Goal: Task Accomplishment & Management: Manage account settings

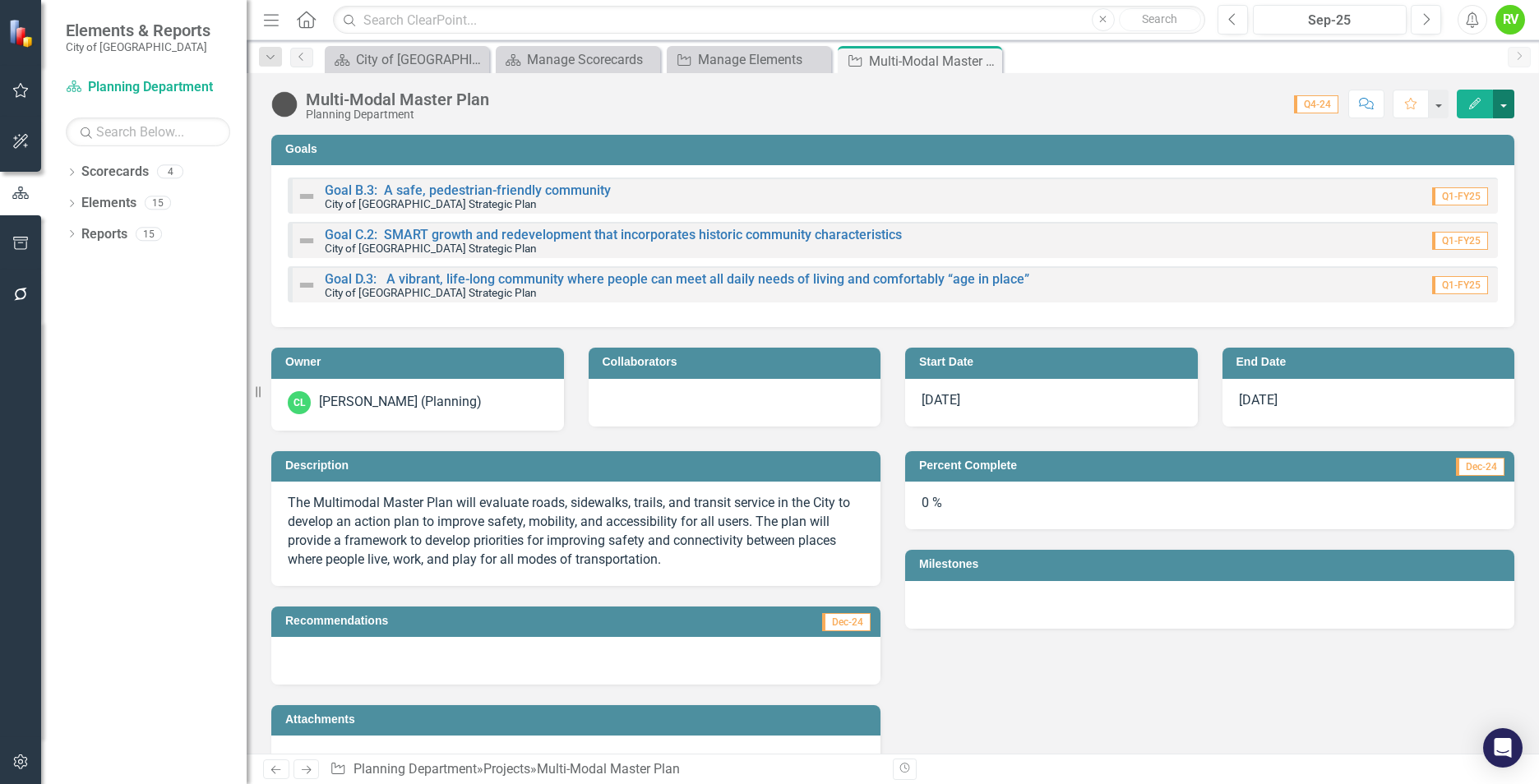
click at [1501, 99] on button "button" at bounding box center [1503, 104] width 21 height 29
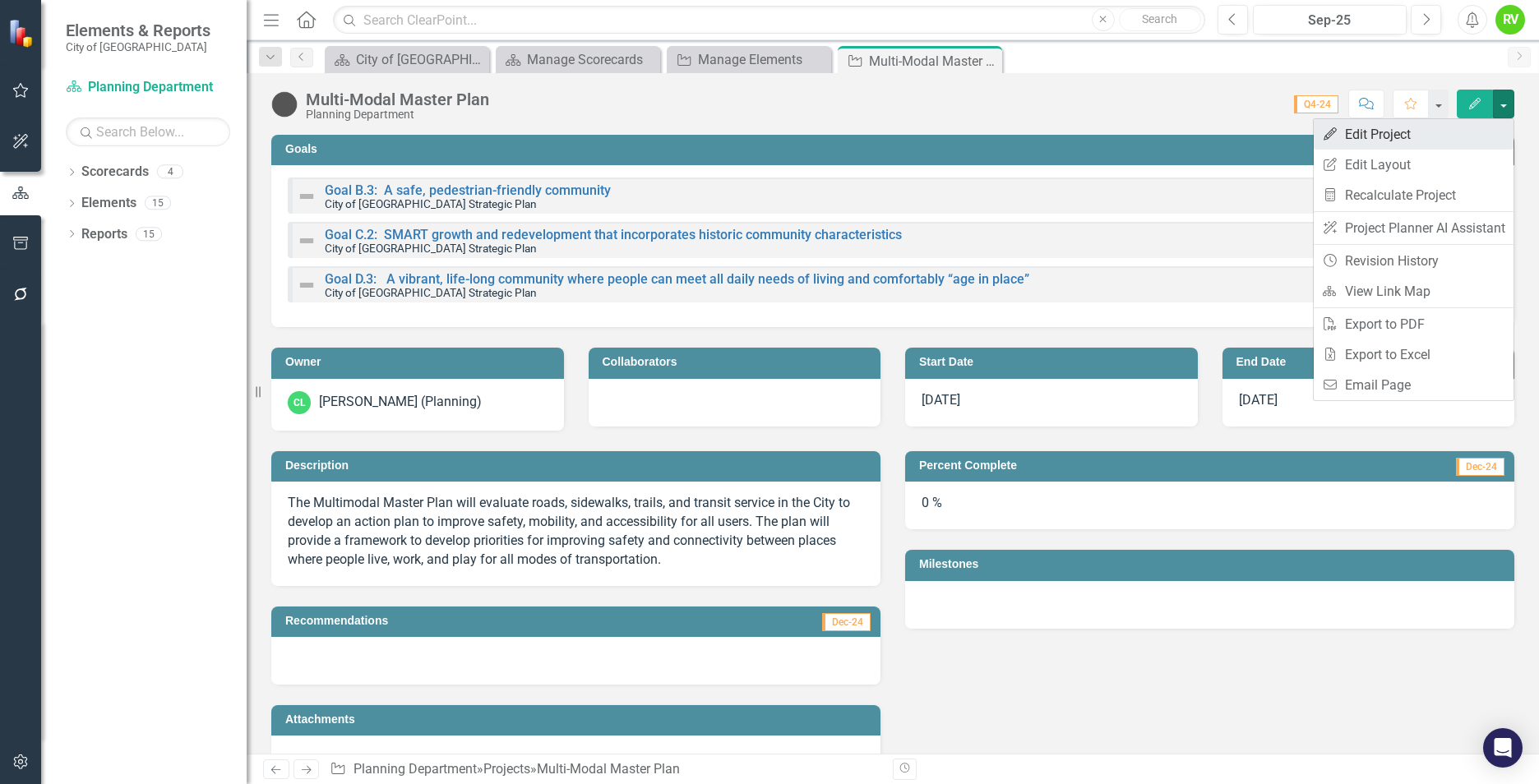
click at [1387, 133] on link "Edit Edit Project" at bounding box center [1413, 133] width 200 height 30
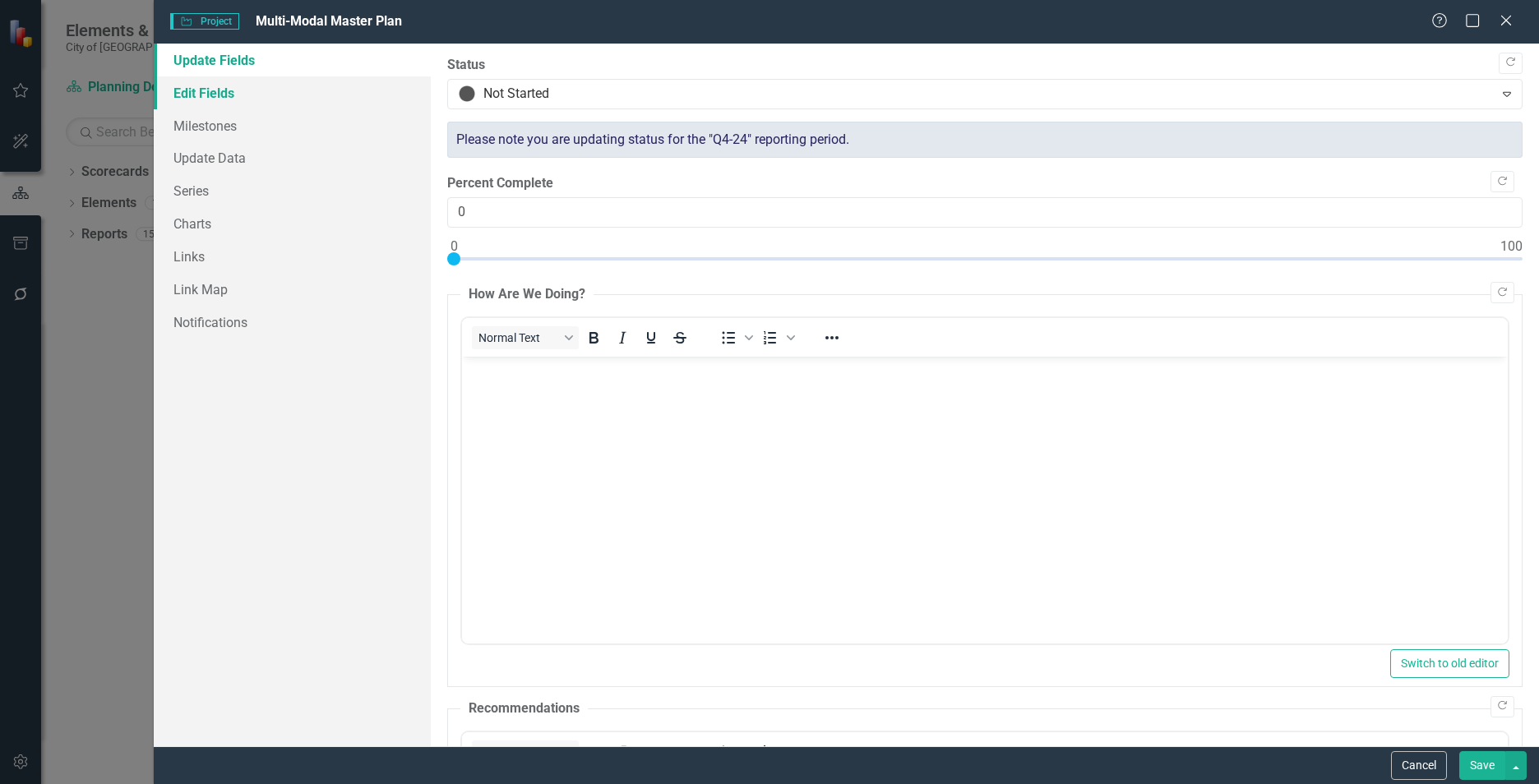
click at [201, 87] on link "Edit Fields" at bounding box center [292, 93] width 277 height 33
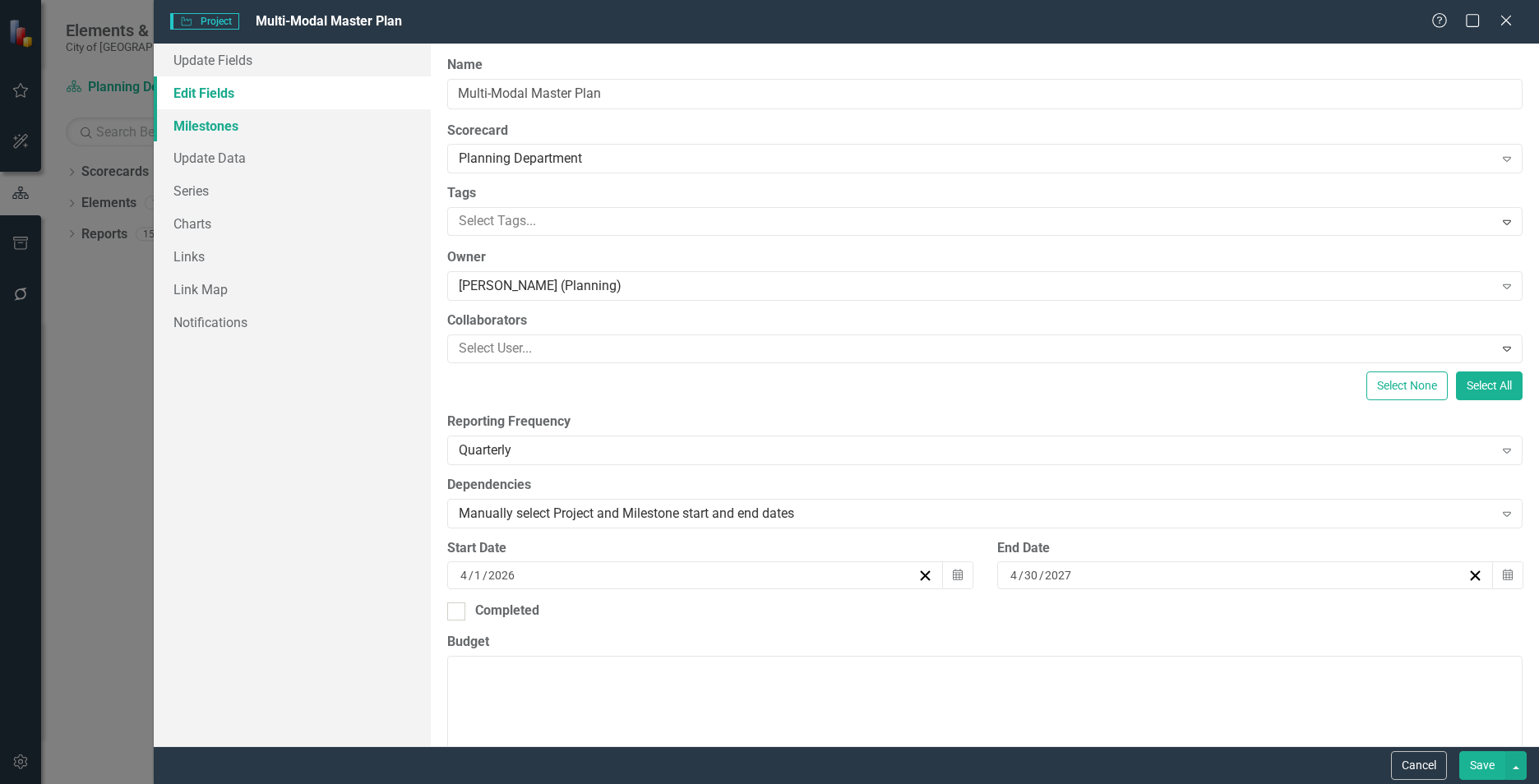
click at [234, 131] on link "Milestones" at bounding box center [292, 126] width 277 height 33
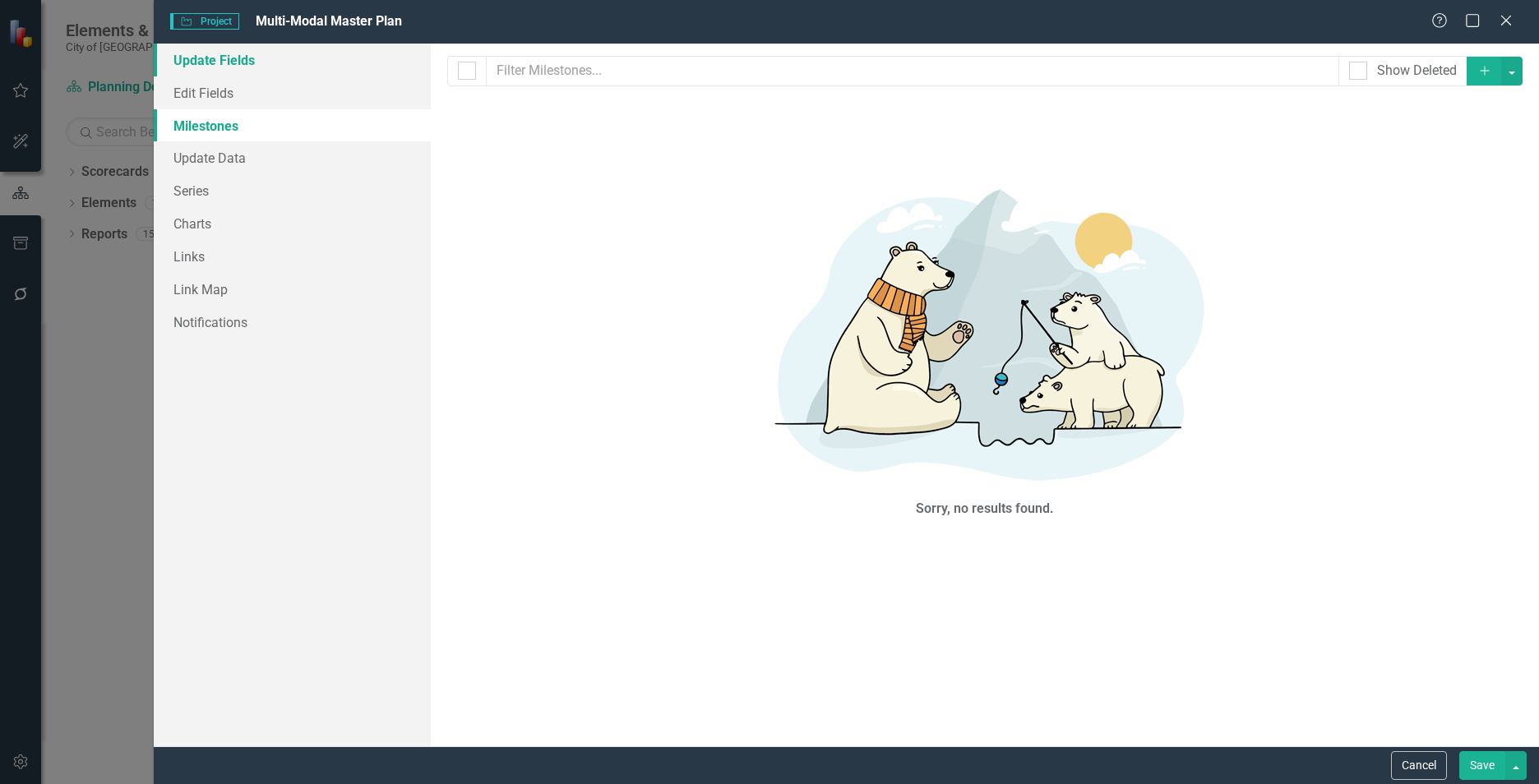
click at [195, 52] on link "Update Fields" at bounding box center [292, 60] width 277 height 33
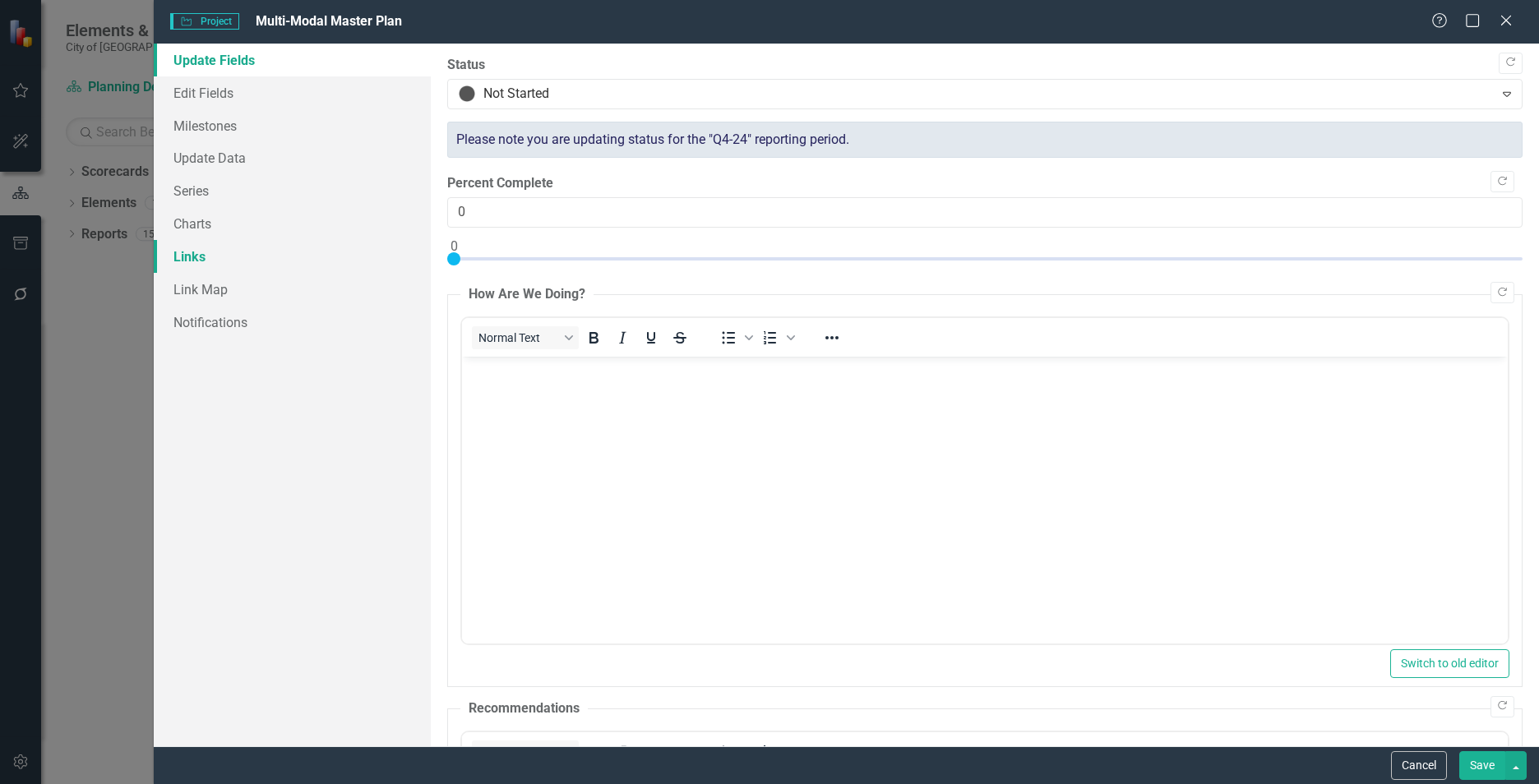
click at [195, 259] on link "Links" at bounding box center [292, 256] width 277 height 33
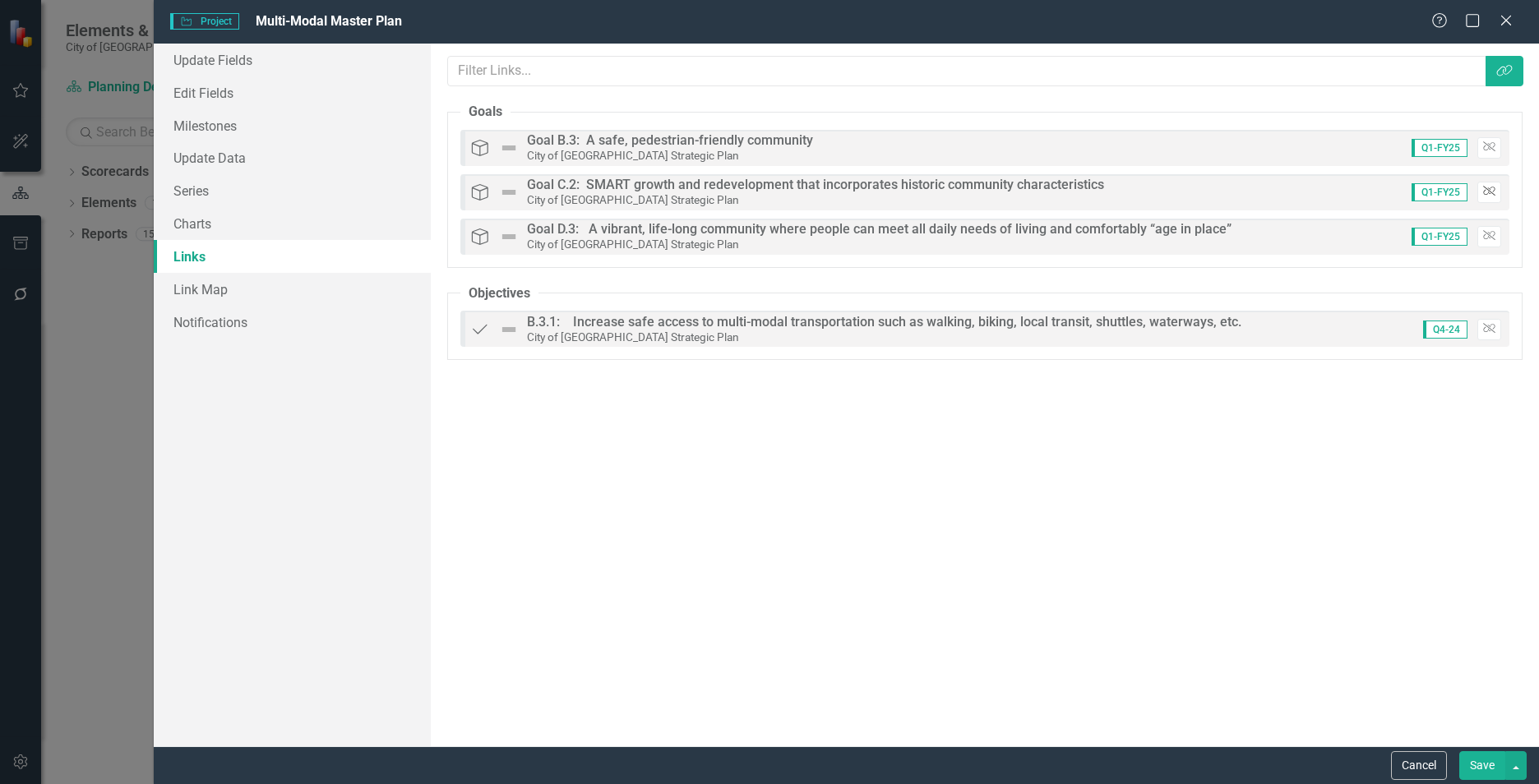
click at [1486, 195] on icon "Unlink" at bounding box center [1489, 191] width 13 height 10
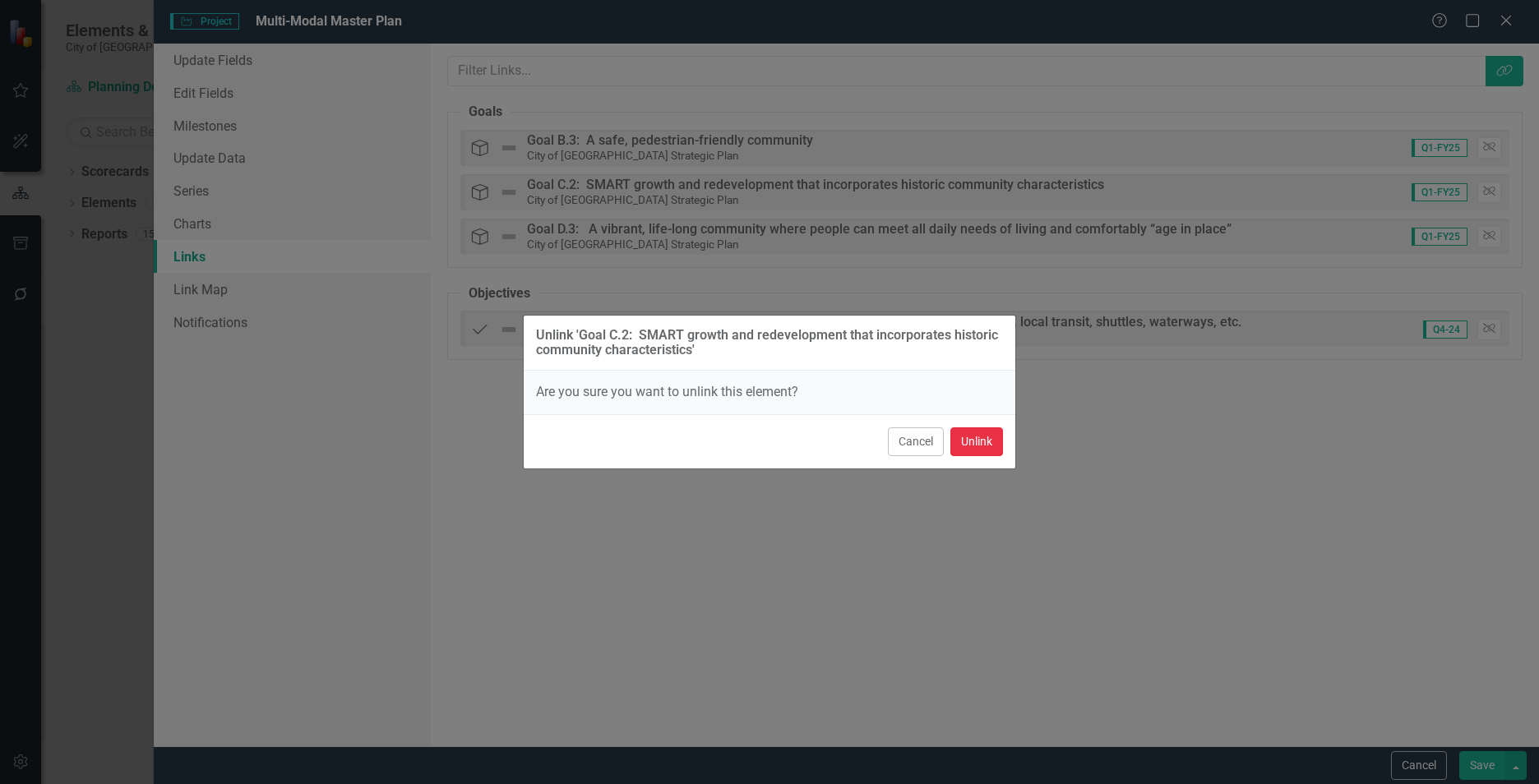
click at [985, 441] on button "Unlink" at bounding box center [976, 442] width 52 height 29
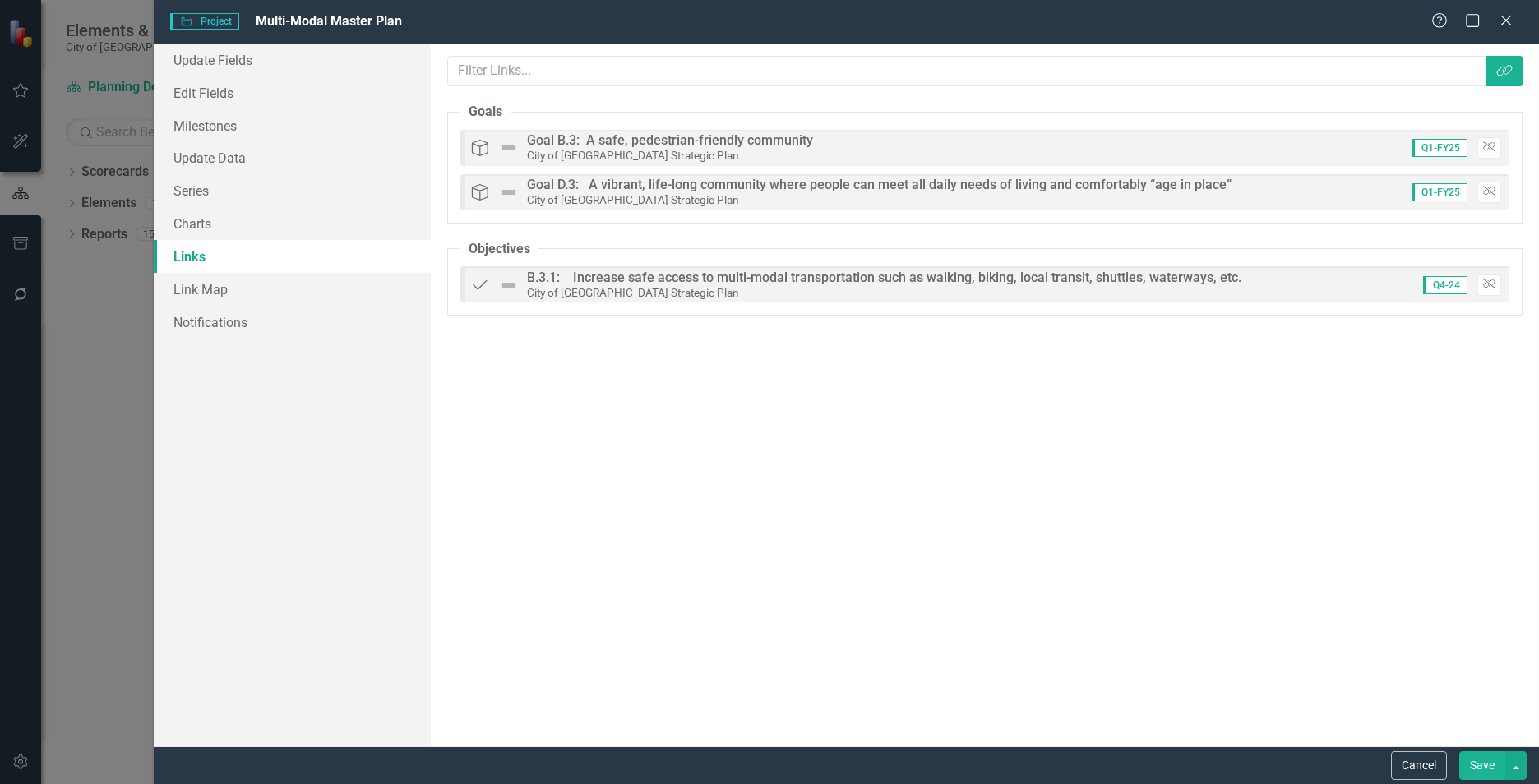
click at [1480, 760] on button "Save" at bounding box center [1482, 766] width 46 height 29
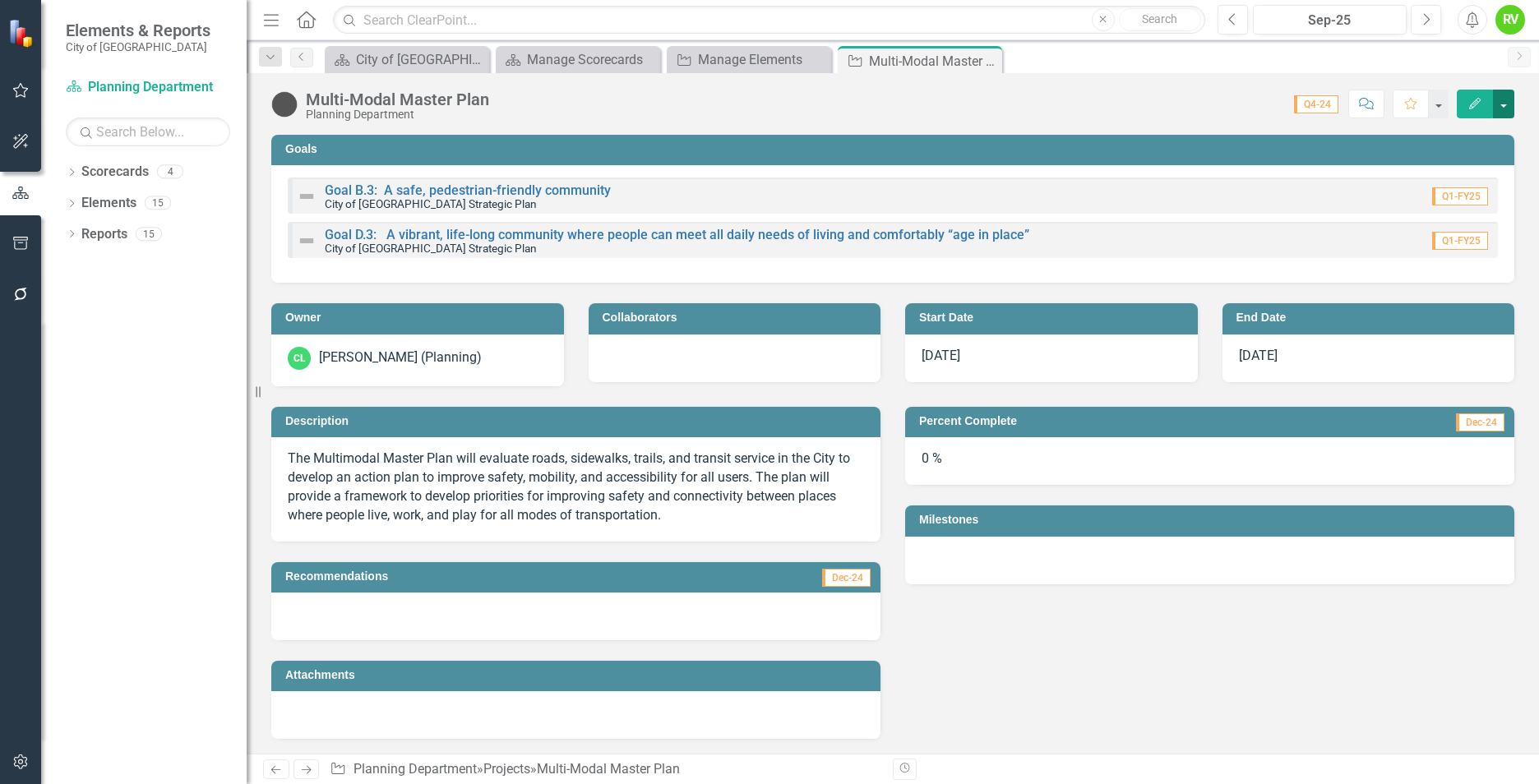
click at [1501, 98] on button "button" at bounding box center [1503, 104] width 21 height 29
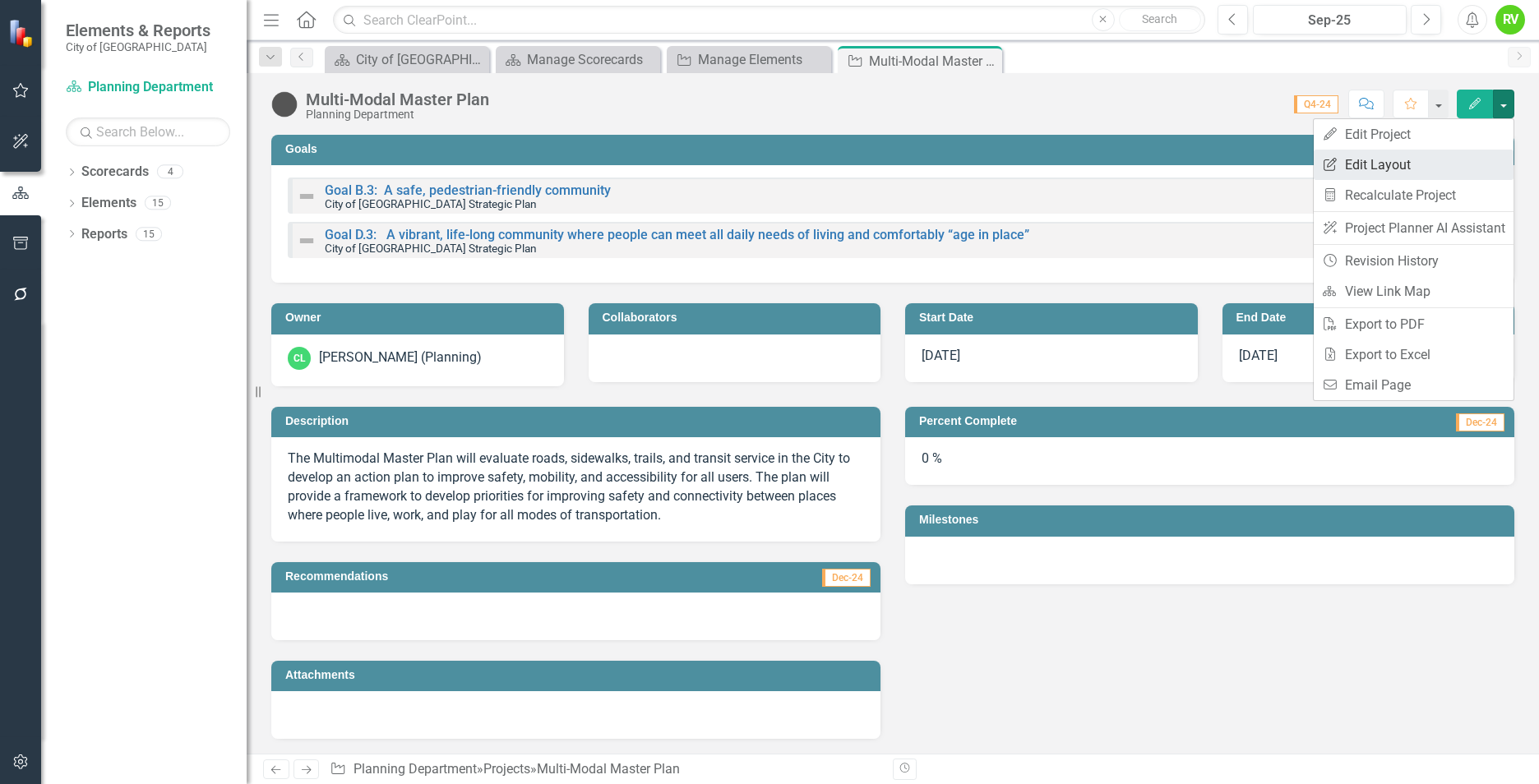
click at [1369, 171] on link "Edit Report Edit Layout" at bounding box center [1413, 164] width 200 height 30
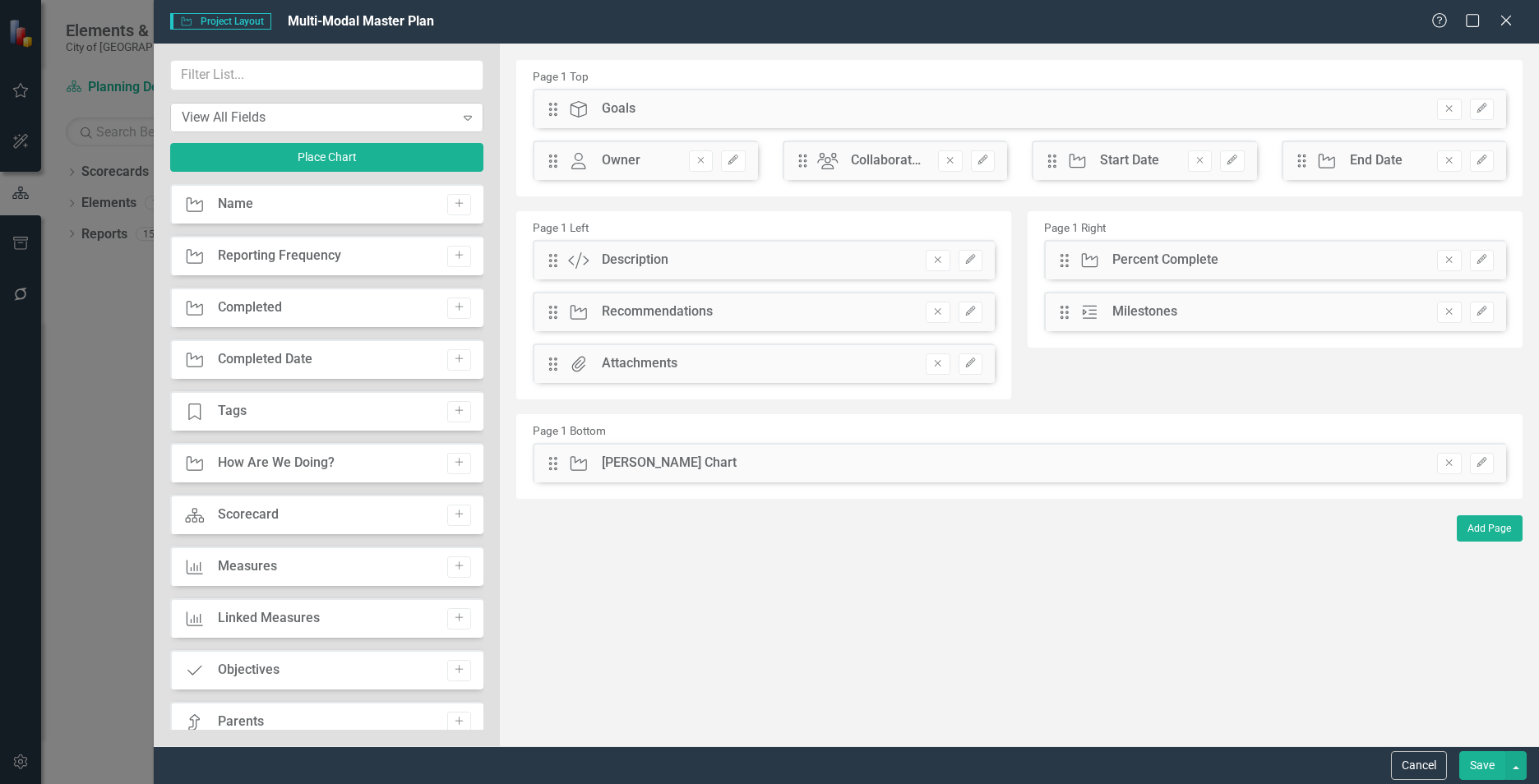
click at [392, 118] on div "View All Fields" at bounding box center [318, 117] width 273 height 19
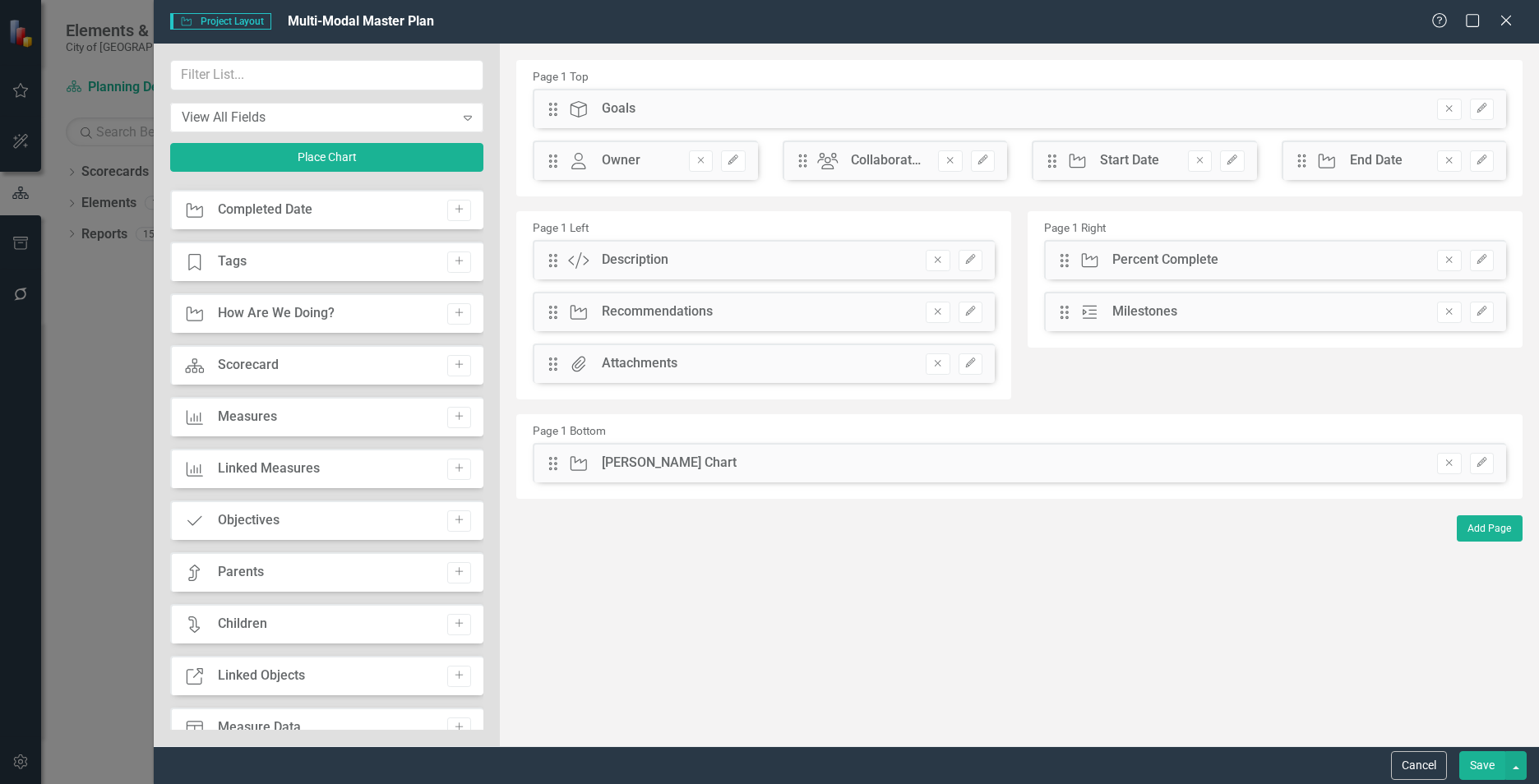
scroll to position [164, 0]
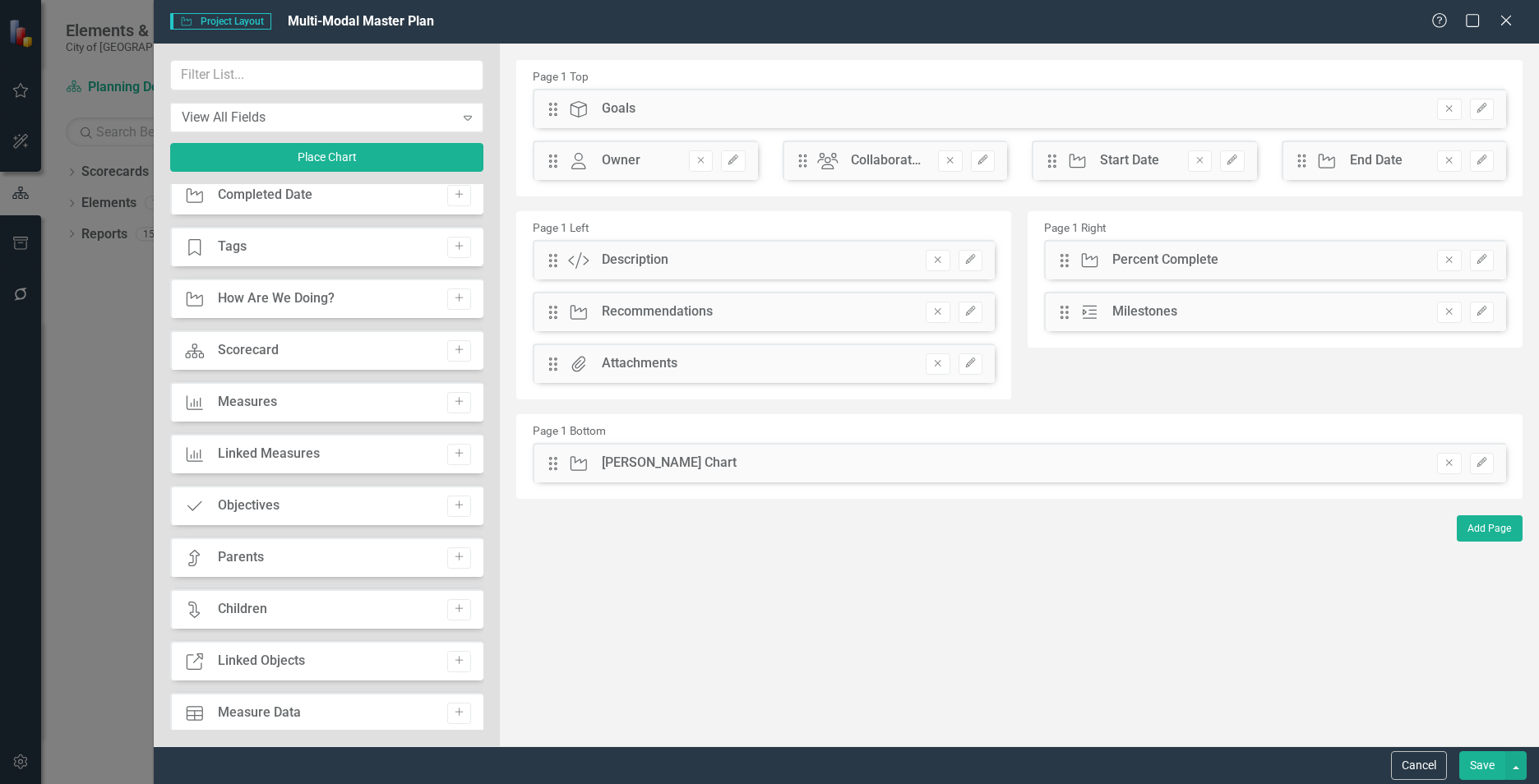
drag, startPoint x: 329, startPoint y: 509, endPoint x: 692, endPoint y: 137, distance: 519.8
click at [692, 137] on div "View All Fields Expand Place Chart Project Name Add Project Reporting Frequency…" at bounding box center [846, 394] width 1385 height 703
click at [455, 503] on icon "Add" at bounding box center [459, 506] width 13 height 10
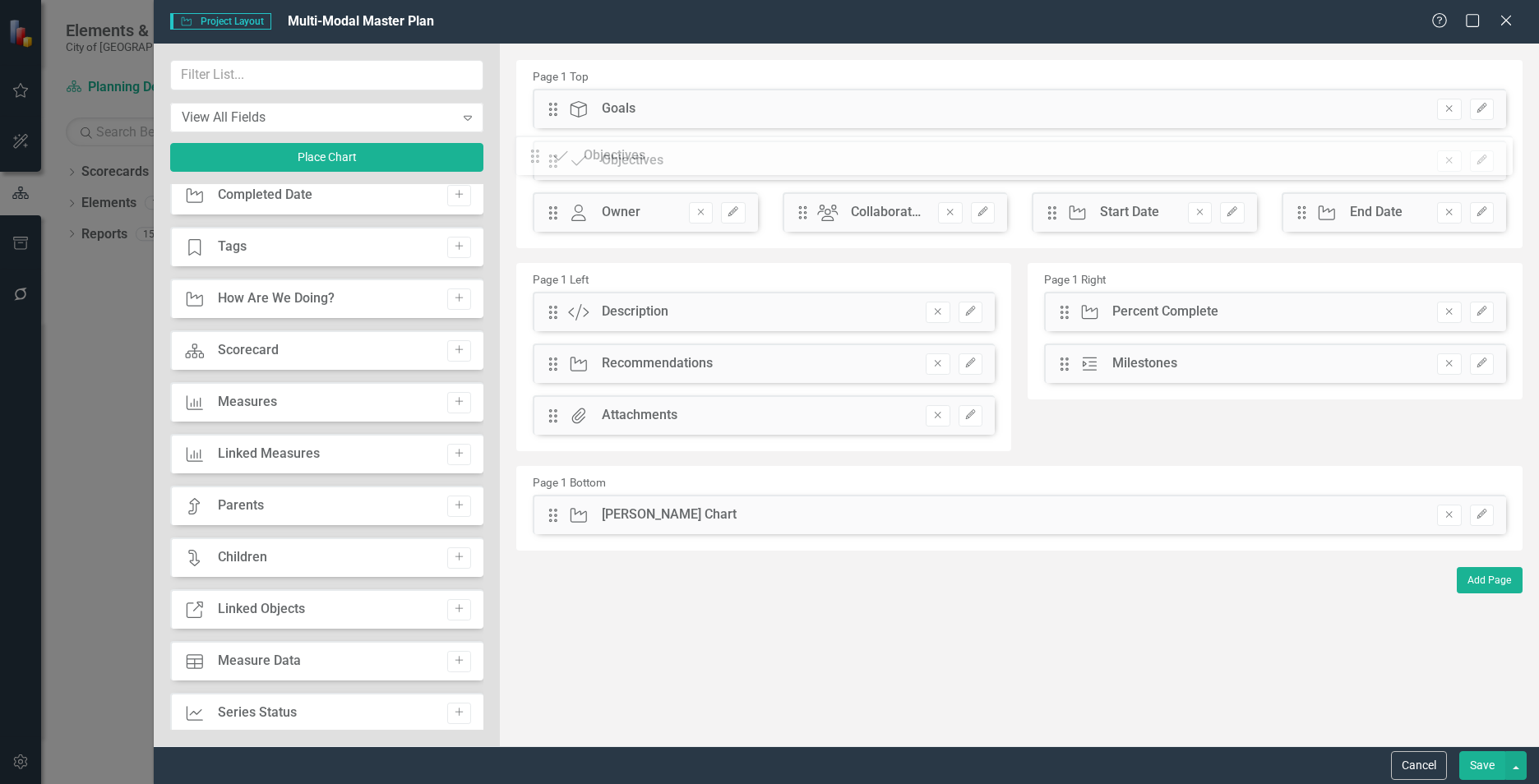
drag, startPoint x: 550, startPoint y: 107, endPoint x: 544, endPoint y: 155, distance: 48.4
click at [1482, 765] on button "Save" at bounding box center [1482, 766] width 46 height 29
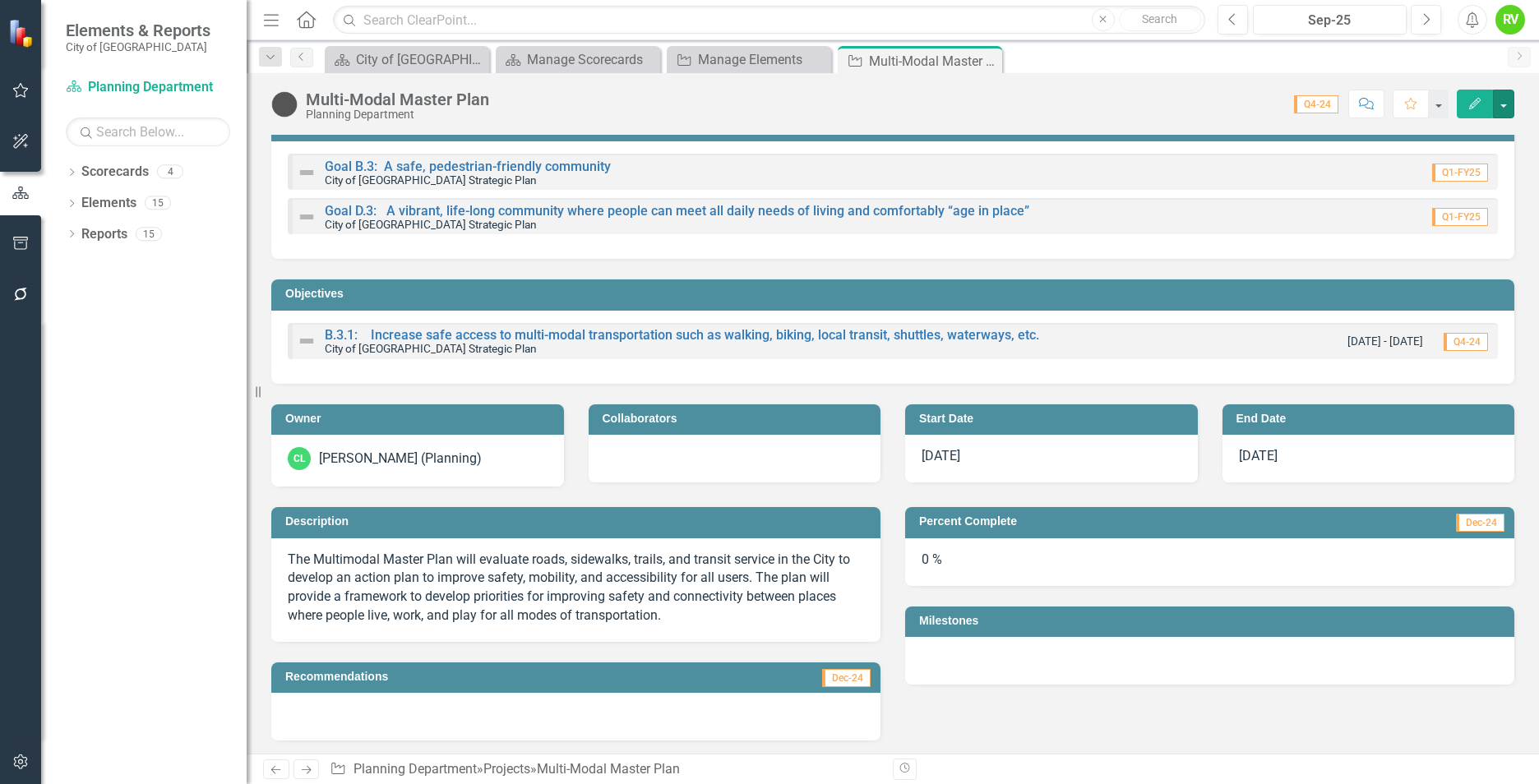
scroll to position [0, 0]
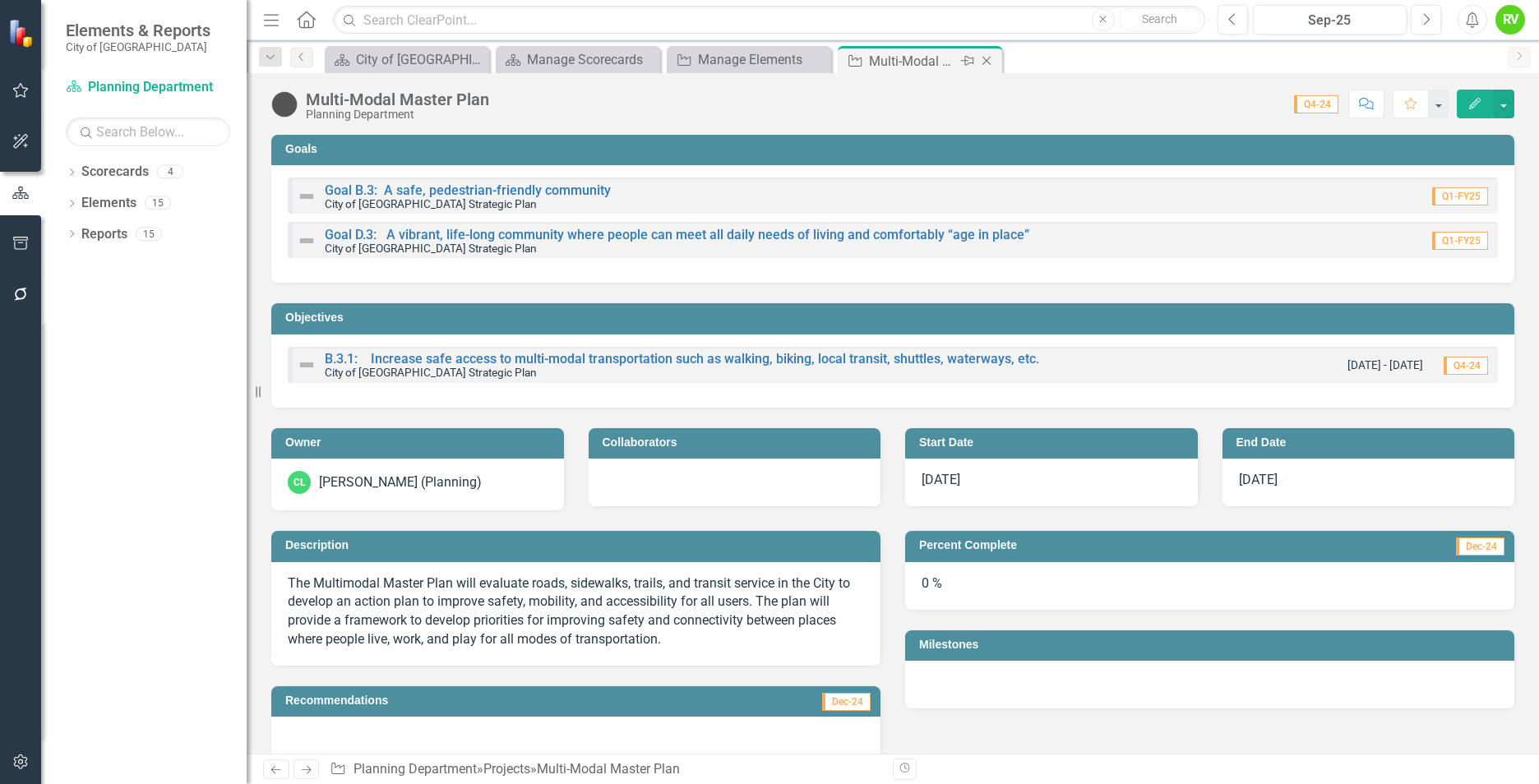
click at [985, 58] on icon "Close" at bounding box center [986, 61] width 16 height 14
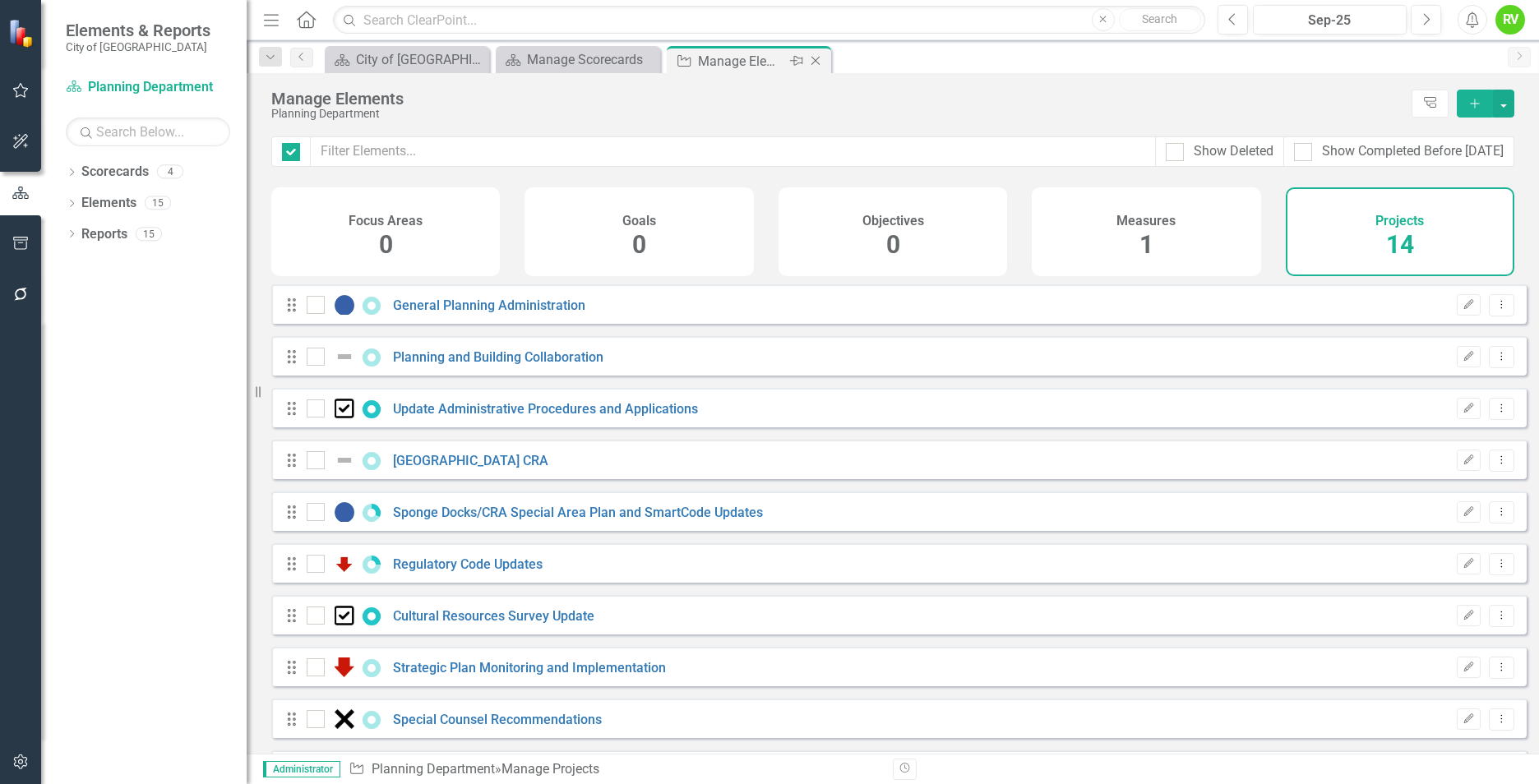
checkbox input "false"
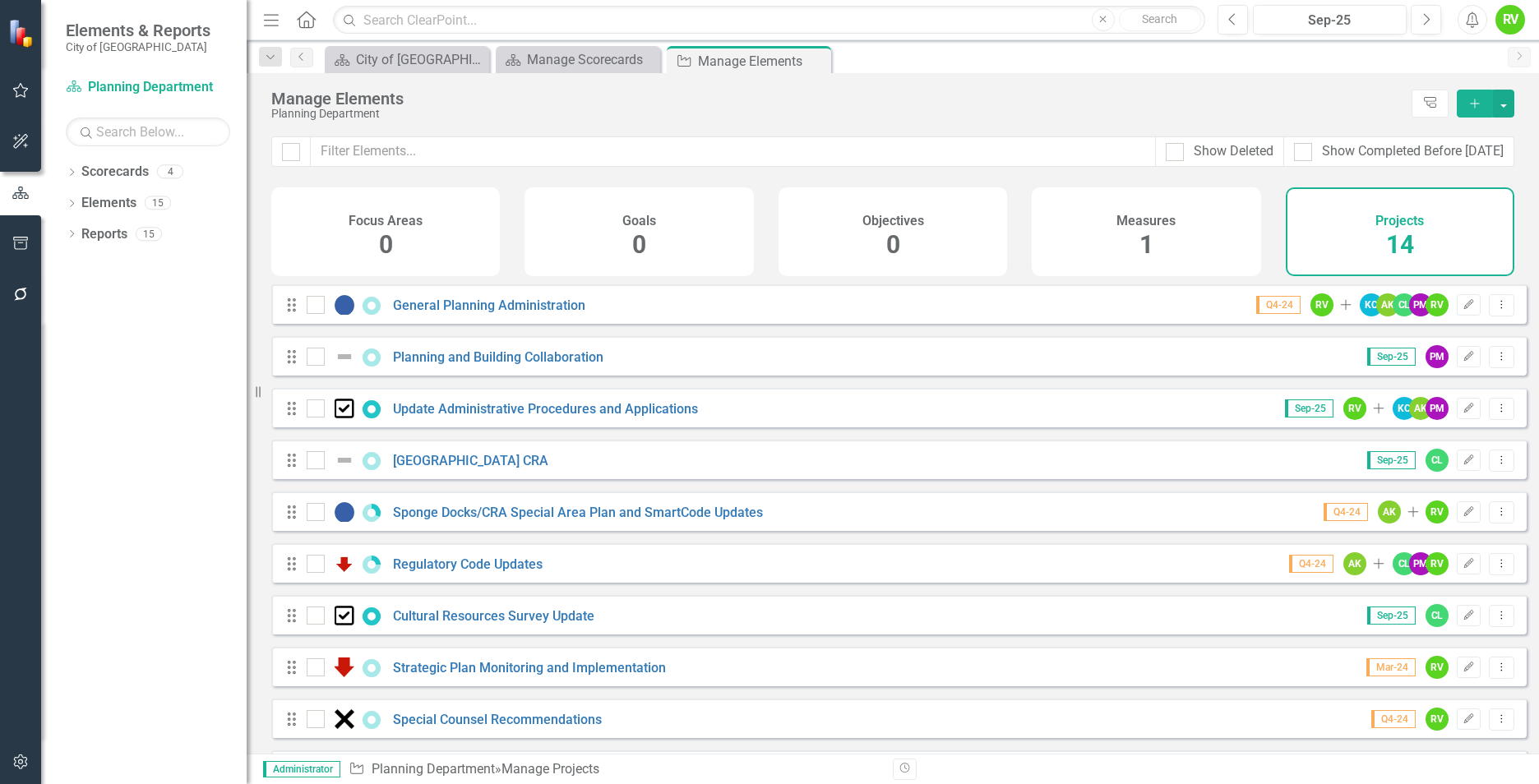
click at [670, 94] on div "Manage Elements" at bounding box center [837, 99] width 1132 height 18
click at [112, 85] on link "Scorecard Planning Department" at bounding box center [148, 88] width 164 height 19
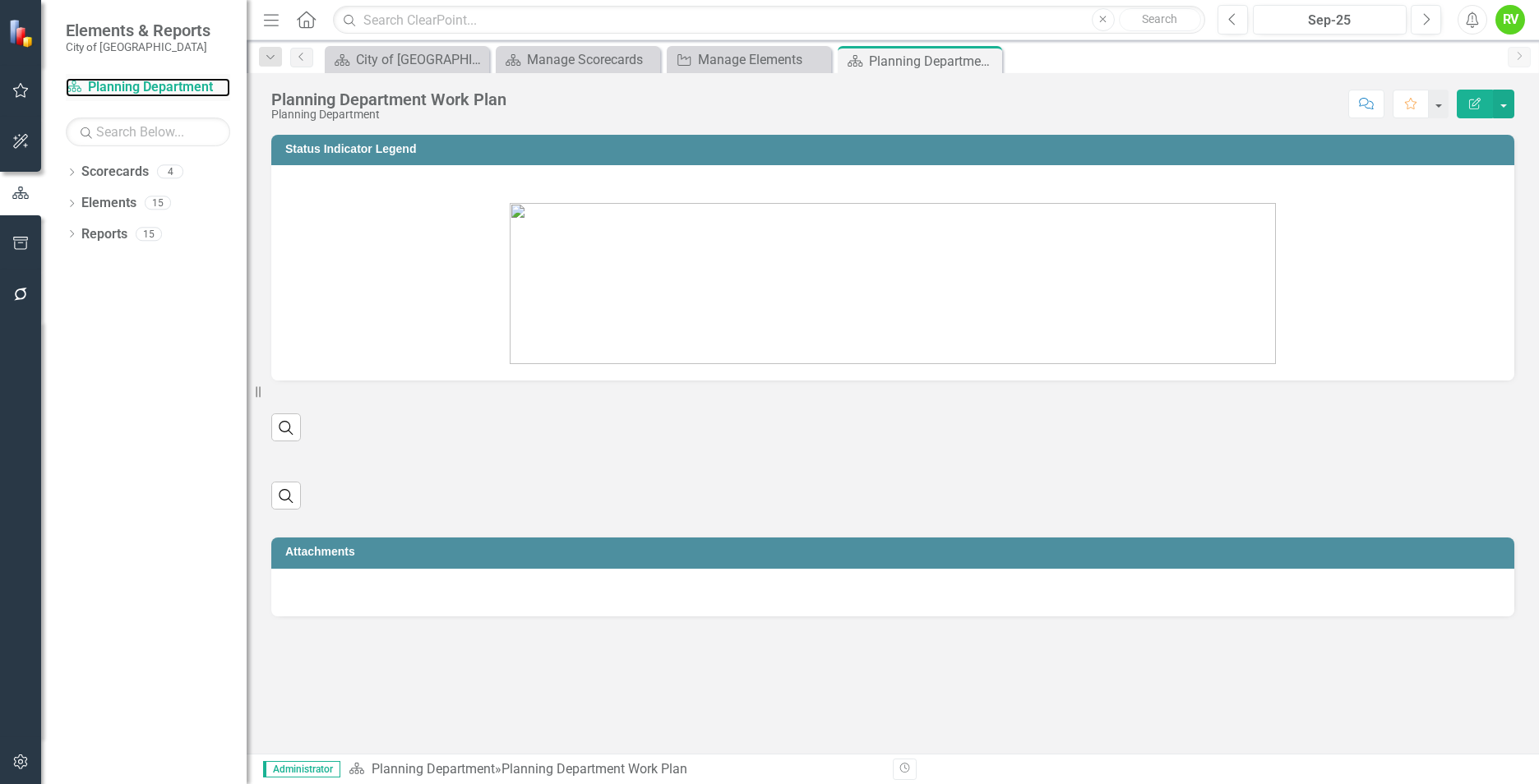
click at [74, 96] on link "Scorecard Planning Department" at bounding box center [148, 88] width 164 height 19
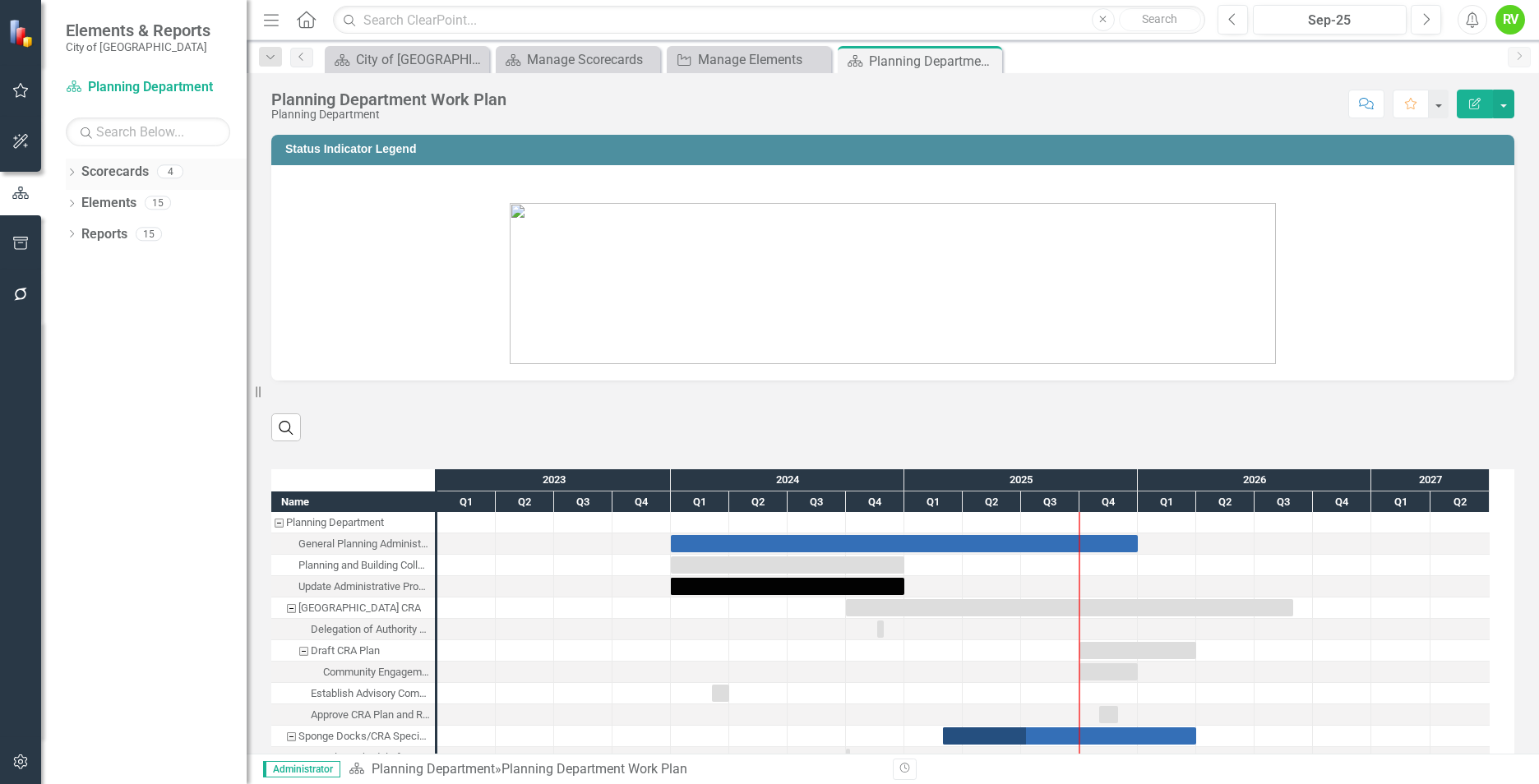
click at [77, 171] on icon "Dropdown" at bounding box center [72, 173] width 12 height 9
click at [115, 203] on link "City of [GEOGRAPHIC_DATA] Strategic Plan" at bounding box center [169, 204] width 157 height 19
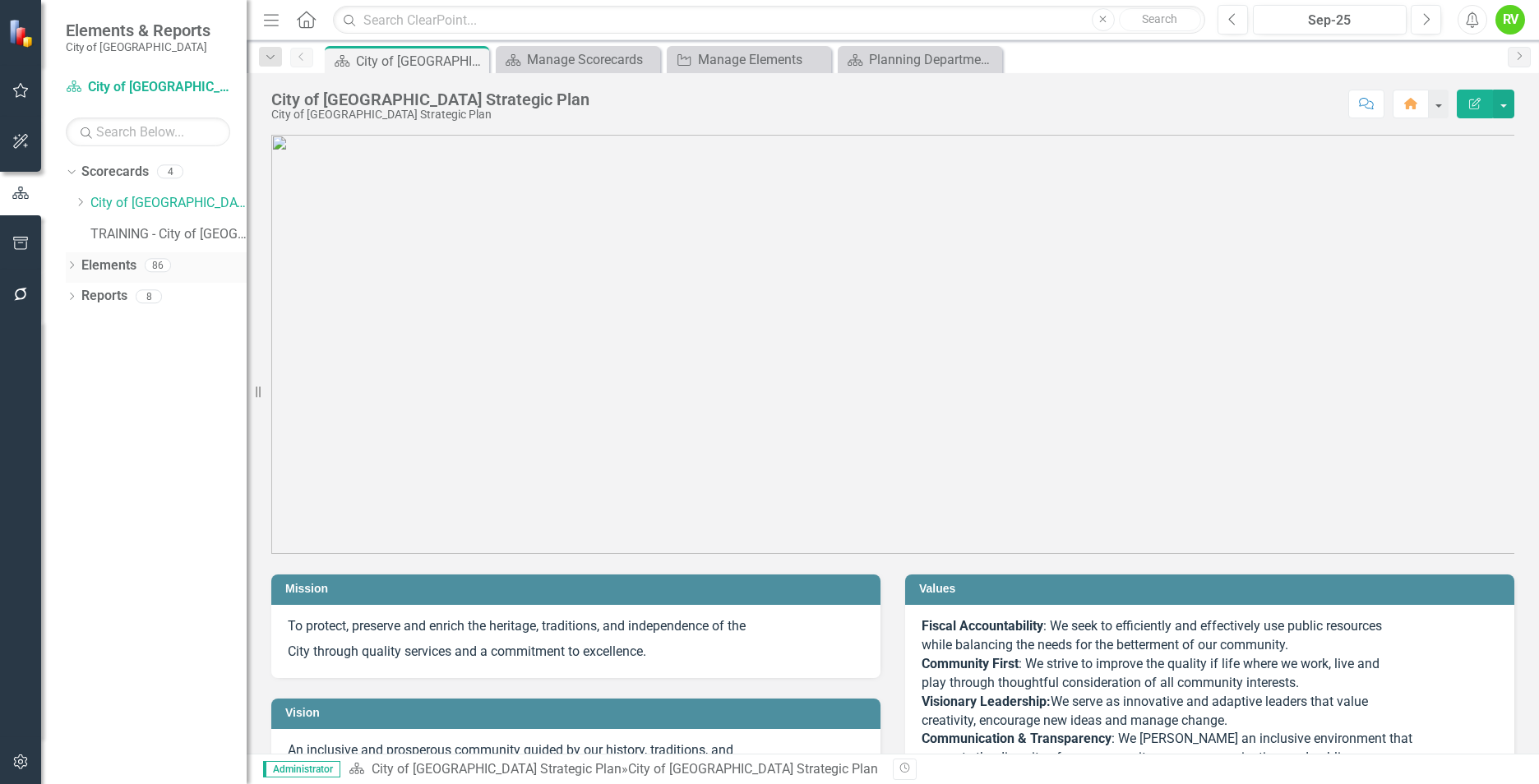
click at [108, 264] on link "Elements" at bounding box center [108, 266] width 55 height 19
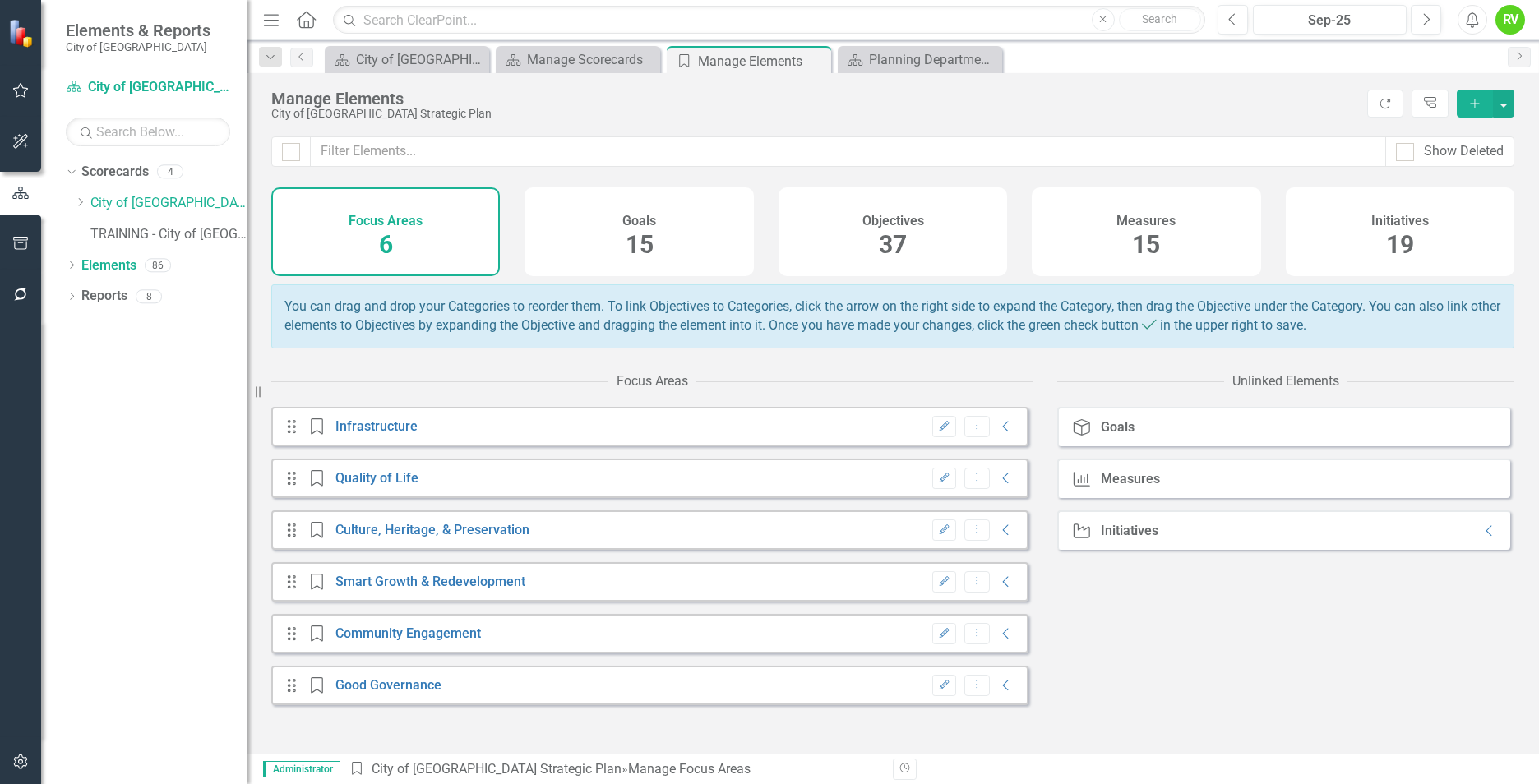
click at [1394, 235] on span "19" at bounding box center [1400, 245] width 28 height 29
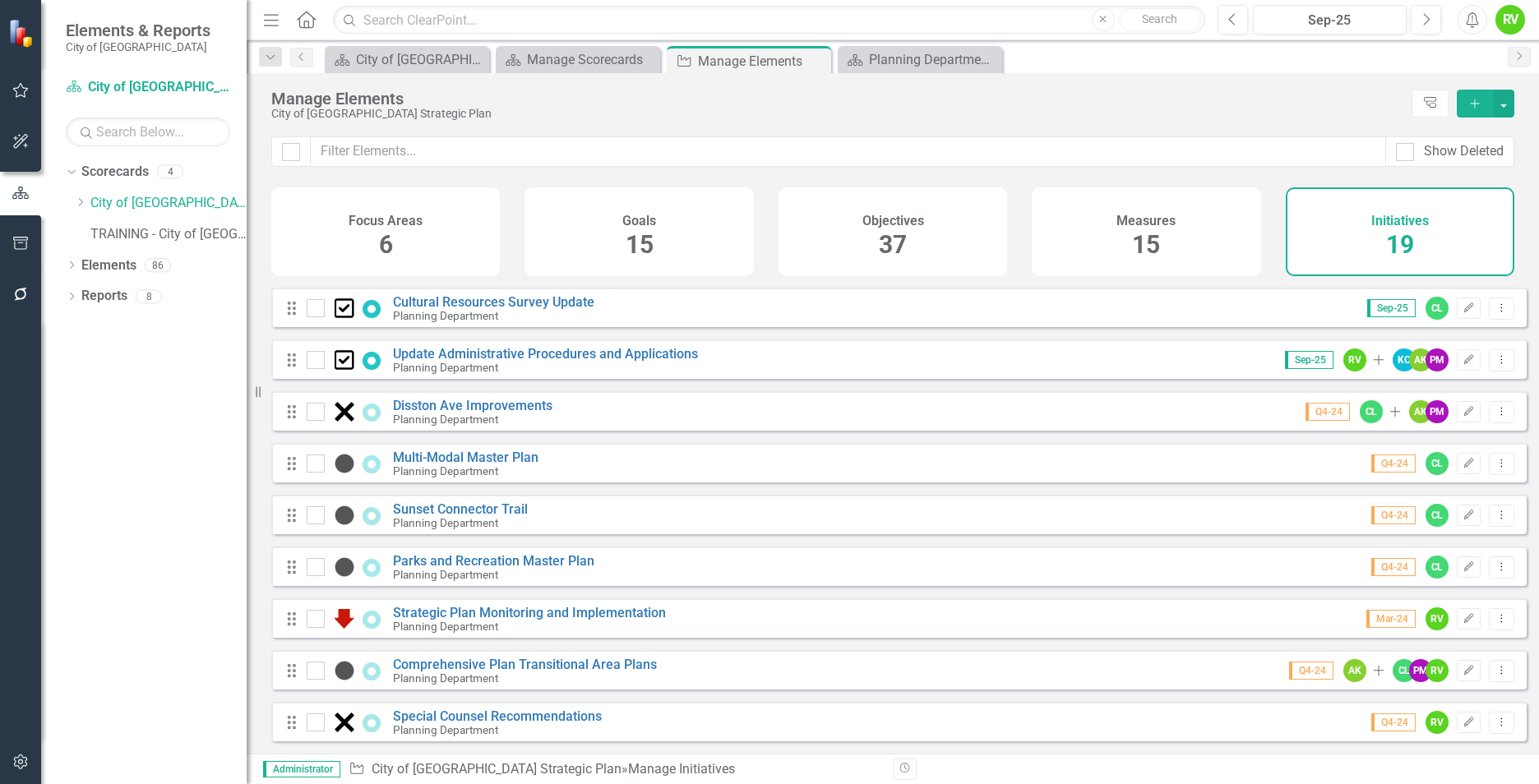
scroll to position [579, 0]
click at [491, 663] on link "Comprehensive Plan Transitional Area Plans" at bounding box center [524, 664] width 264 height 15
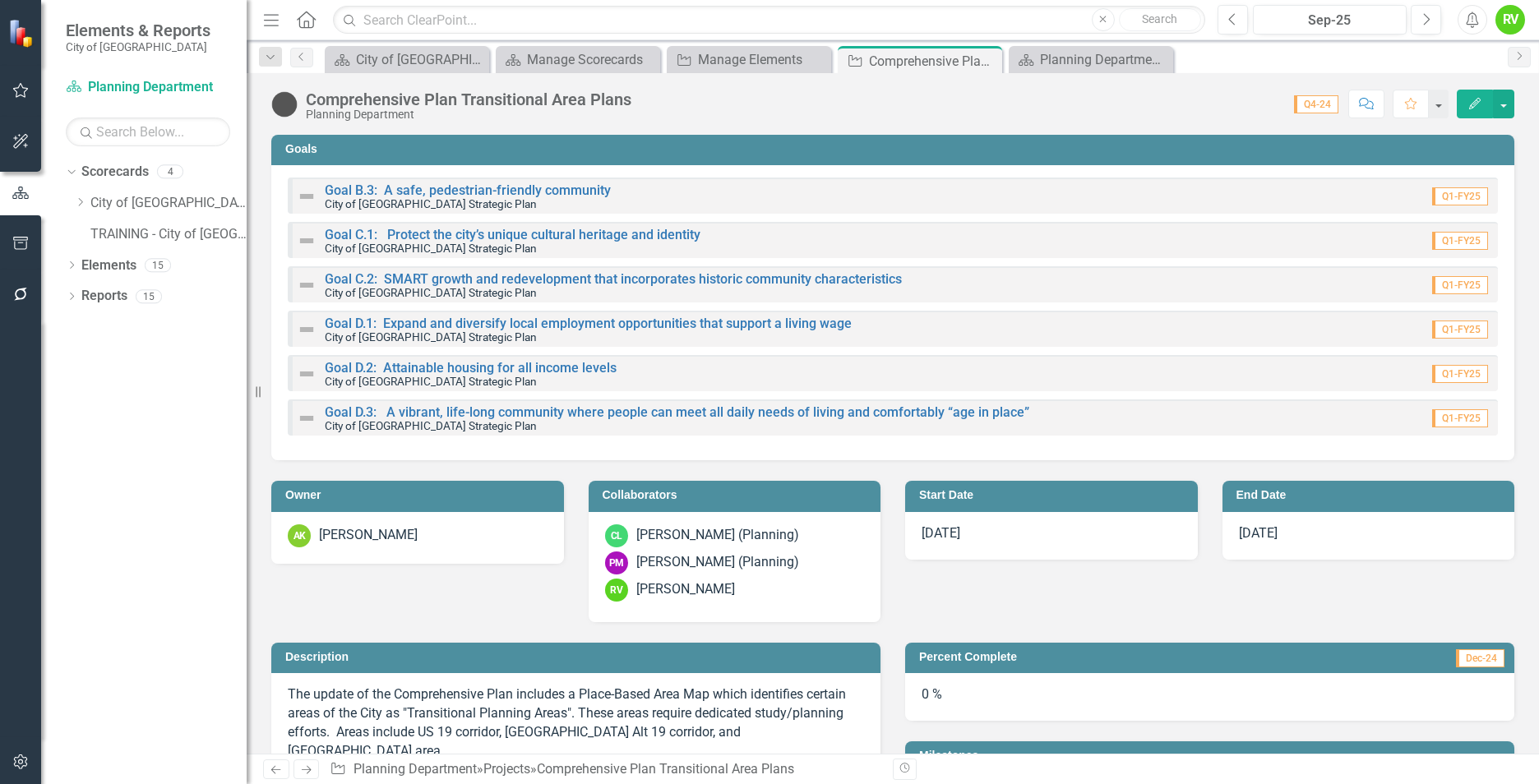
click at [986, 496] on h3 "Start Date" at bounding box center [1055, 495] width 271 height 13
click at [105, 200] on link "City of [GEOGRAPHIC_DATA] Strategic Plan" at bounding box center [169, 204] width 157 height 19
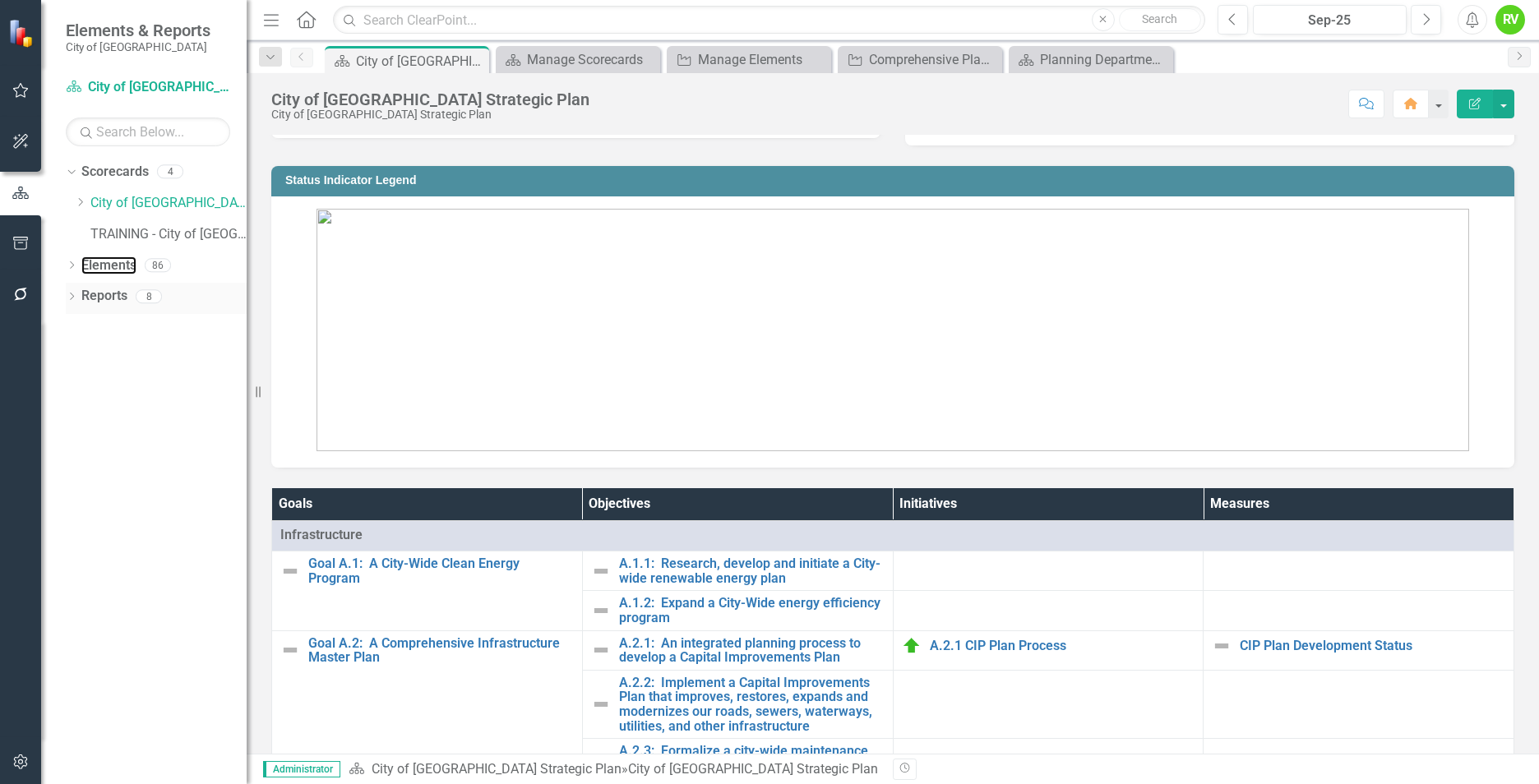
drag, startPoint x: 114, startPoint y: 264, endPoint x: 113, endPoint y: 289, distance: 25.0
click at [114, 263] on link "Elements" at bounding box center [108, 266] width 55 height 19
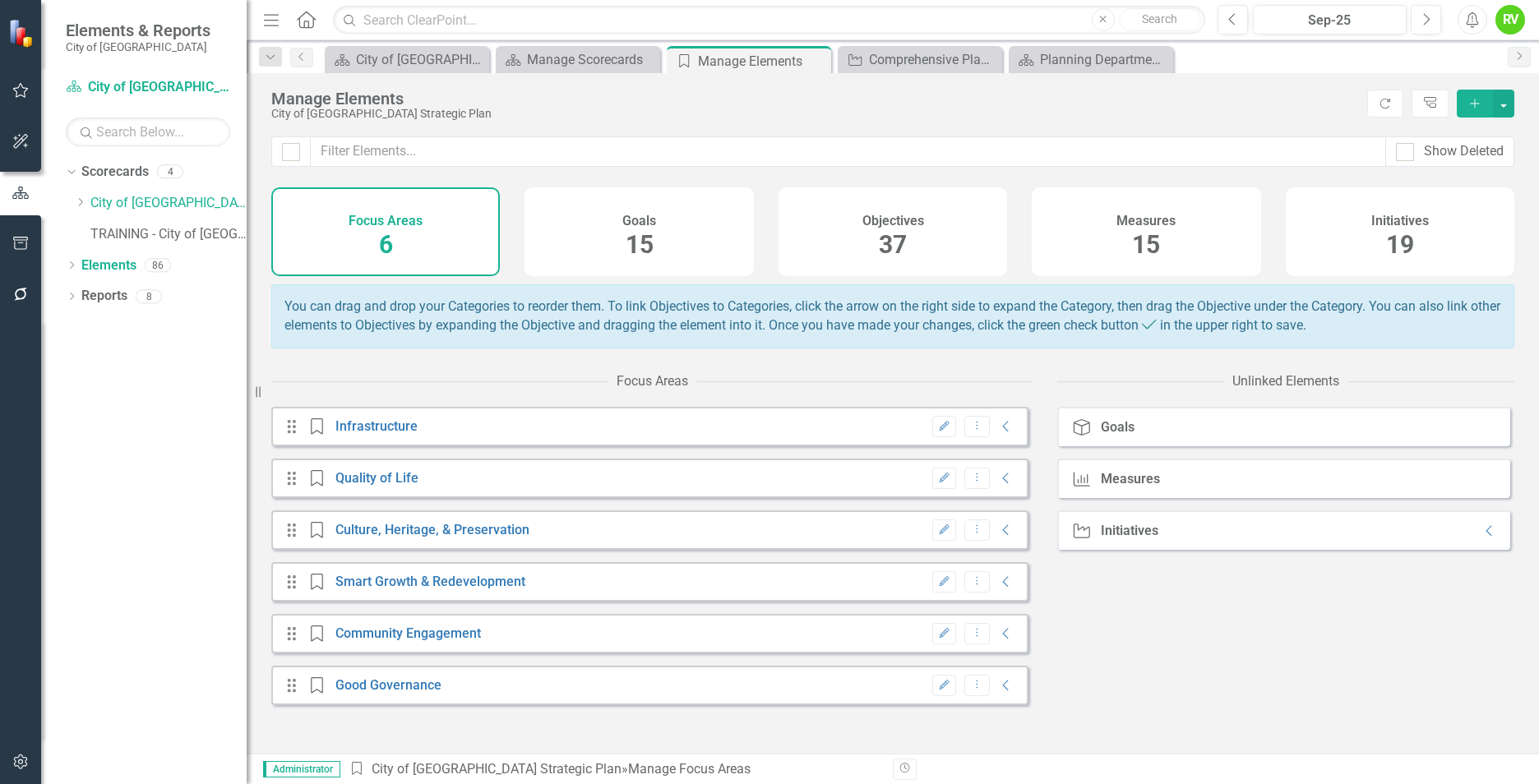
click at [1350, 227] on div "Initiatives 19" at bounding box center [1400, 232] width 228 height 89
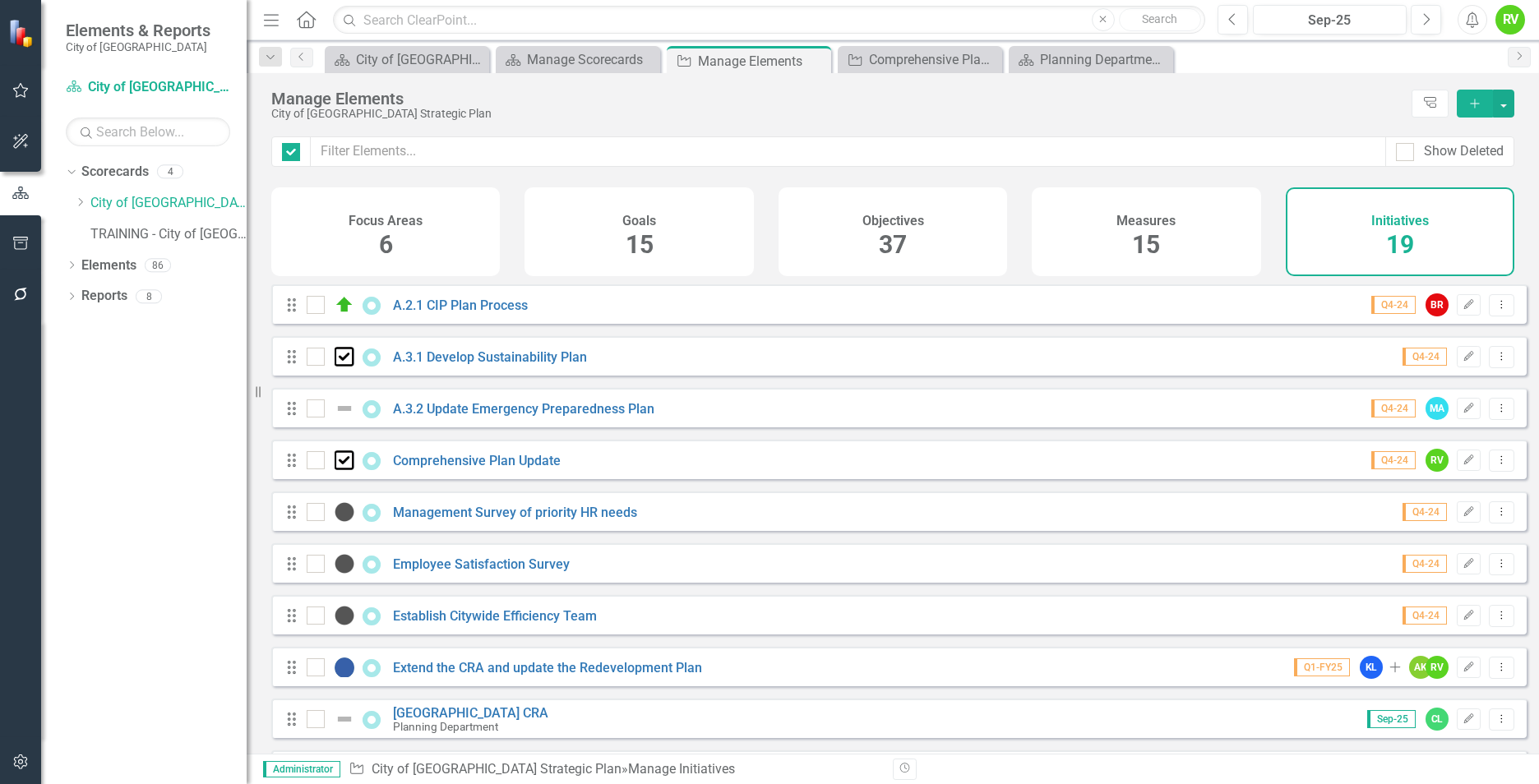
checkbox input "false"
click at [1501, 99] on button "button" at bounding box center [1503, 103] width 21 height 28
click at [1441, 163] on link "Add Multiple Add Multiple" at bounding box center [1448, 163] width 130 height 30
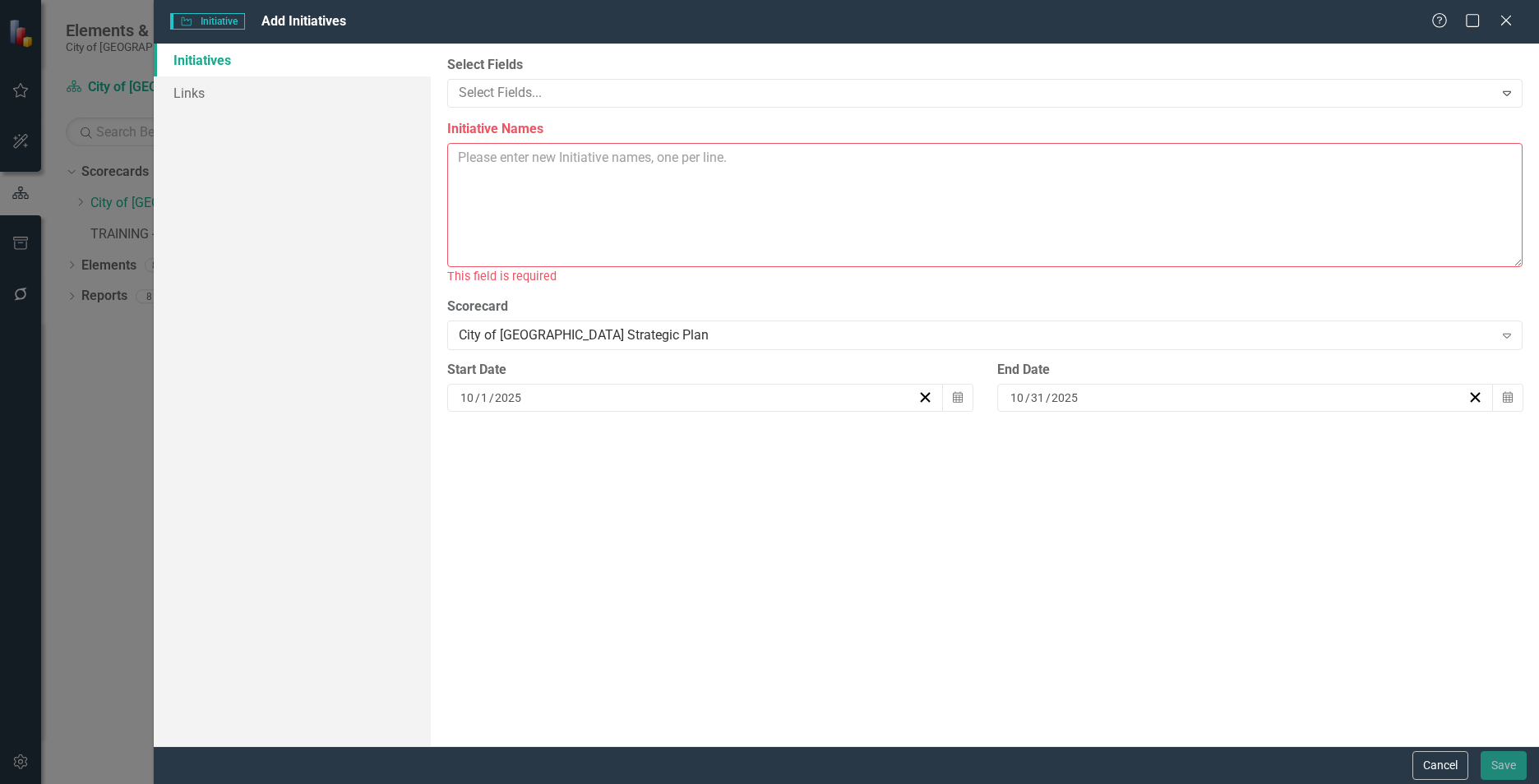
click at [464, 158] on textarea "Initiative Names" at bounding box center [985, 205] width 1075 height 124
paste textarea "GIS Software Upgrade: ArcGIS Enterprise 11 GIS Utility Network Transition GG251…"
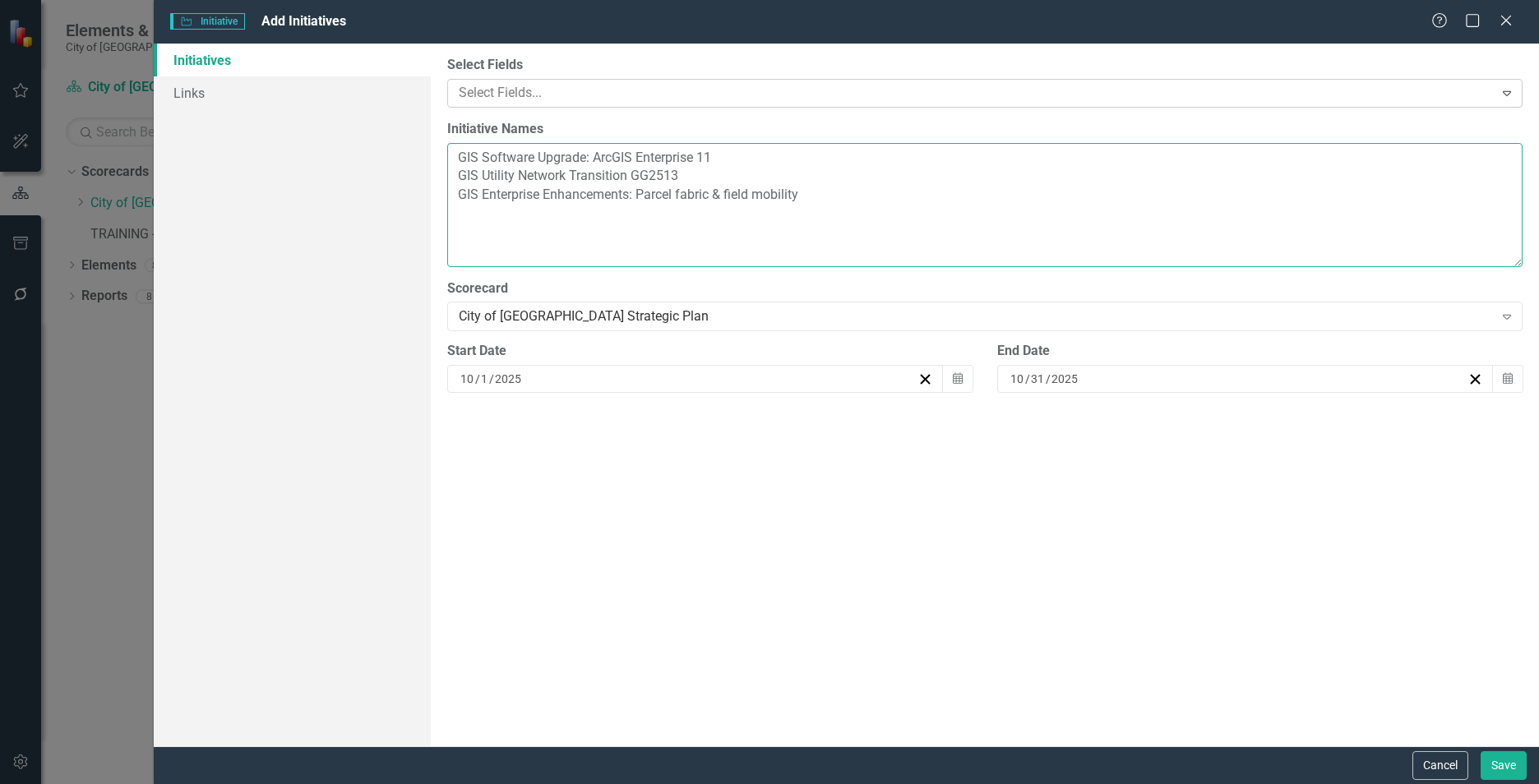
type textarea "GIS Software Upgrade: ArcGIS Enterprise 11 GIS Utility Network Transition GG251…"
click at [795, 98] on div at bounding box center [973, 93] width 1041 height 22
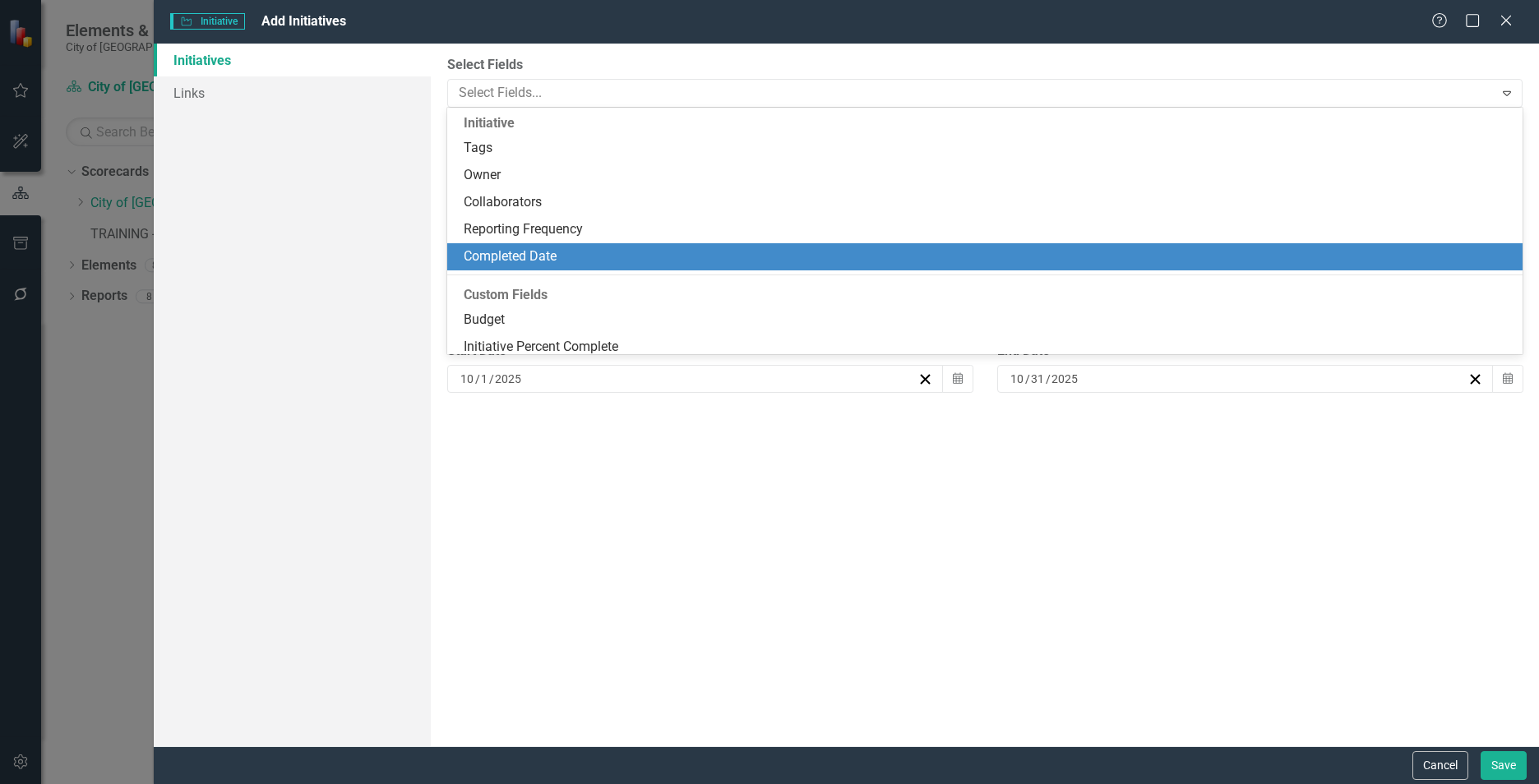
scroll to position [82, 0]
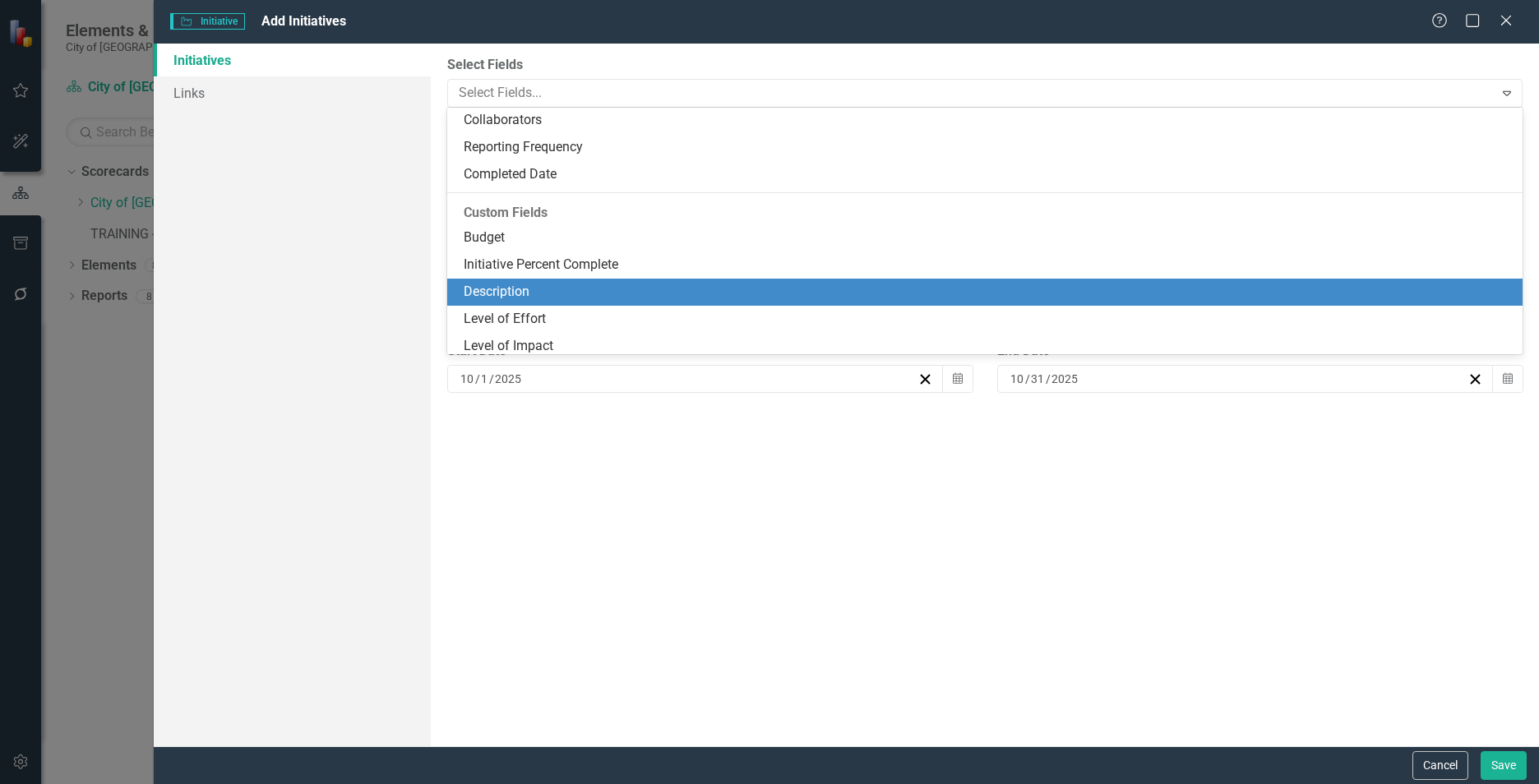
click at [608, 294] on div "Description" at bounding box center [988, 293] width 1049 height 19
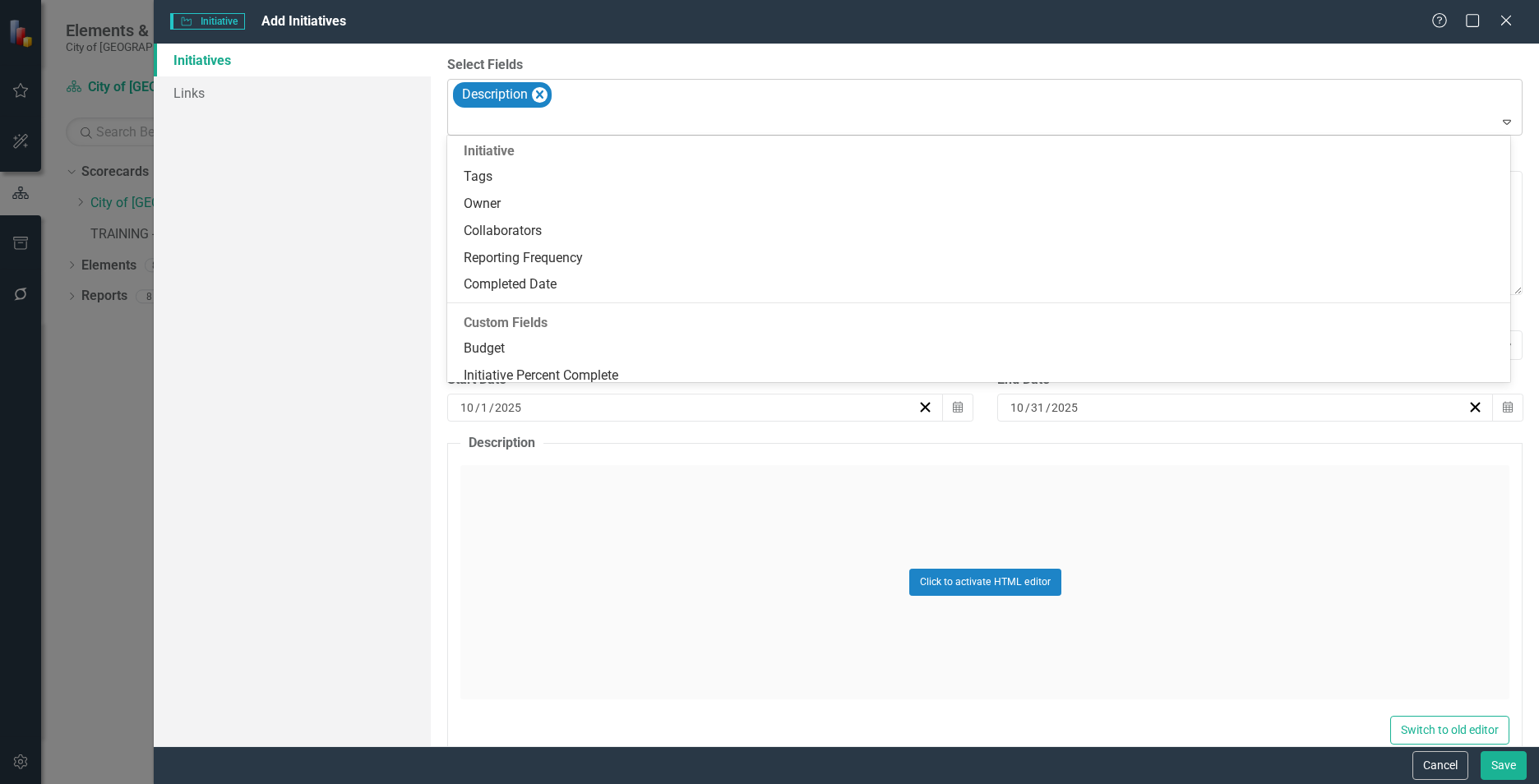
click at [1502, 121] on icon at bounding box center [1506, 122] width 9 height 5
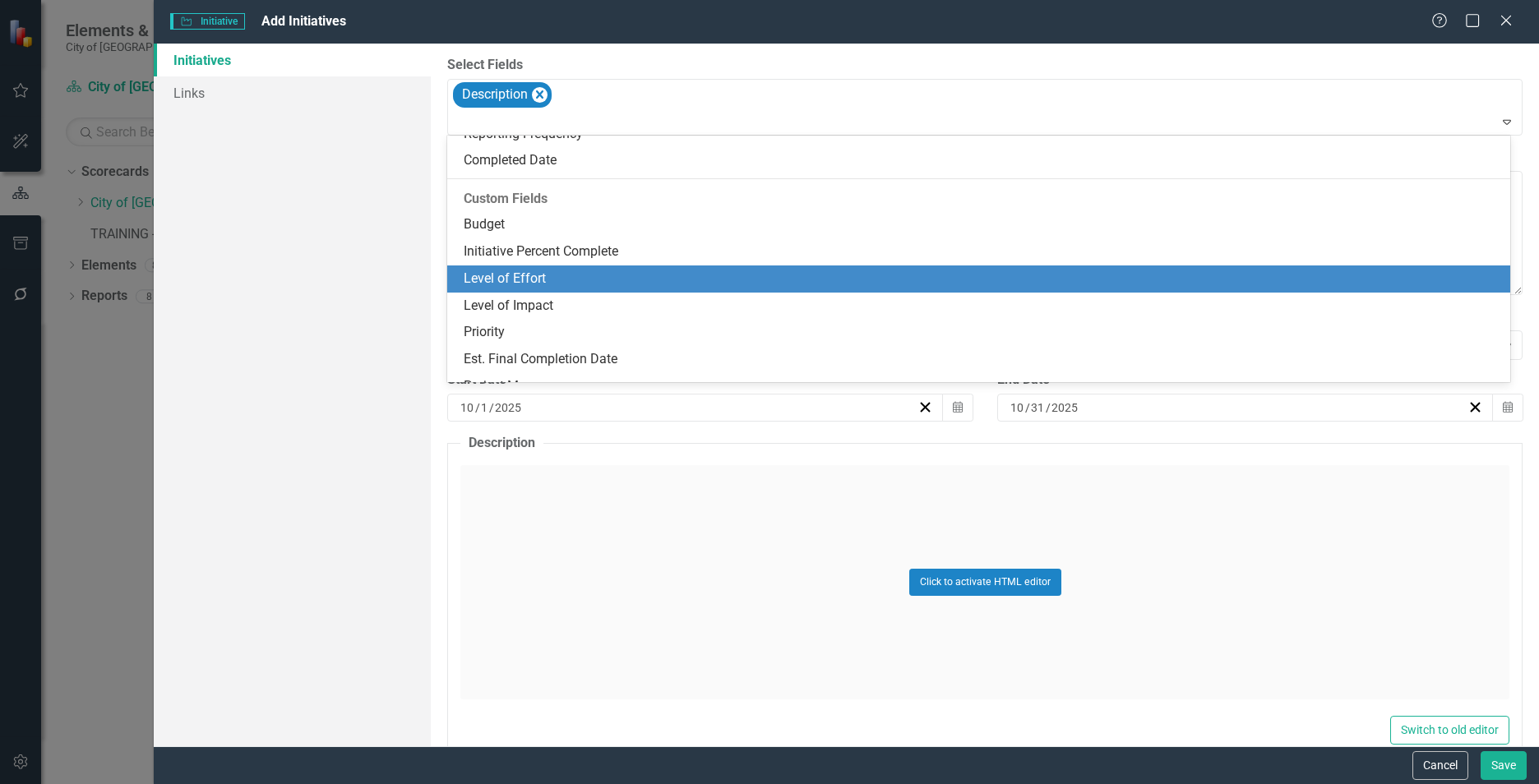
scroll to position [142, 0]
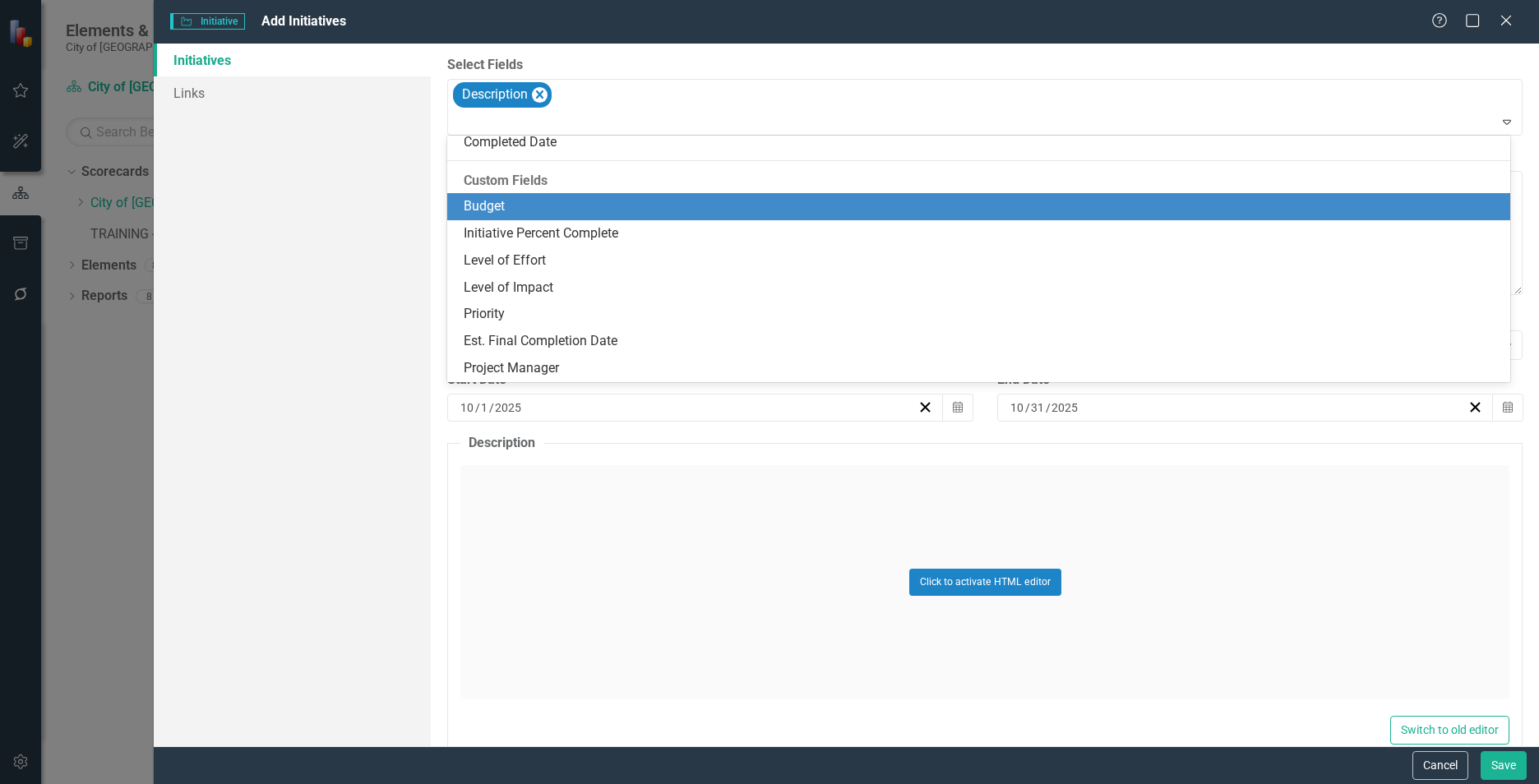
click at [492, 208] on div "Budget" at bounding box center [982, 207] width 1036 height 19
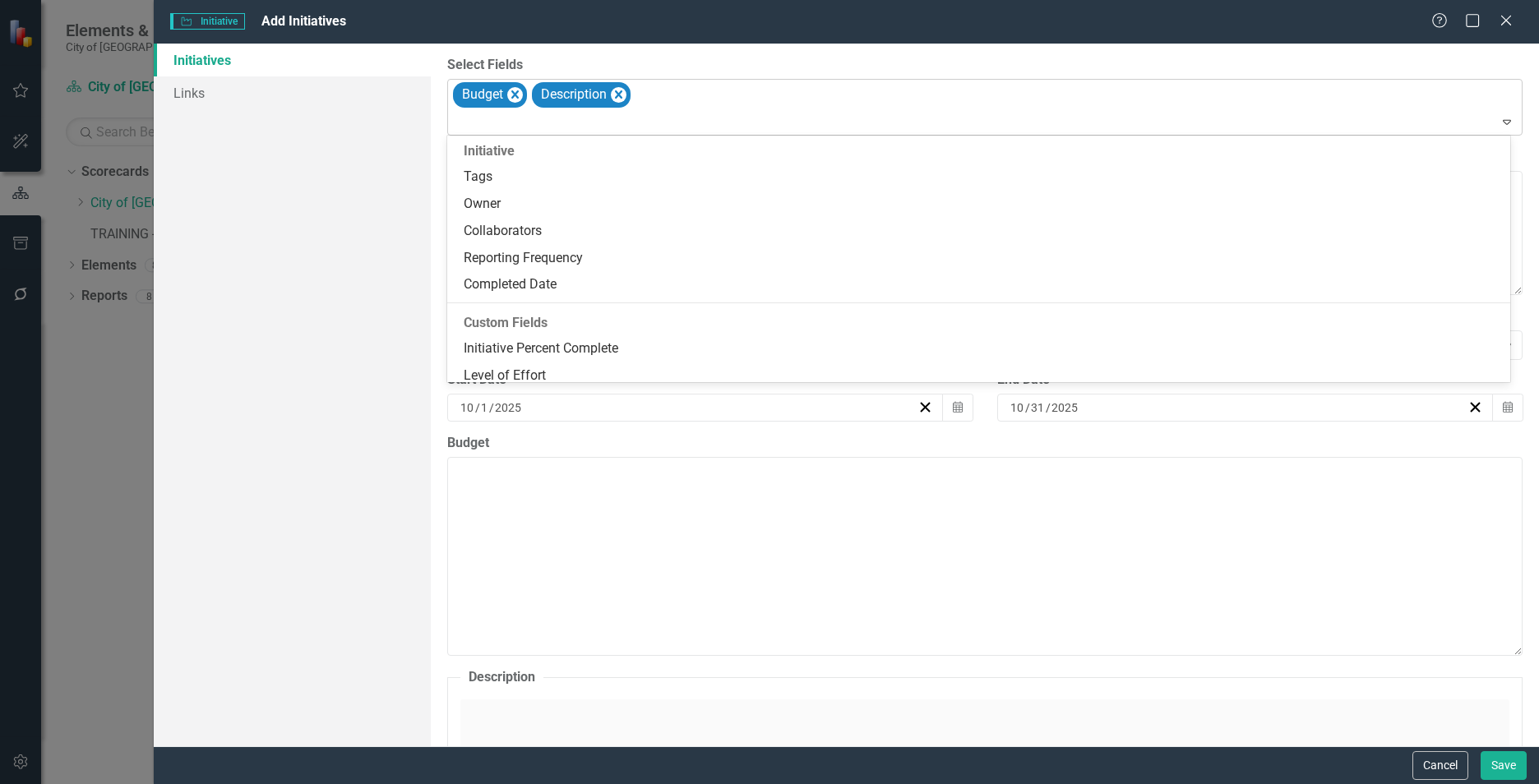
click at [1498, 124] on icon "Expand" at bounding box center [1506, 122] width 16 height 14
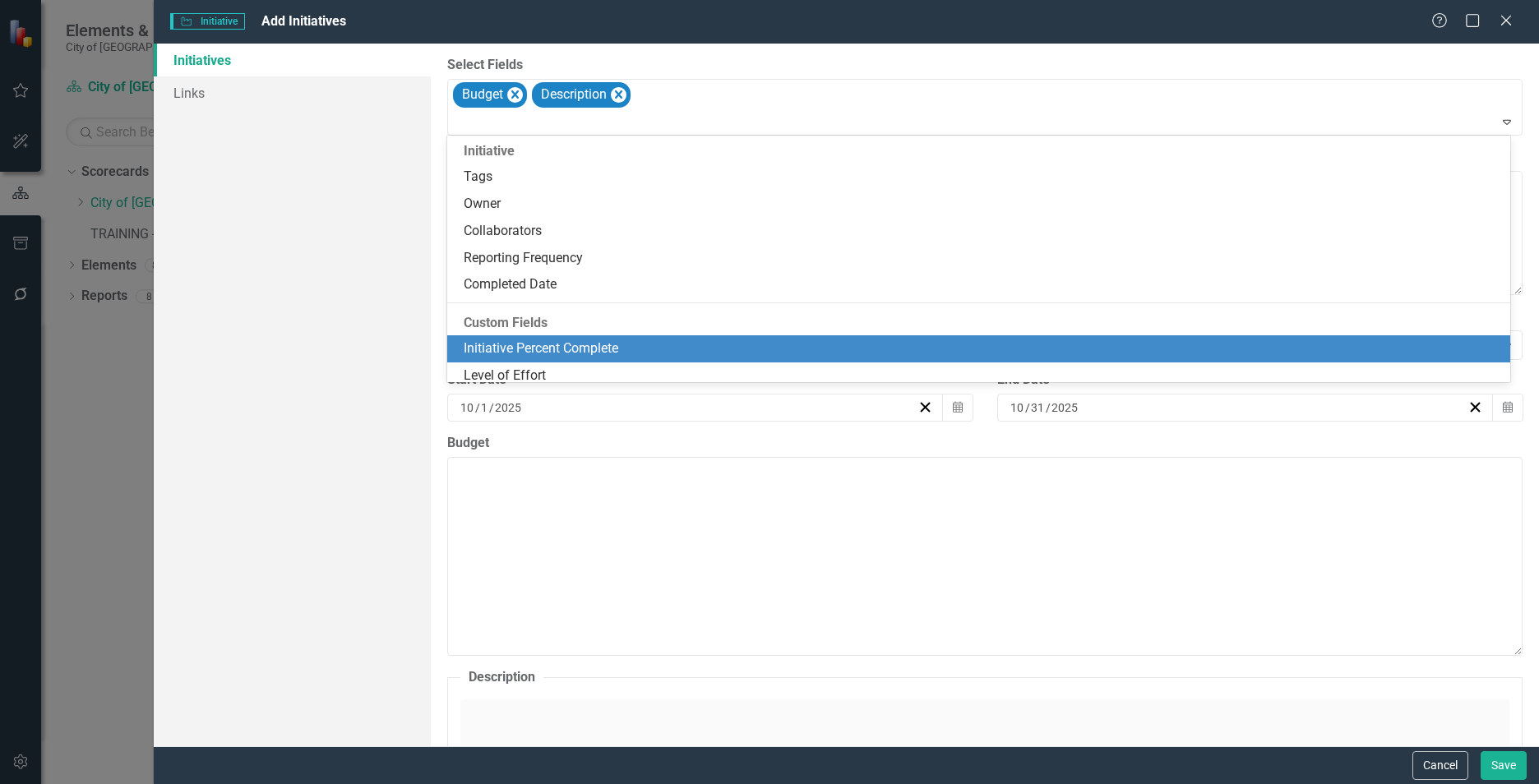
click at [504, 348] on div "Initiative Percent Complete" at bounding box center [982, 349] width 1036 height 19
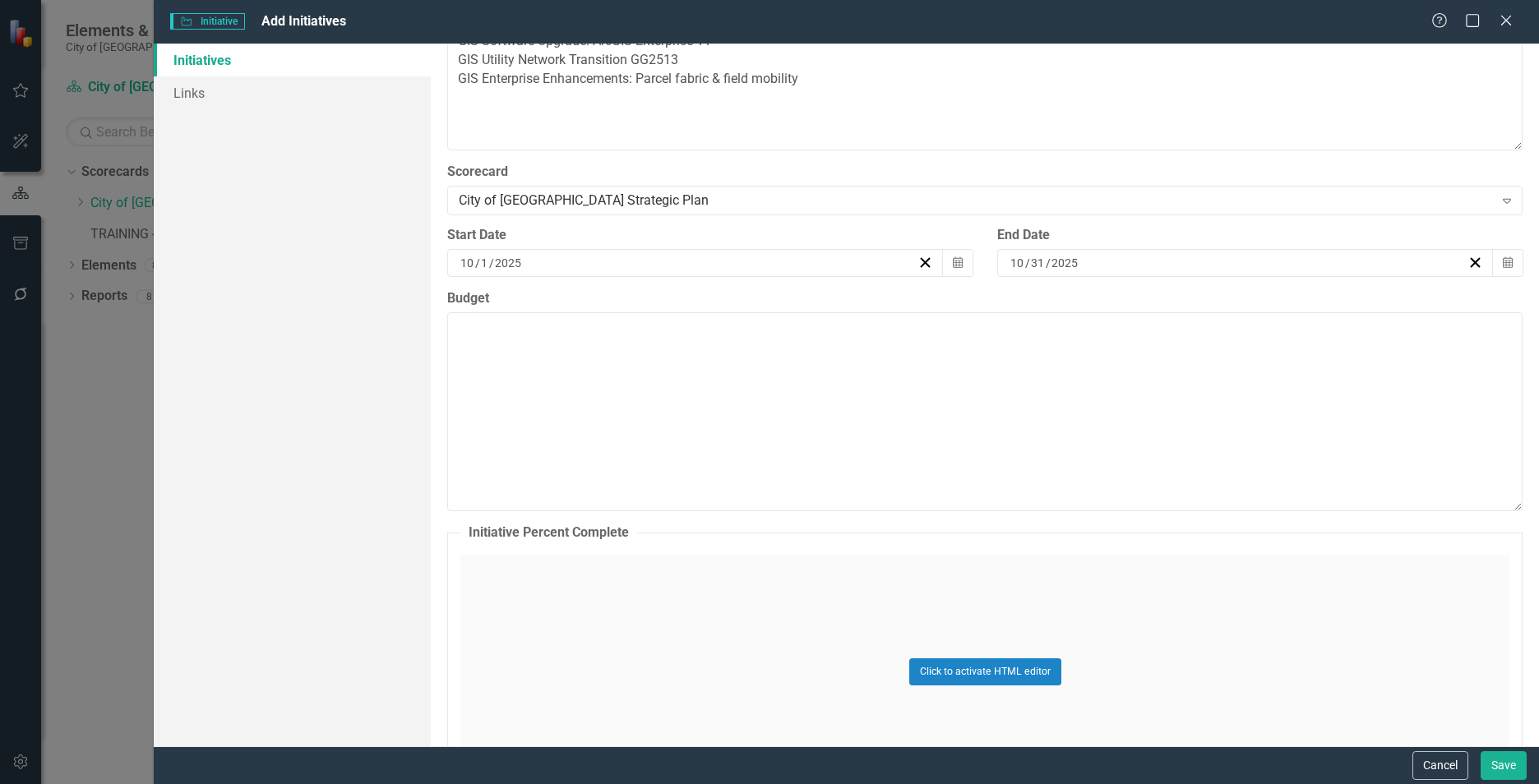
scroll to position [0, 0]
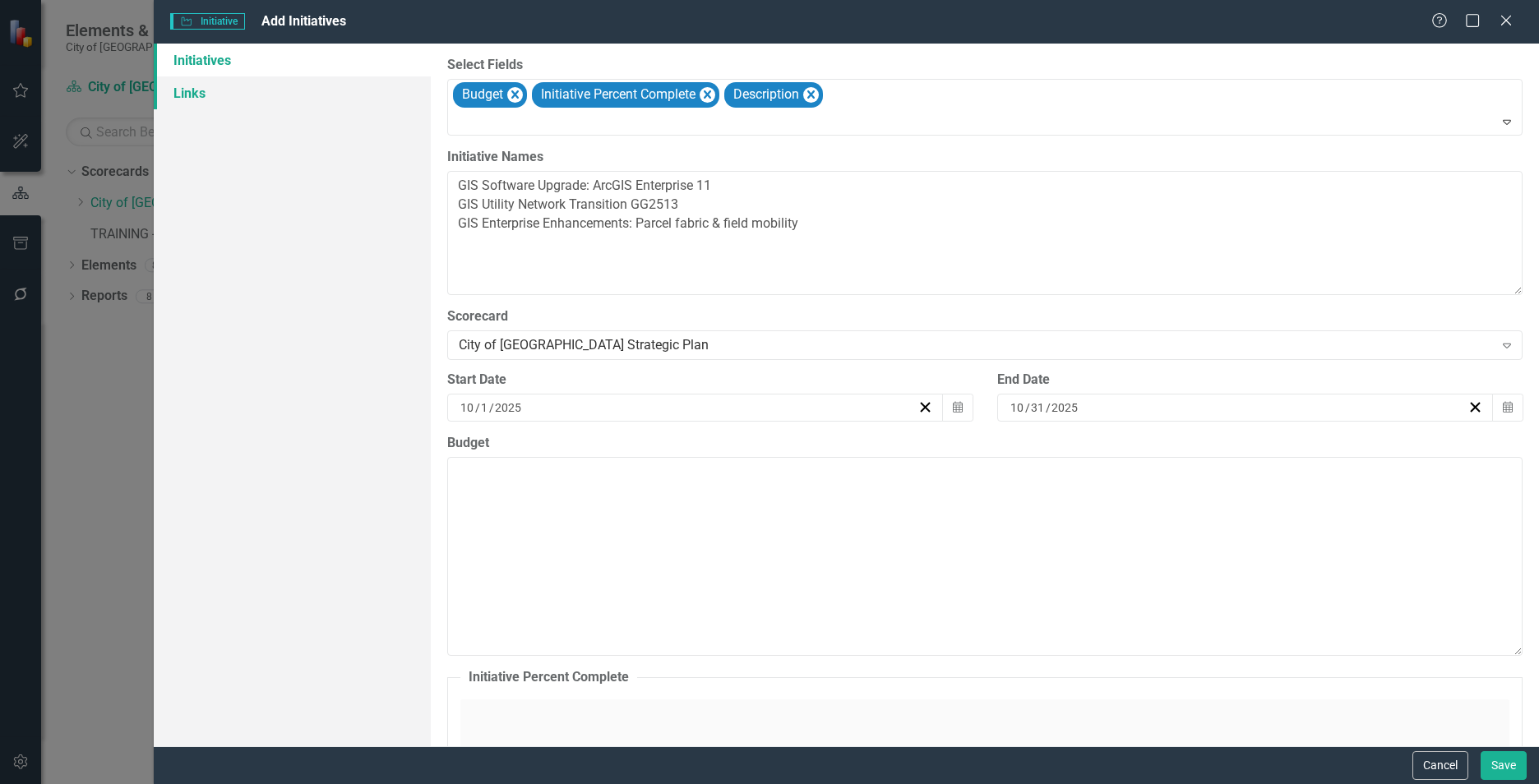
click at [196, 98] on link "Links" at bounding box center [292, 93] width 277 height 33
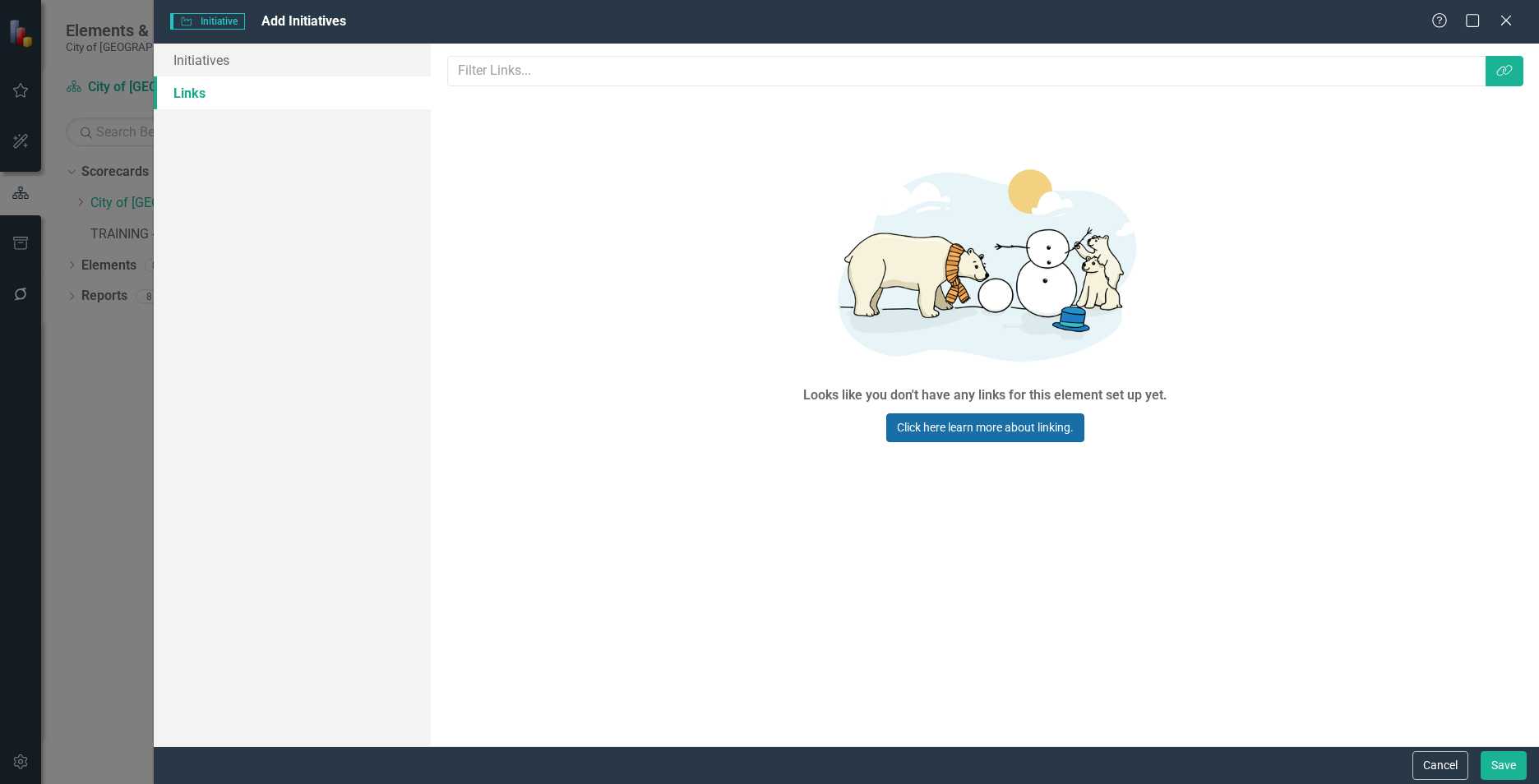
click at [942, 429] on link "Click here learn more about linking." at bounding box center [985, 428] width 198 height 29
click at [184, 88] on link "Links" at bounding box center [292, 93] width 277 height 33
click at [1497, 75] on icon "button" at bounding box center [1504, 71] width 15 height 12
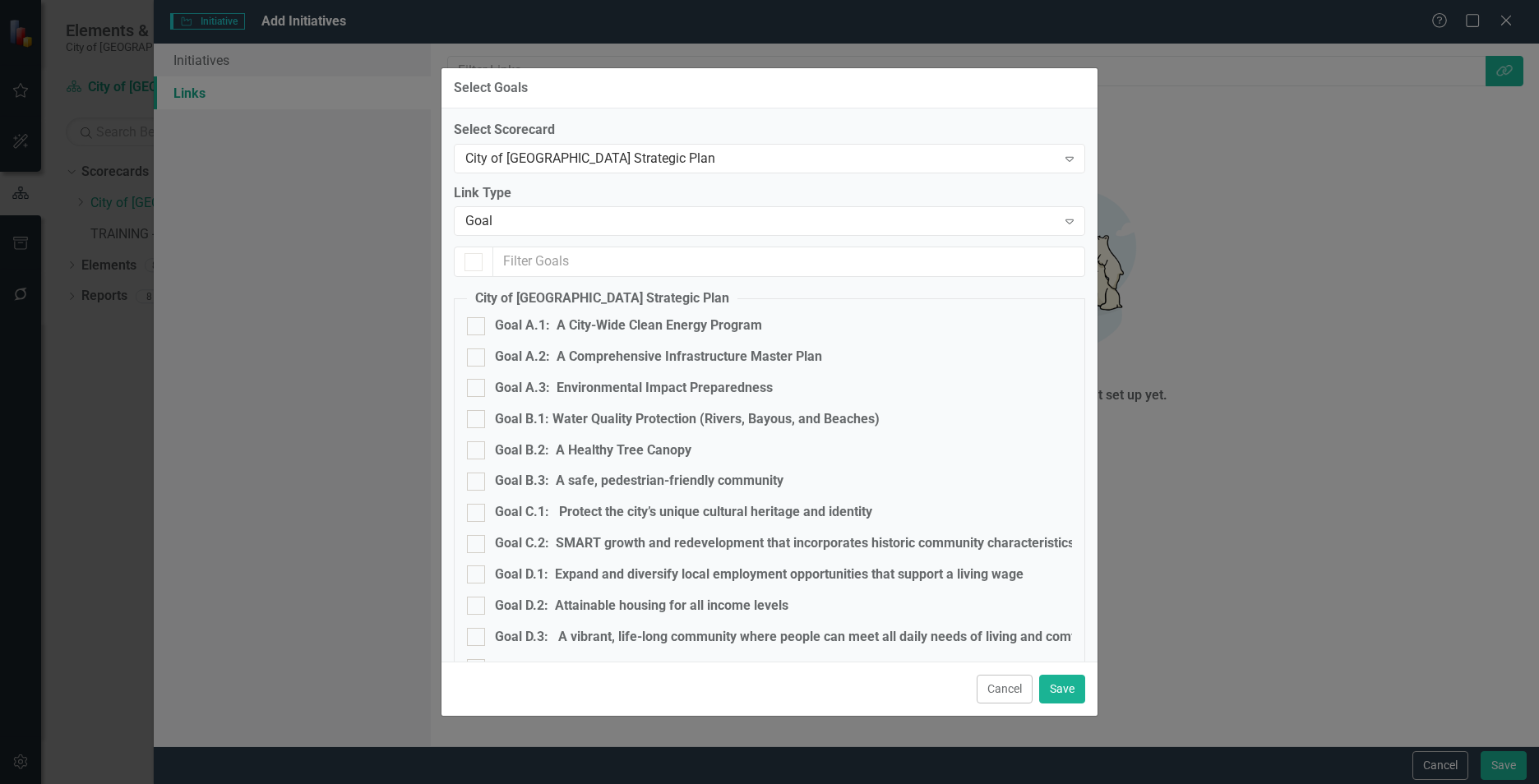
checkbox input "false"
click at [1012, 689] on button "Cancel" at bounding box center [1004, 689] width 56 height 29
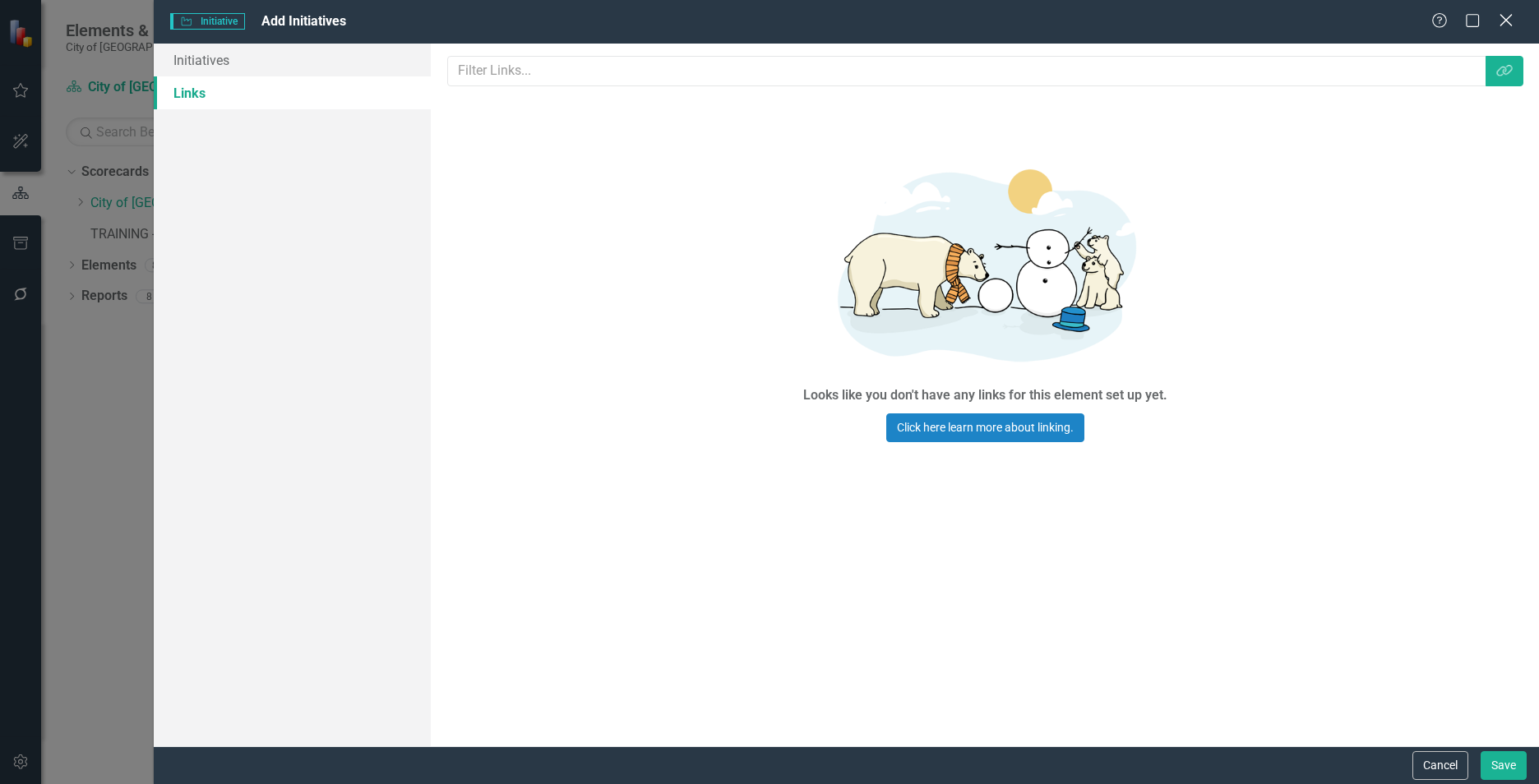
click at [1502, 21] on icon "Close" at bounding box center [1505, 20] width 20 height 15
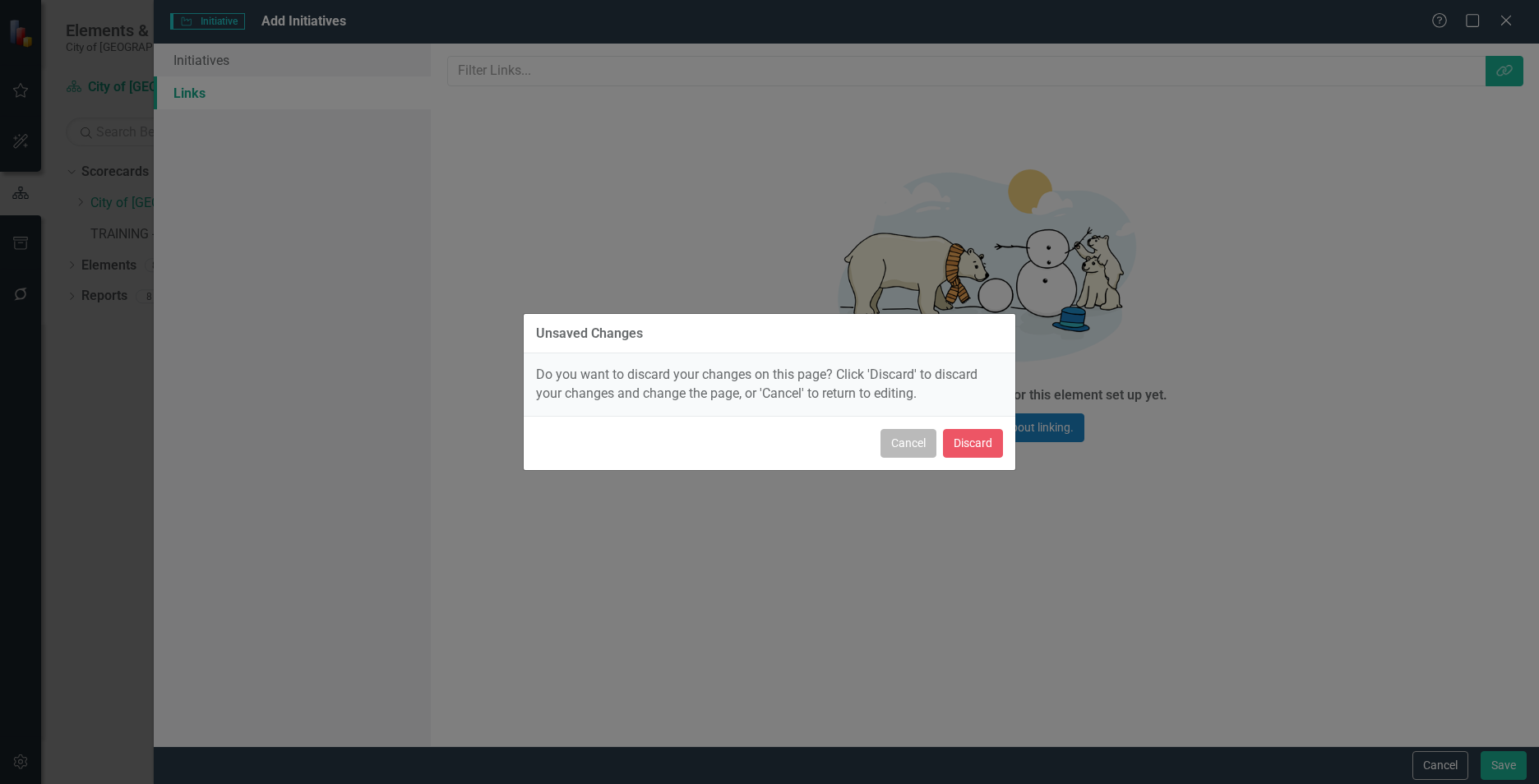
click at [913, 443] on button "Cancel" at bounding box center [909, 444] width 56 height 29
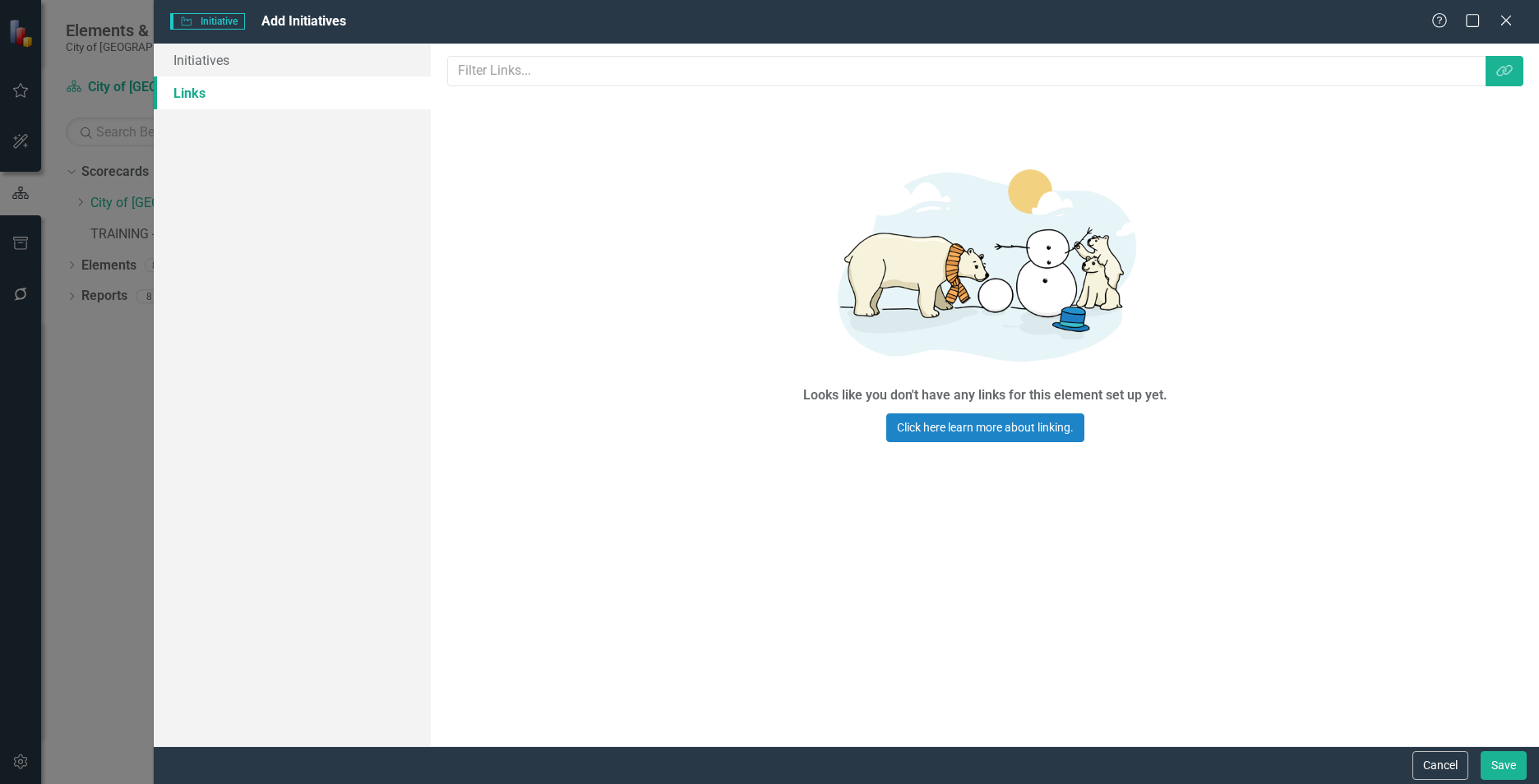
click at [196, 30] on div "Initiative Initiative Add Initiatives" at bounding box center [800, 22] width 1261 height 19
click at [198, 50] on link "Initiatives" at bounding box center [292, 60] width 277 height 33
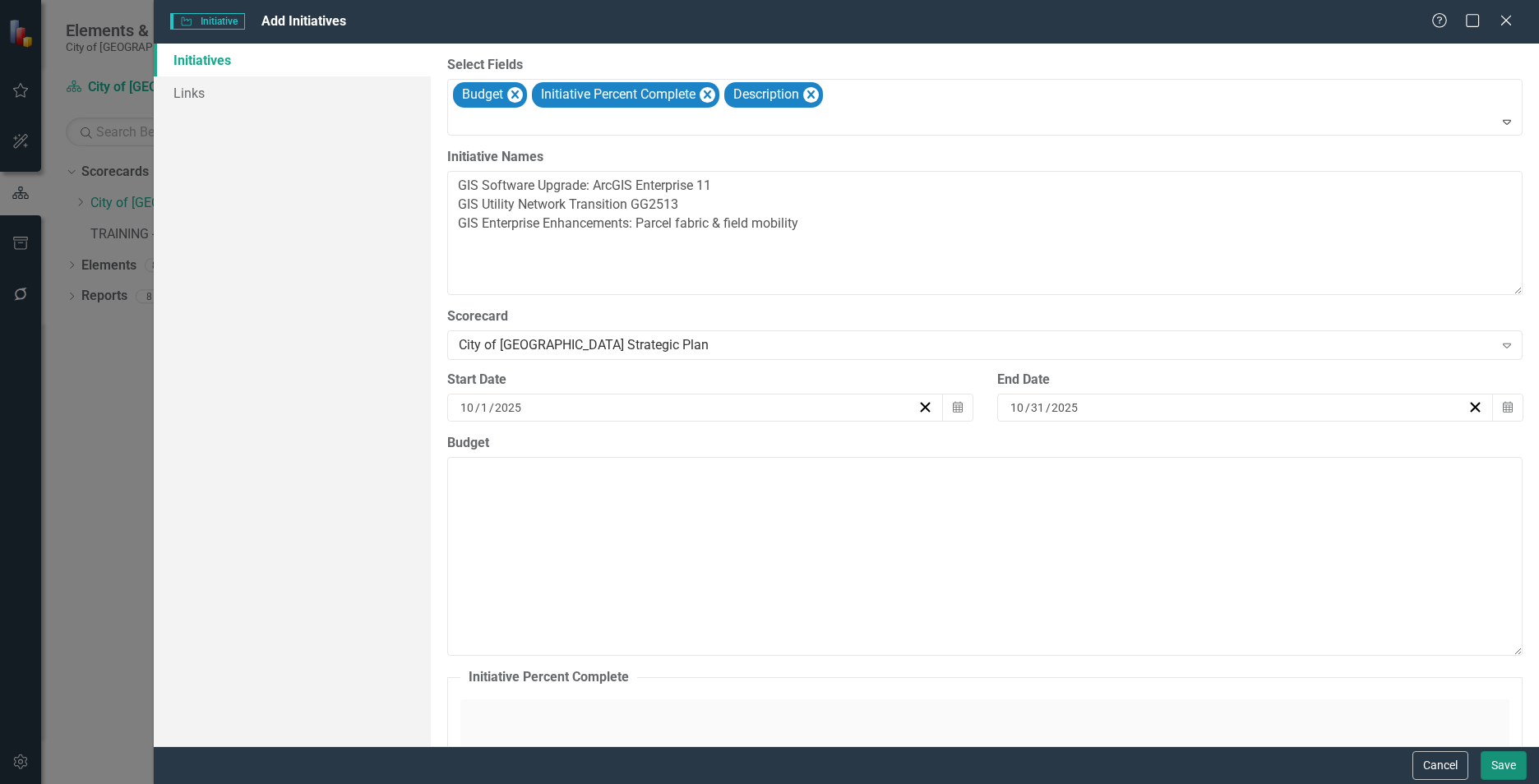
click at [1512, 764] on button "Save" at bounding box center [1503, 766] width 46 height 29
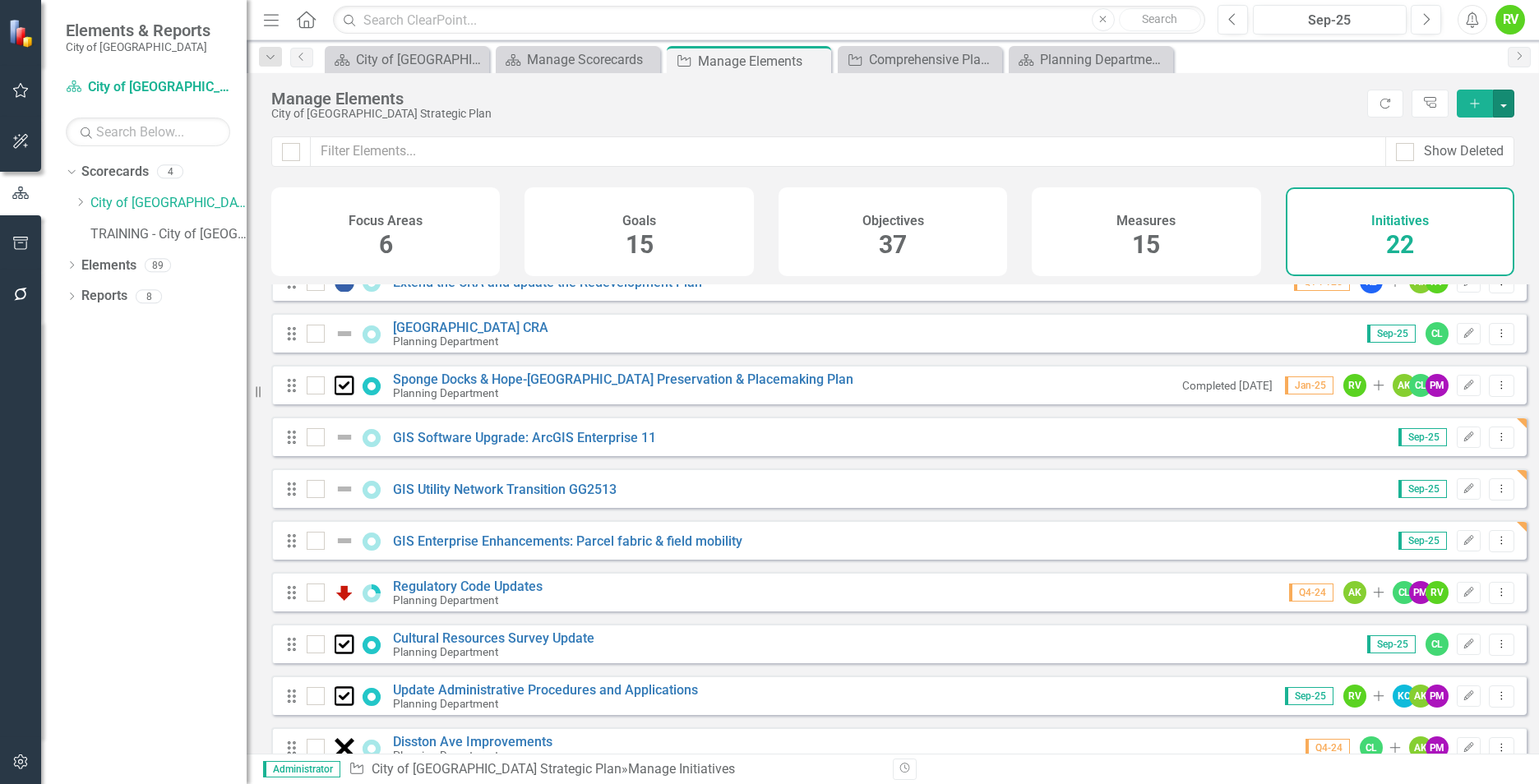
scroll to position [411, 0]
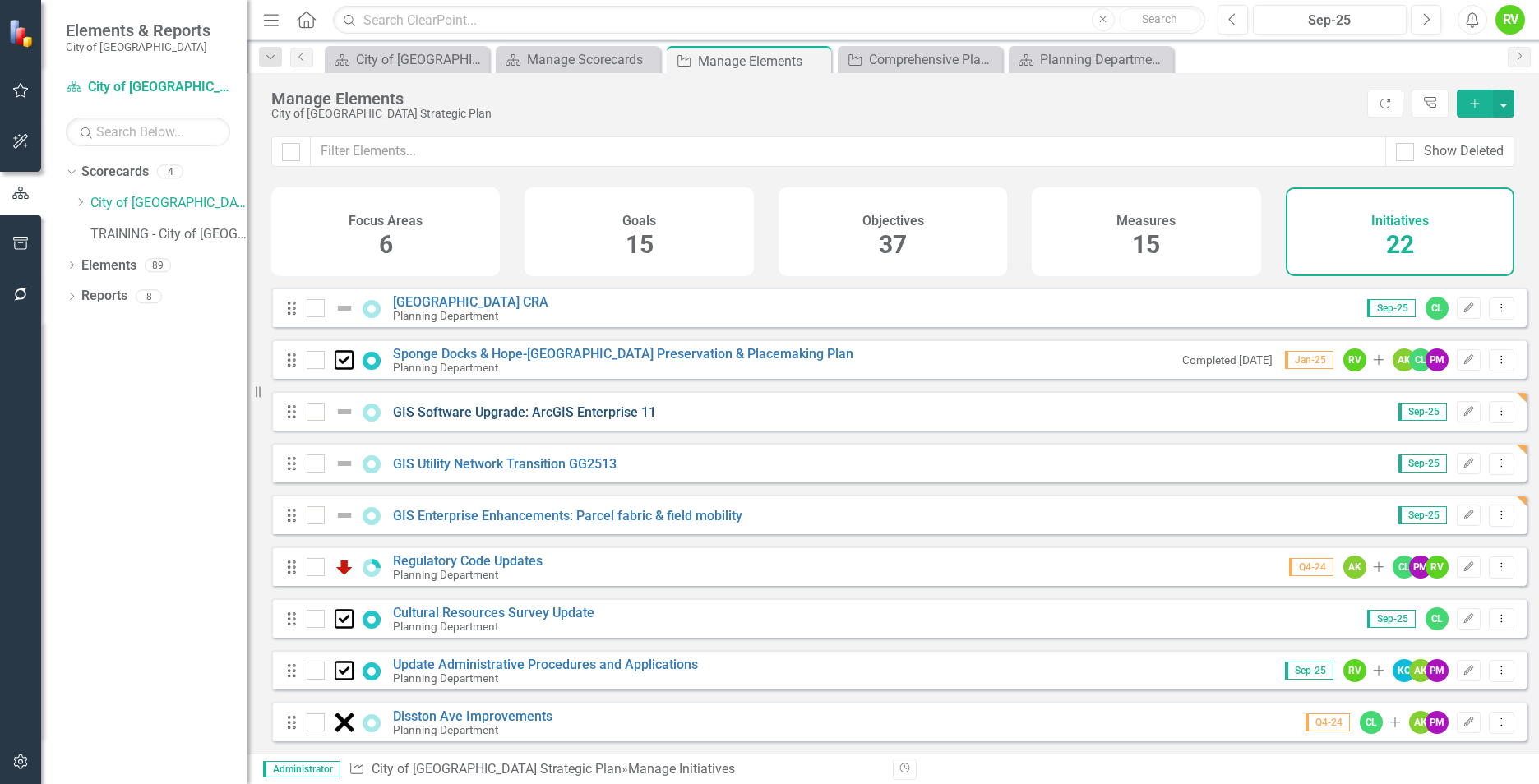
click at [479, 421] on link "GIS Software Upgrade: ArcGIS Enterprise 11" at bounding box center [524, 412] width 263 height 15
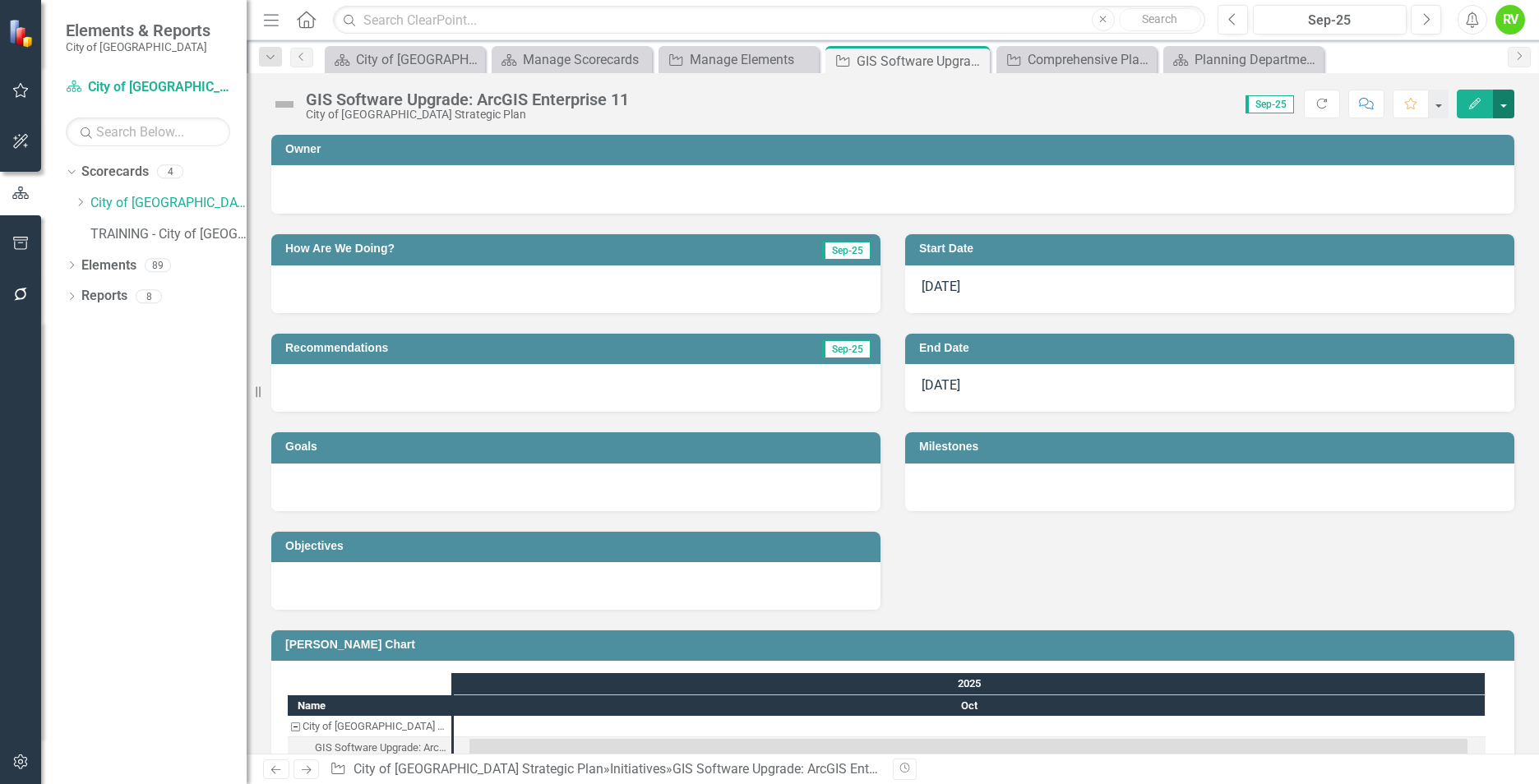
click at [1503, 109] on button "button" at bounding box center [1503, 104] width 21 height 29
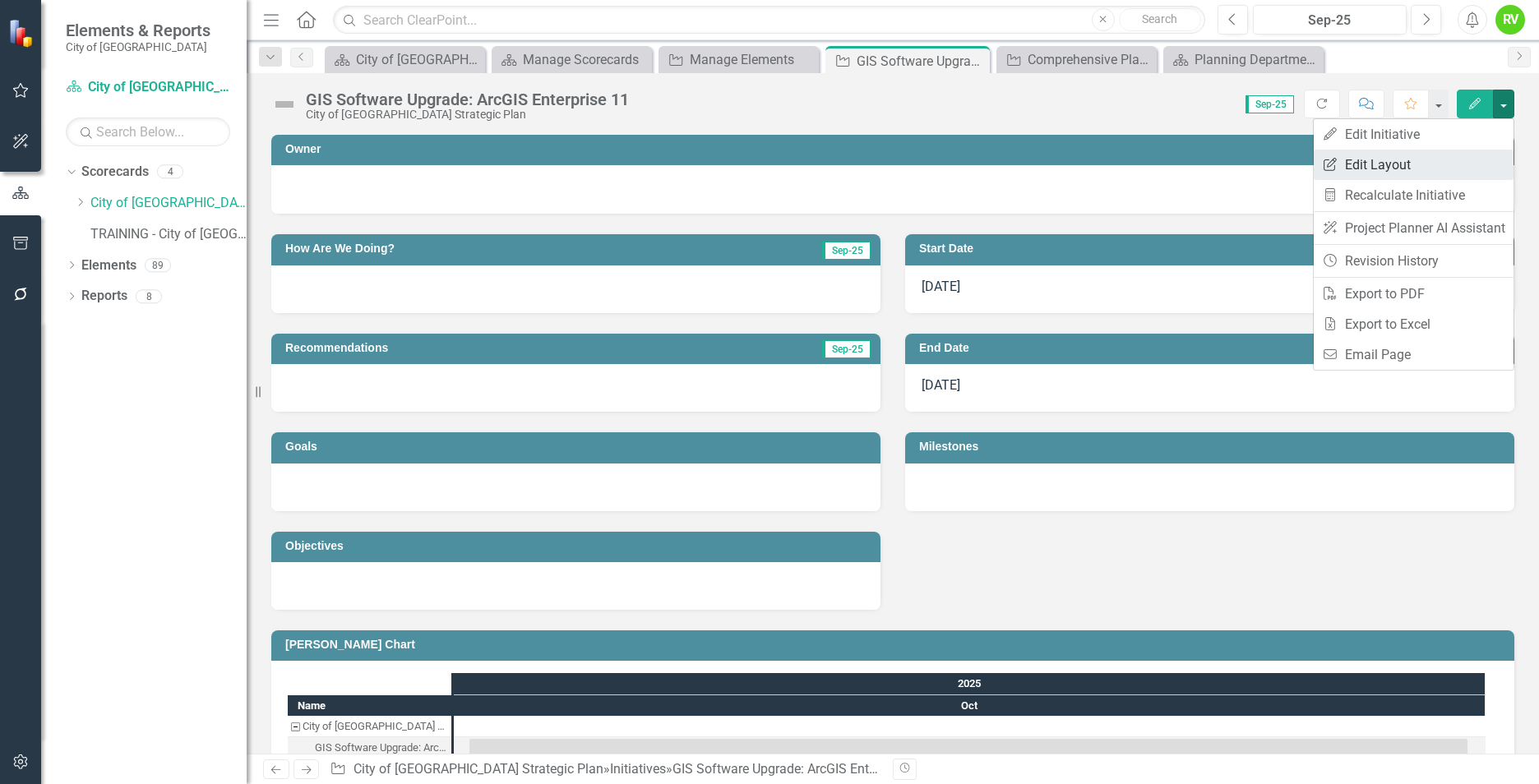
click at [1384, 163] on link "Edit Report Edit Layout" at bounding box center [1413, 164] width 200 height 30
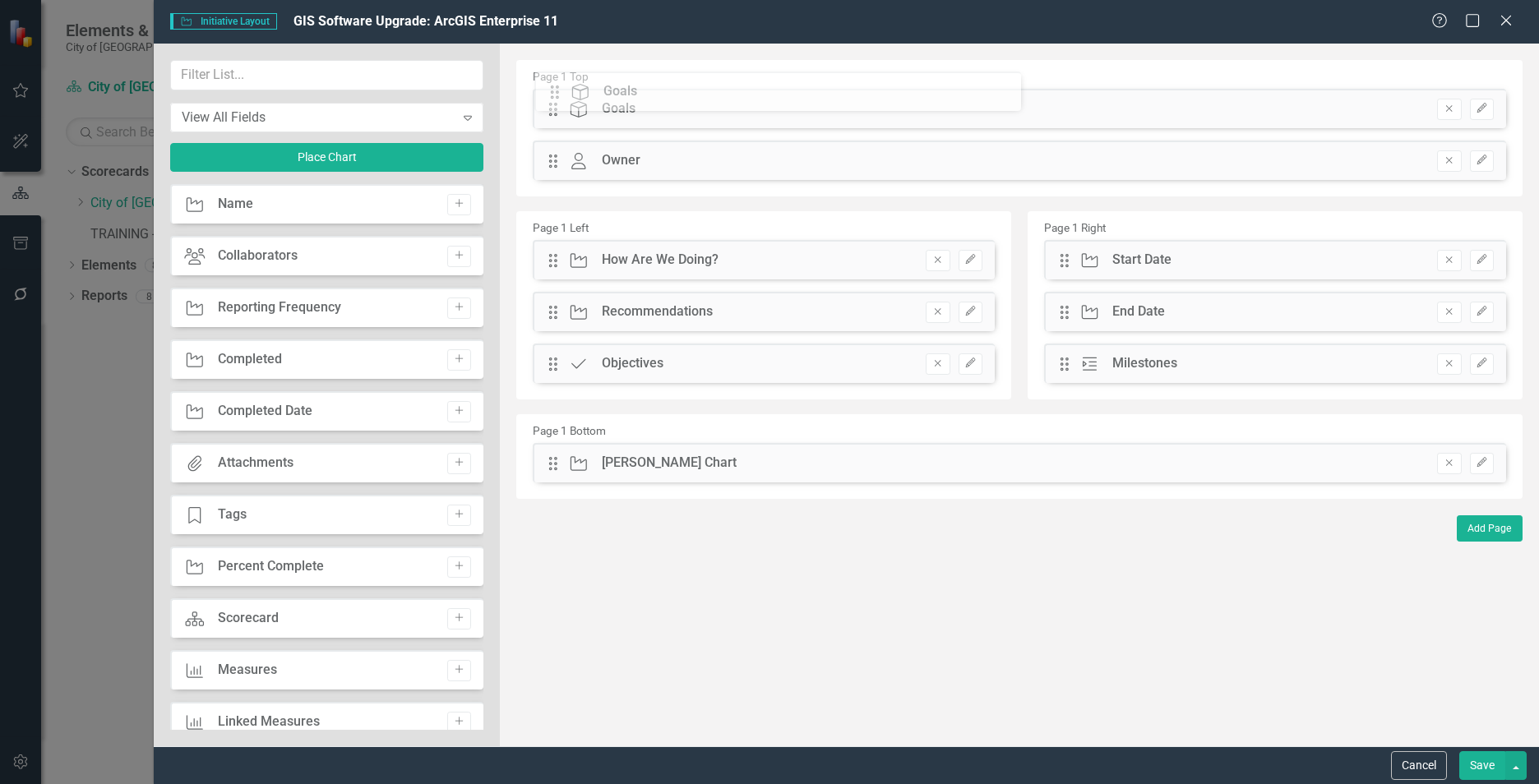
drag, startPoint x: 549, startPoint y: 313, endPoint x: 563, endPoint y: 90, distance: 223.4
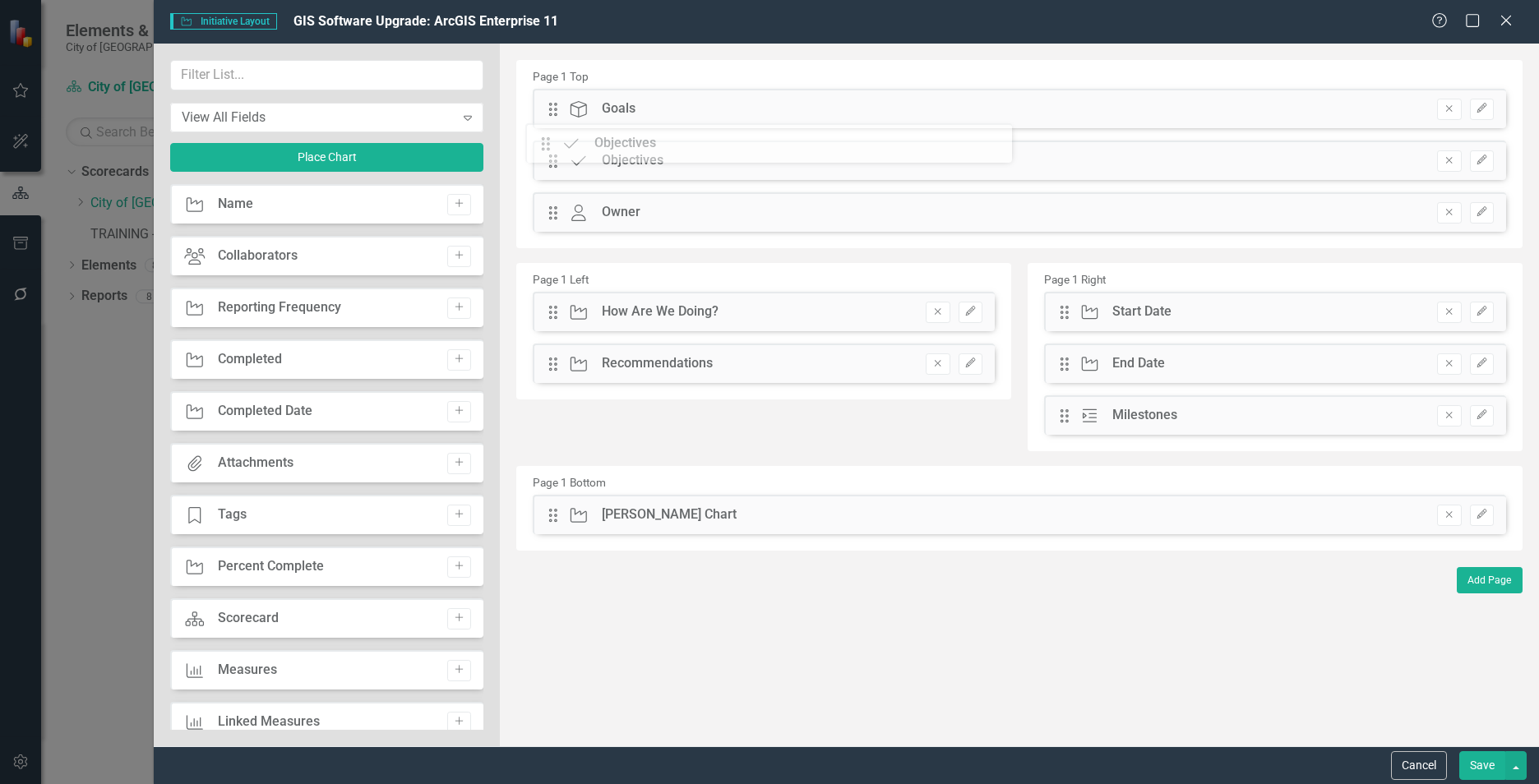
drag, startPoint x: 552, startPoint y: 364, endPoint x: 557, endPoint y: 144, distance: 220.1
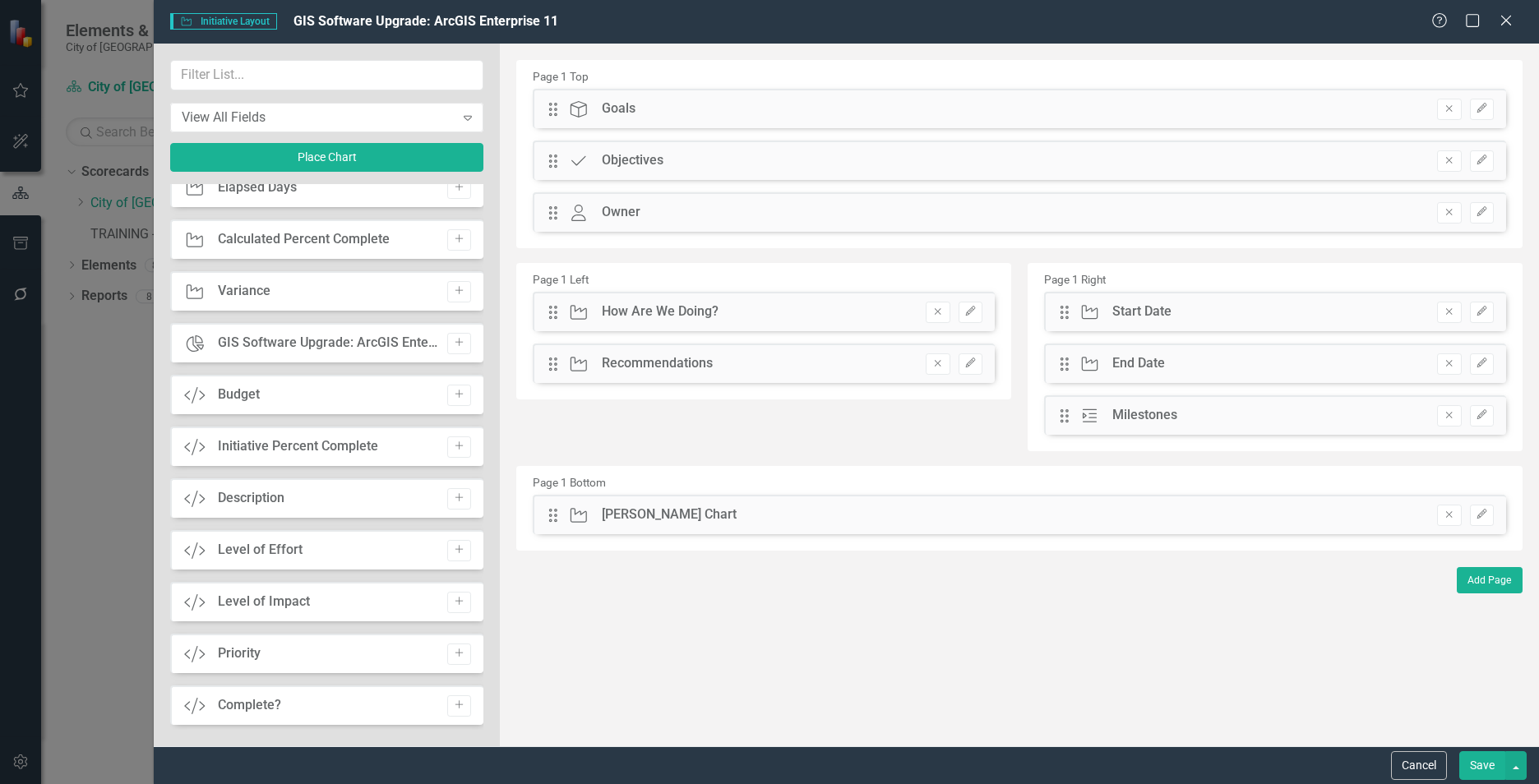
scroll to position [1316, 0]
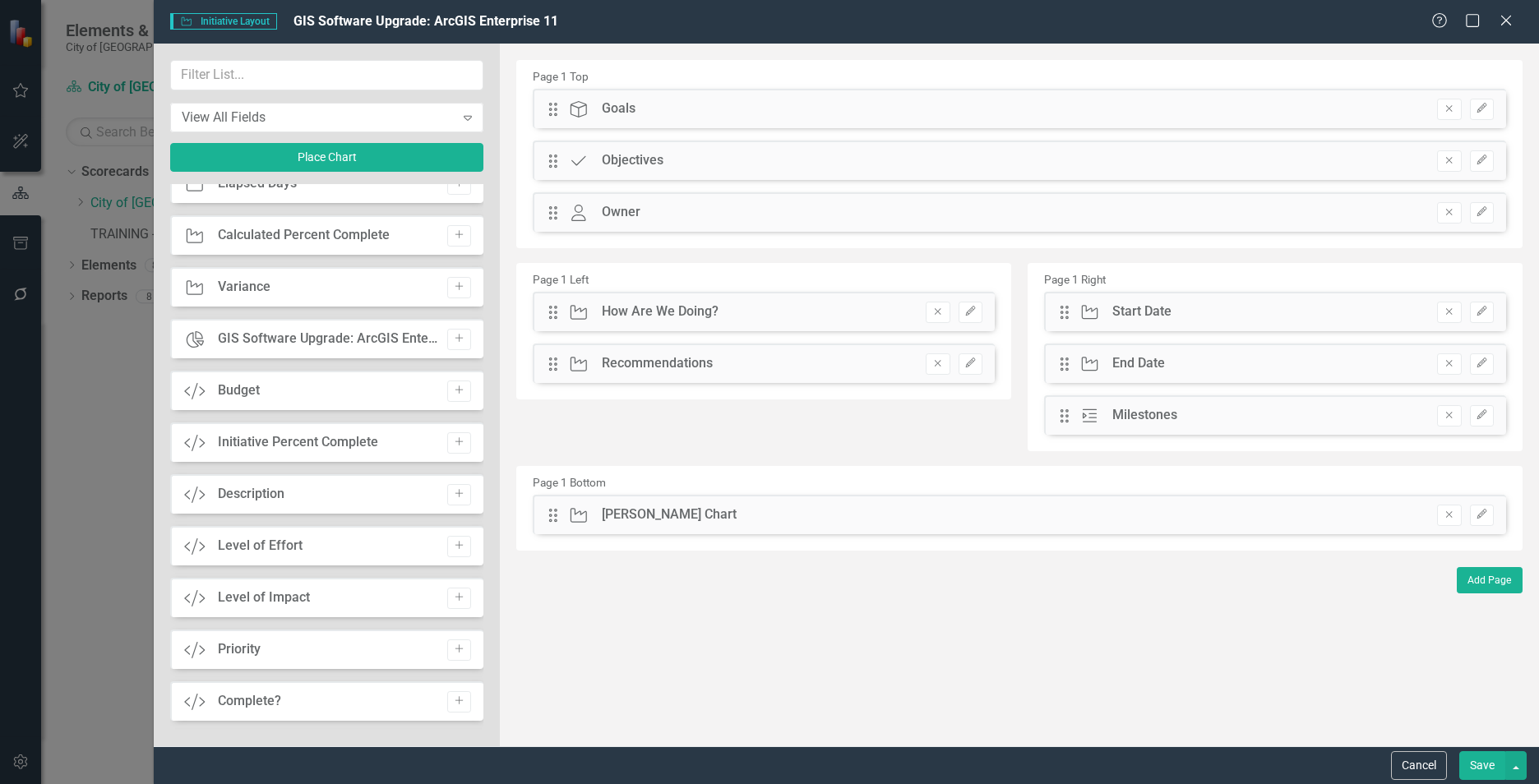
click at [1479, 767] on button "Save" at bounding box center [1482, 766] width 46 height 29
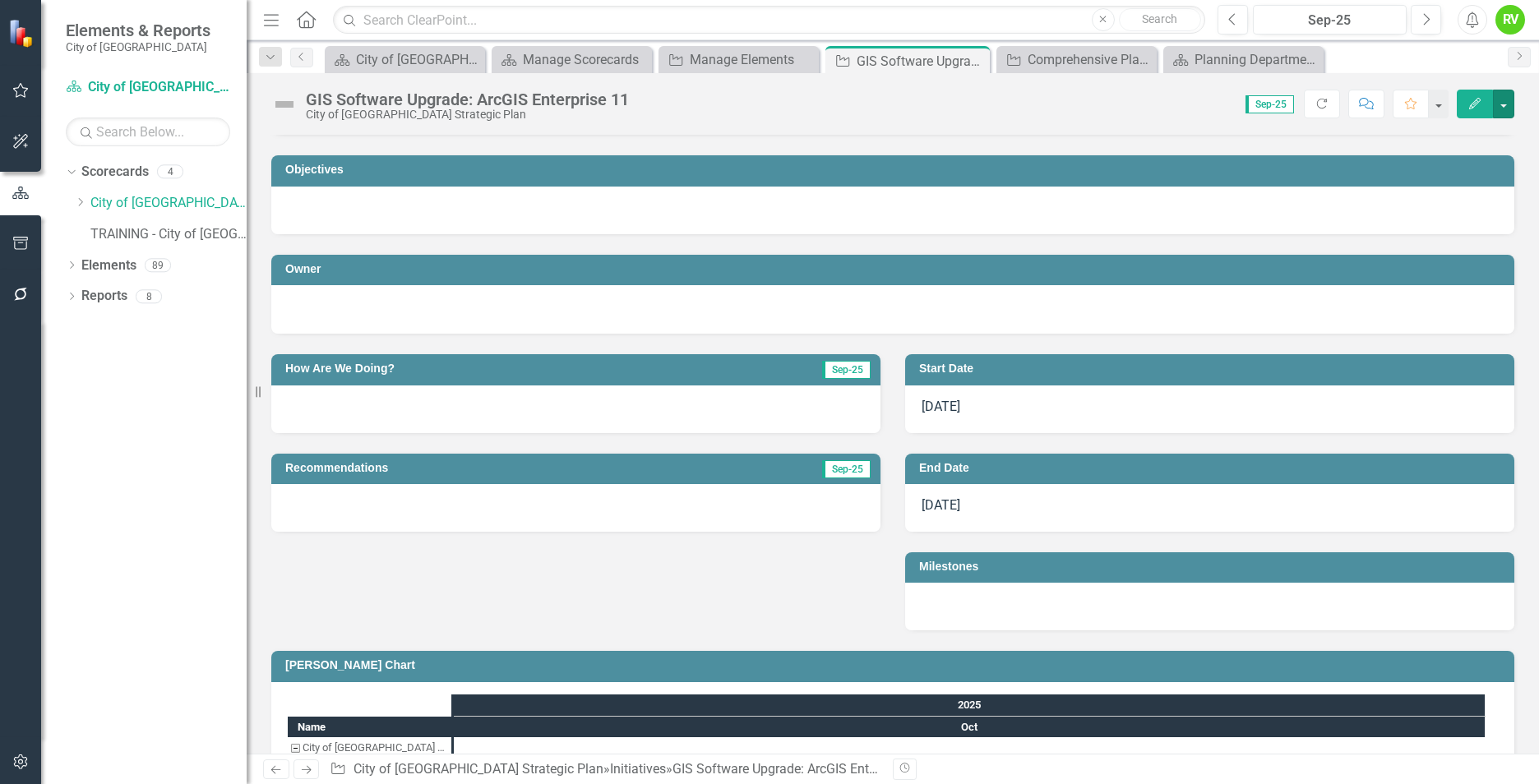
scroll to position [0, 0]
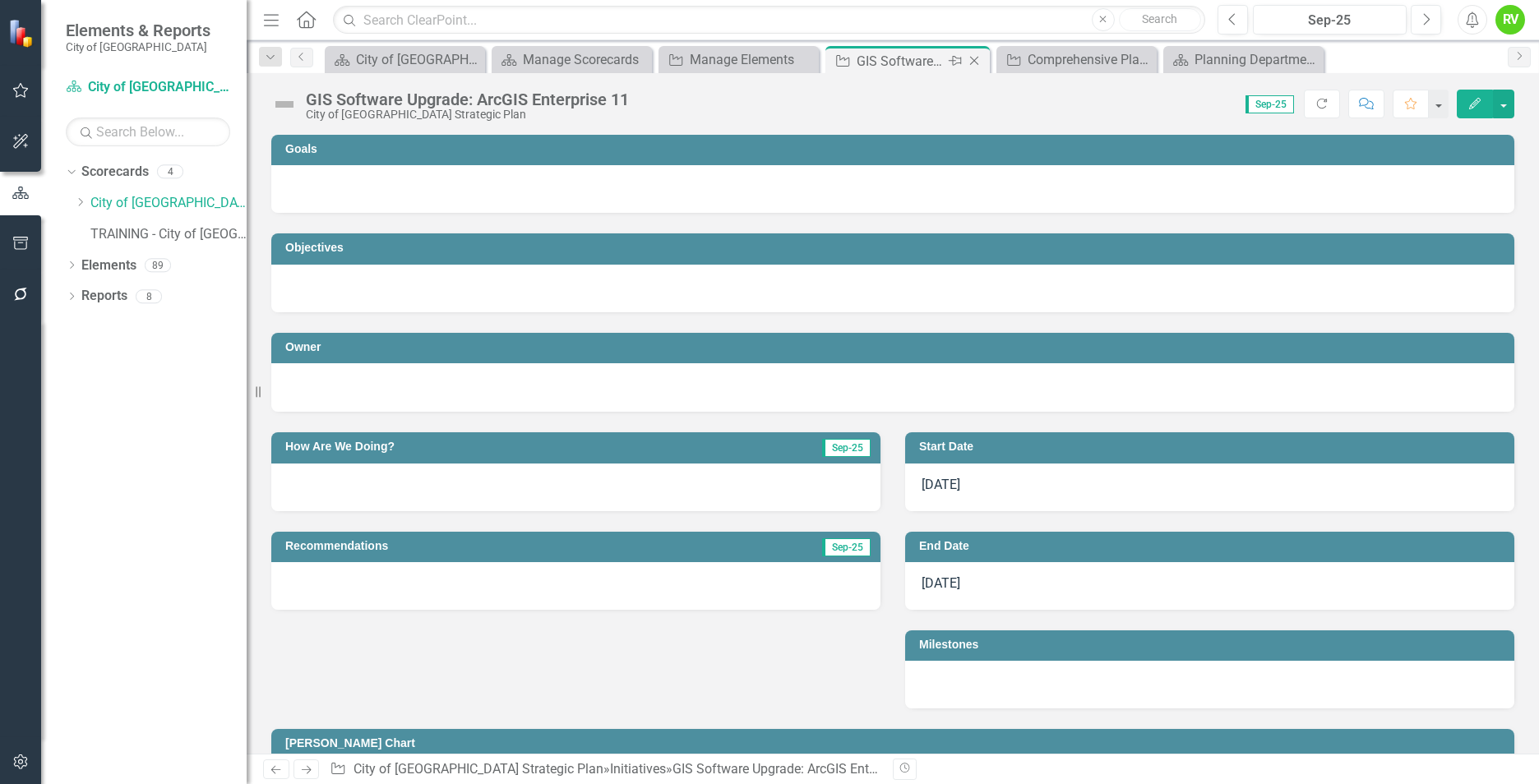
click at [976, 61] on icon "Close" at bounding box center [973, 61] width 16 height 14
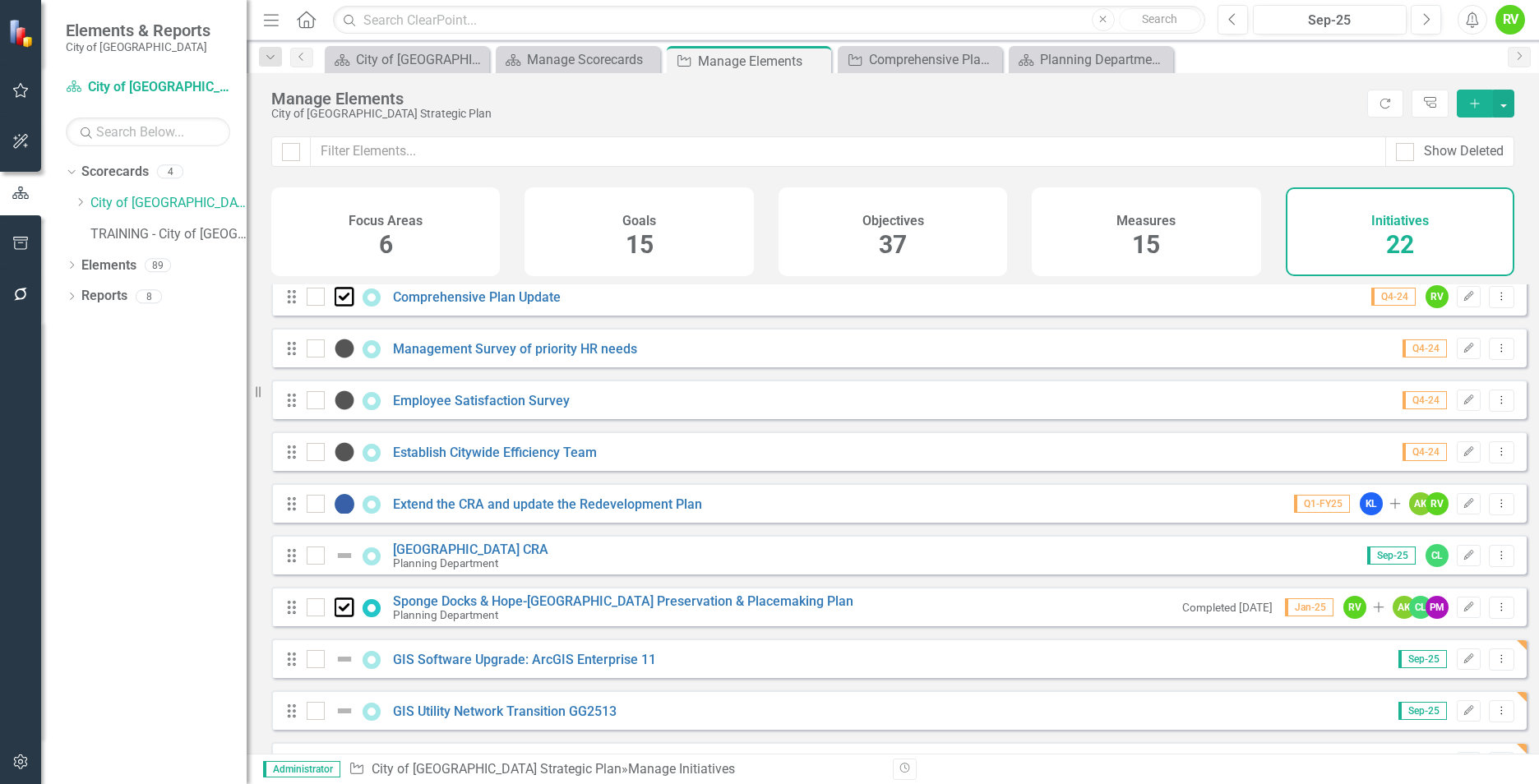
scroll to position [329, 0]
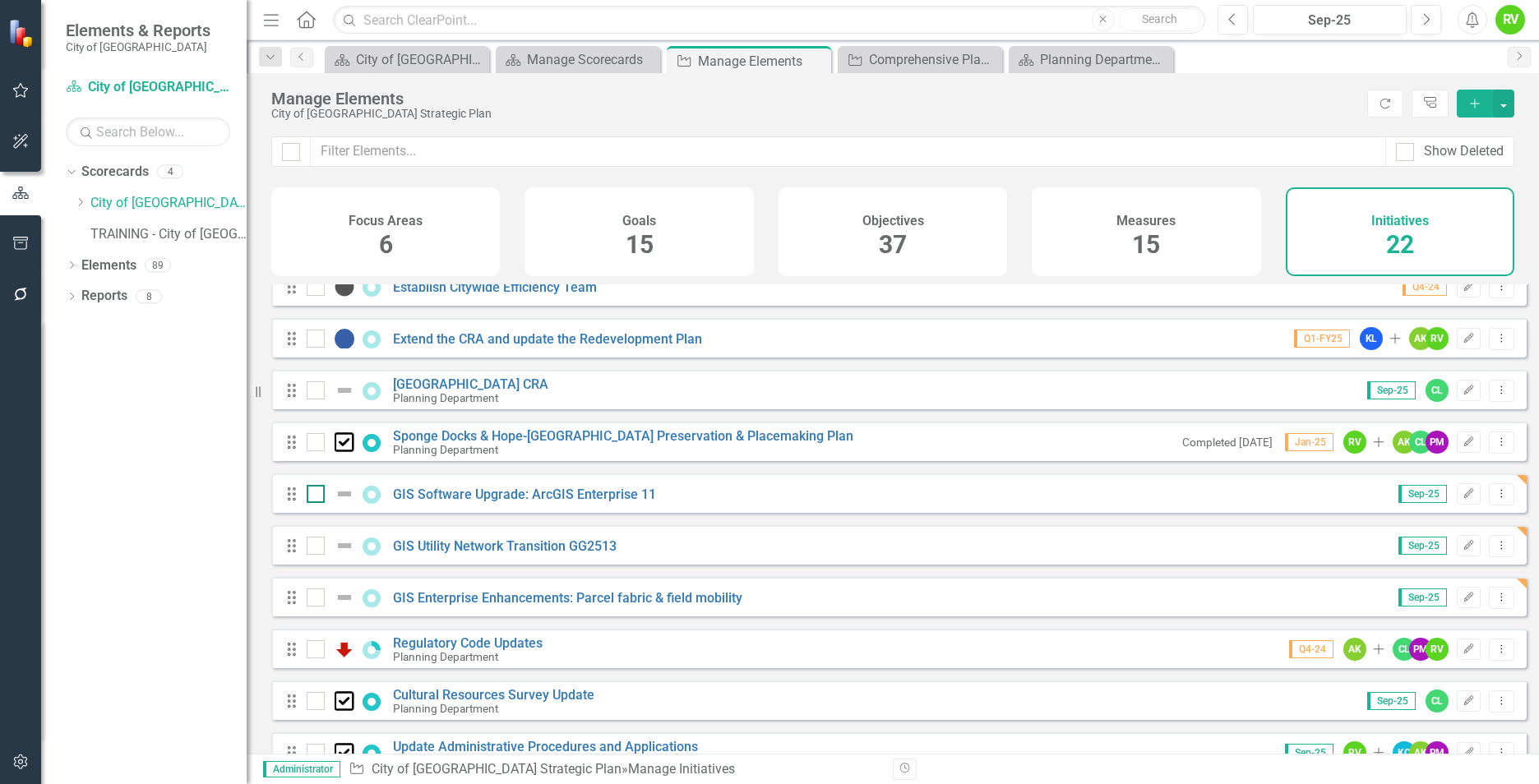
click at [312, 496] on input "checkbox" at bounding box center [311, 490] width 11 height 11
checkbox input "true"
click at [315, 547] on input "checkbox" at bounding box center [311, 541] width 11 height 11
checkbox input "true"
click at [308, 599] on input "checkbox" at bounding box center [311, 594] width 11 height 11
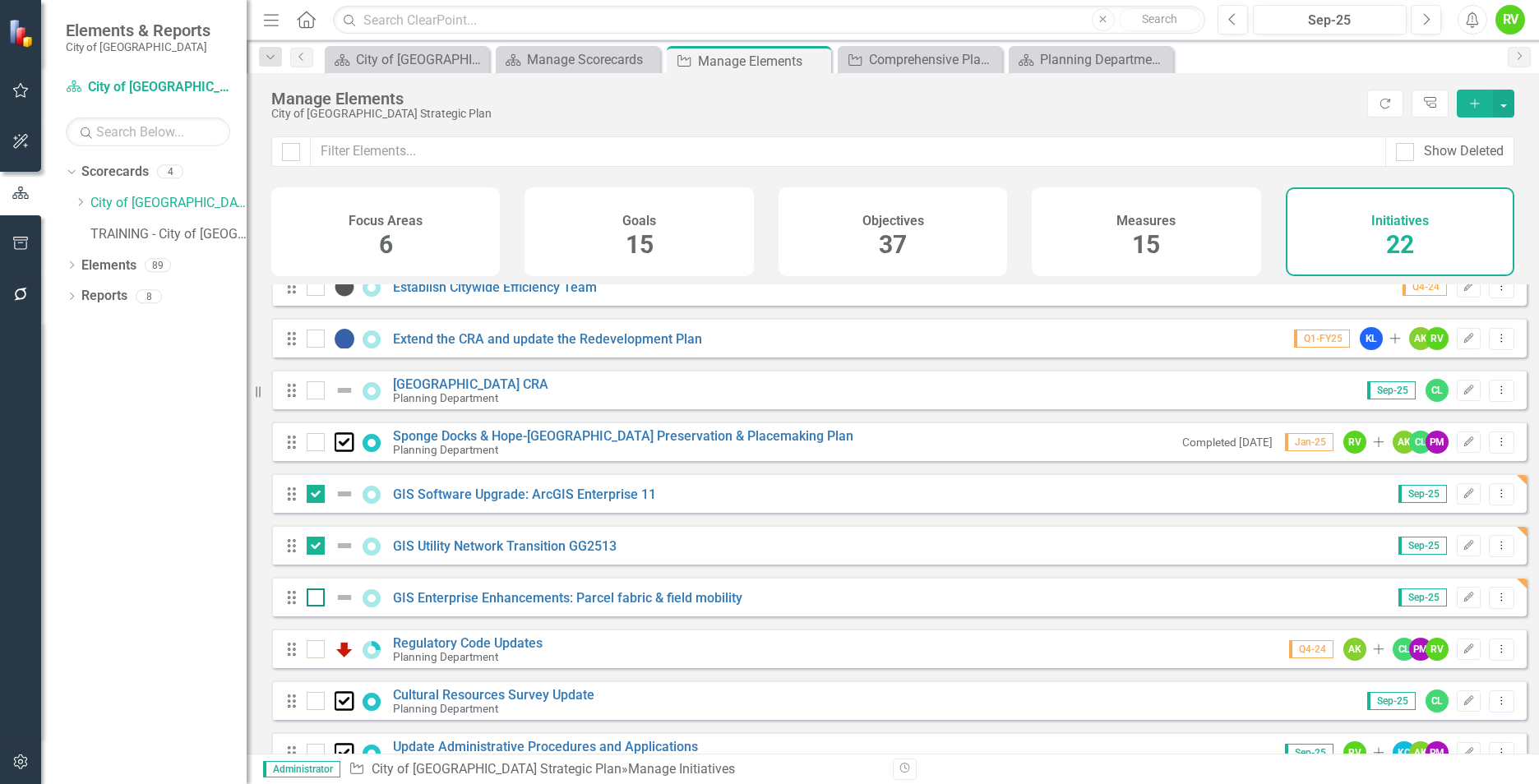
checkbox input "true"
click at [1495, 499] on icon "Dropdown Menu" at bounding box center [1501, 493] width 14 height 11
click at [1425, 622] on link "Trash Delete Initiative" at bounding box center [1428, 624] width 147 height 30
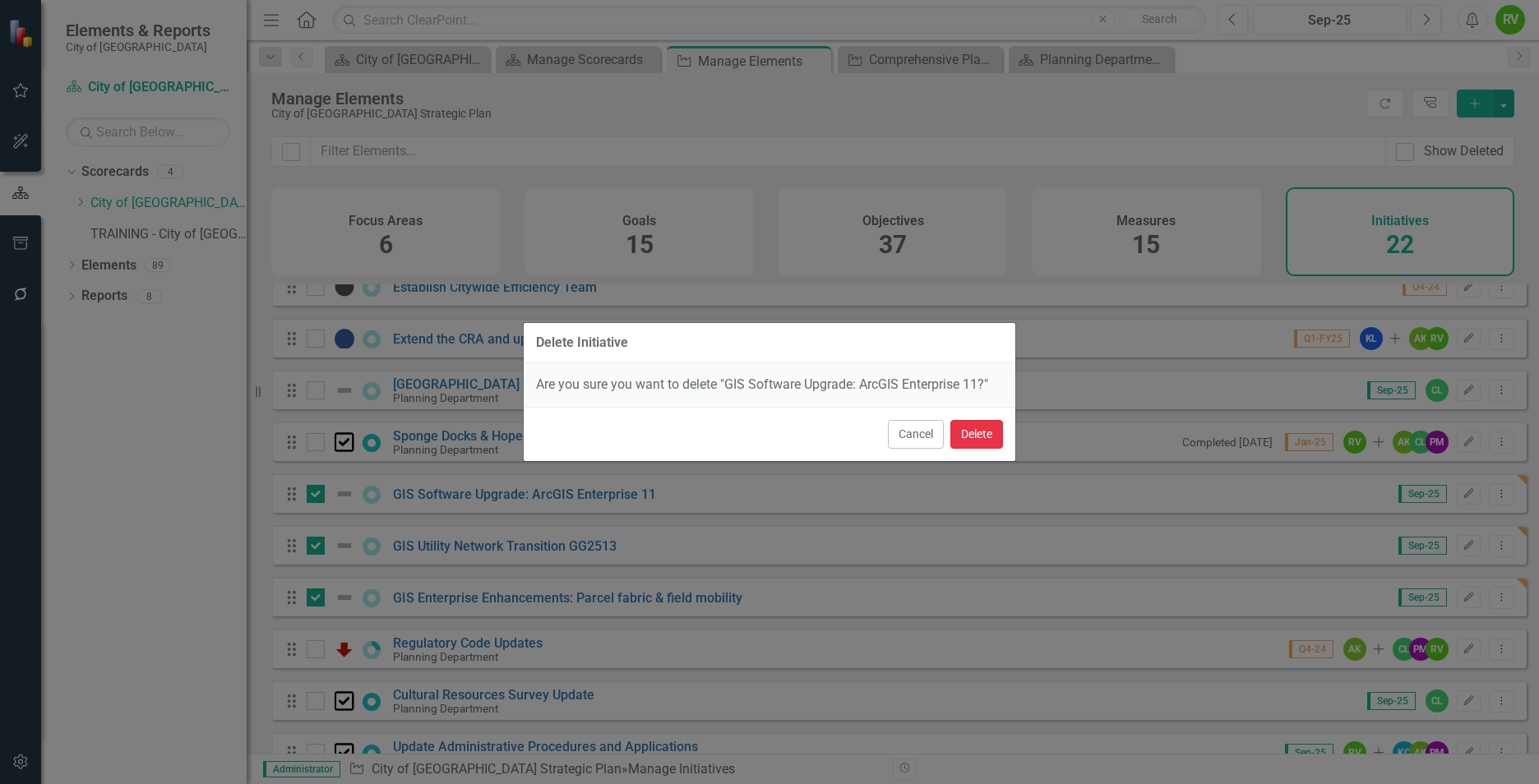
click at [988, 439] on button "Delete" at bounding box center [976, 435] width 52 height 29
checkbox input "false"
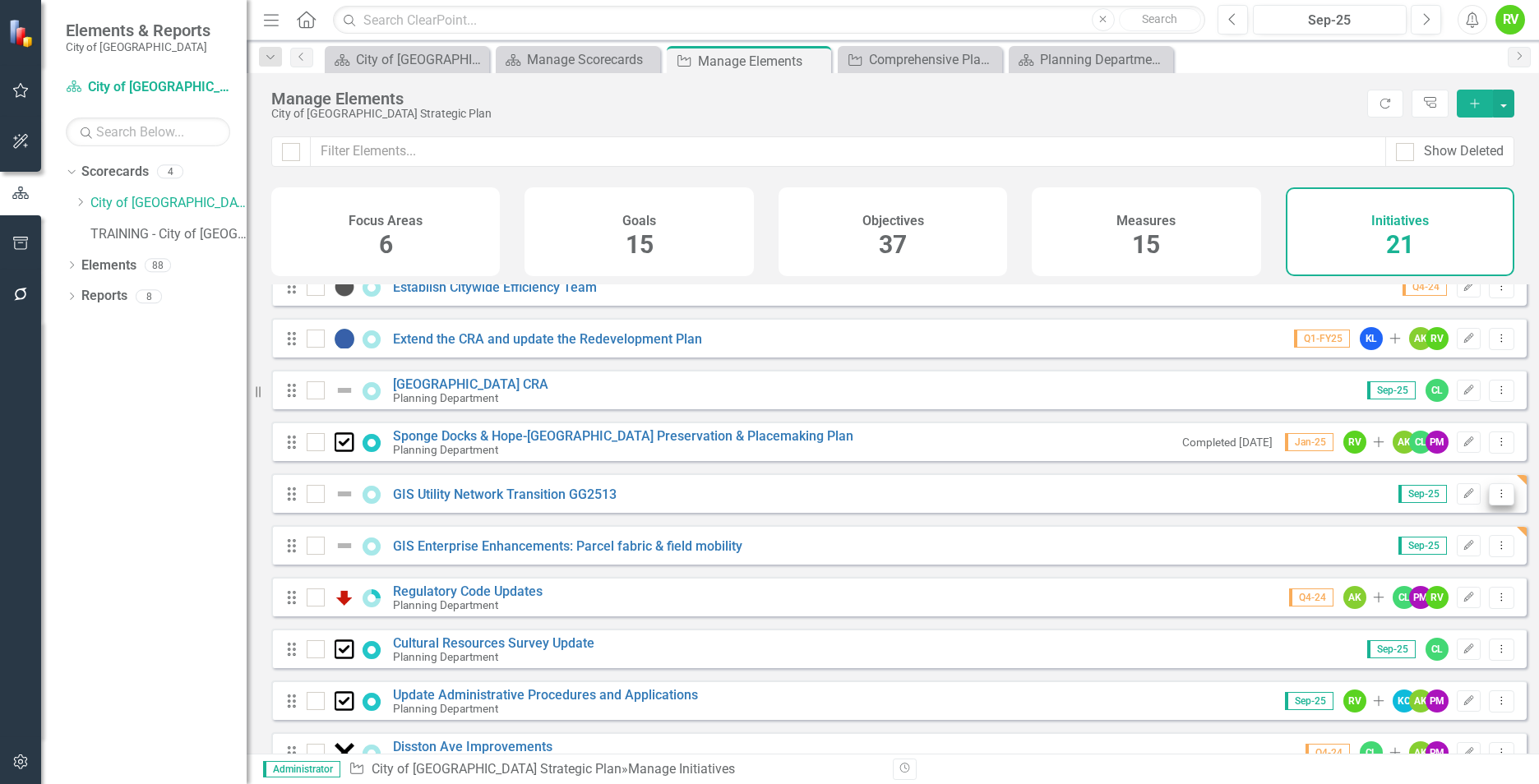
click at [1497, 506] on button "Dropdown Menu" at bounding box center [1501, 494] width 25 height 22
click at [1417, 624] on link "Trash Delete Initiative" at bounding box center [1428, 624] width 147 height 30
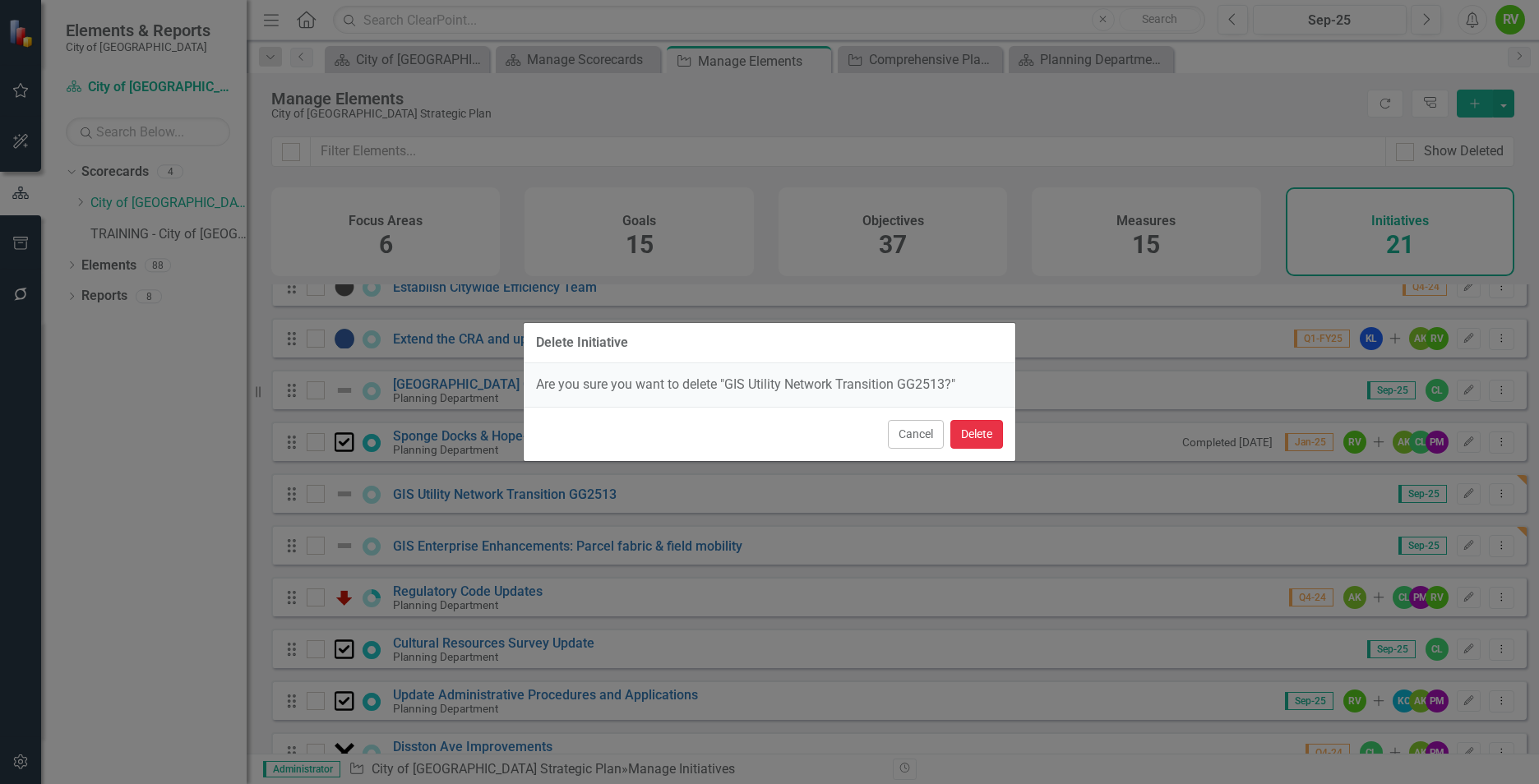
click at [985, 442] on button "Delete" at bounding box center [976, 435] width 52 height 29
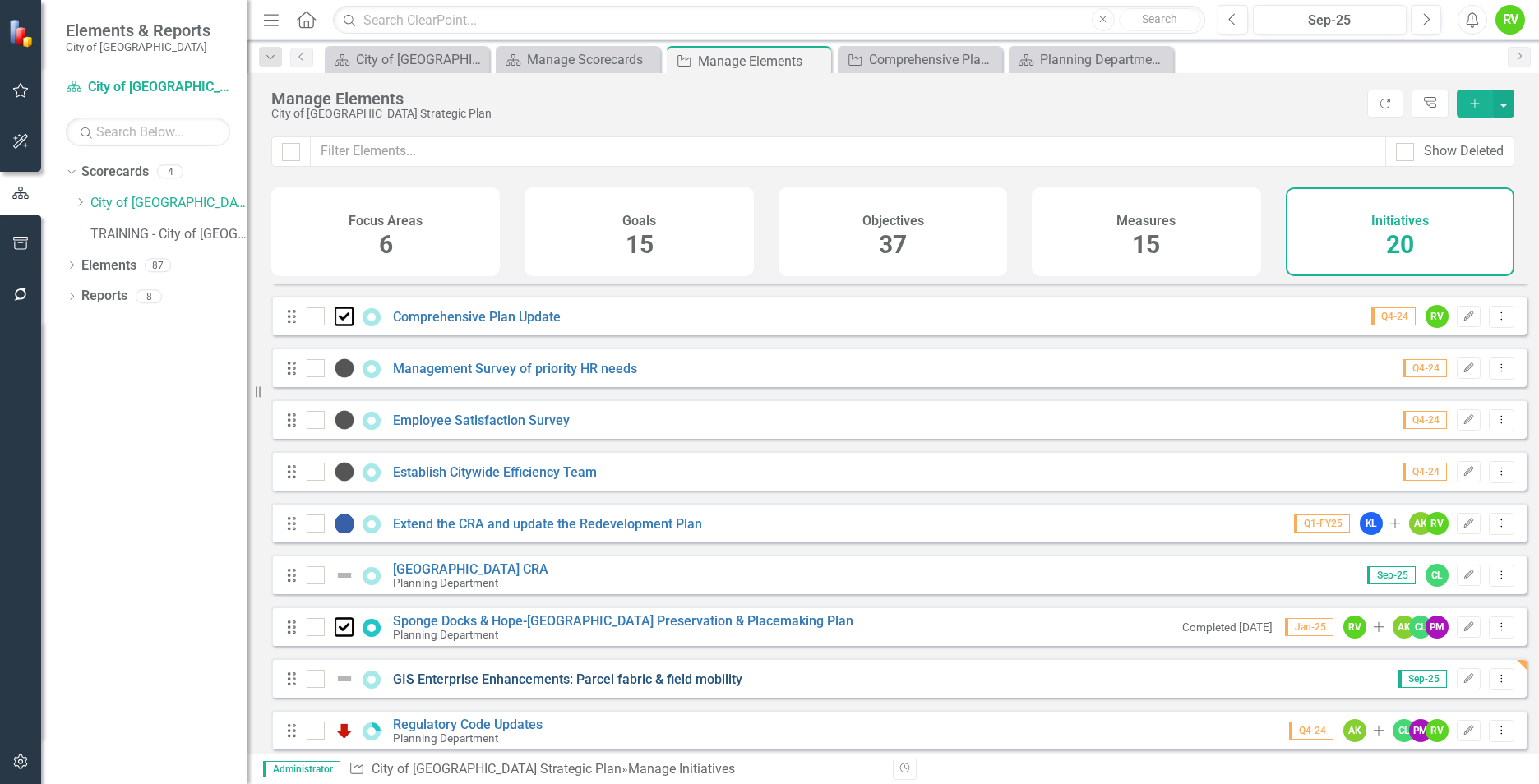
scroll to position [164, 0]
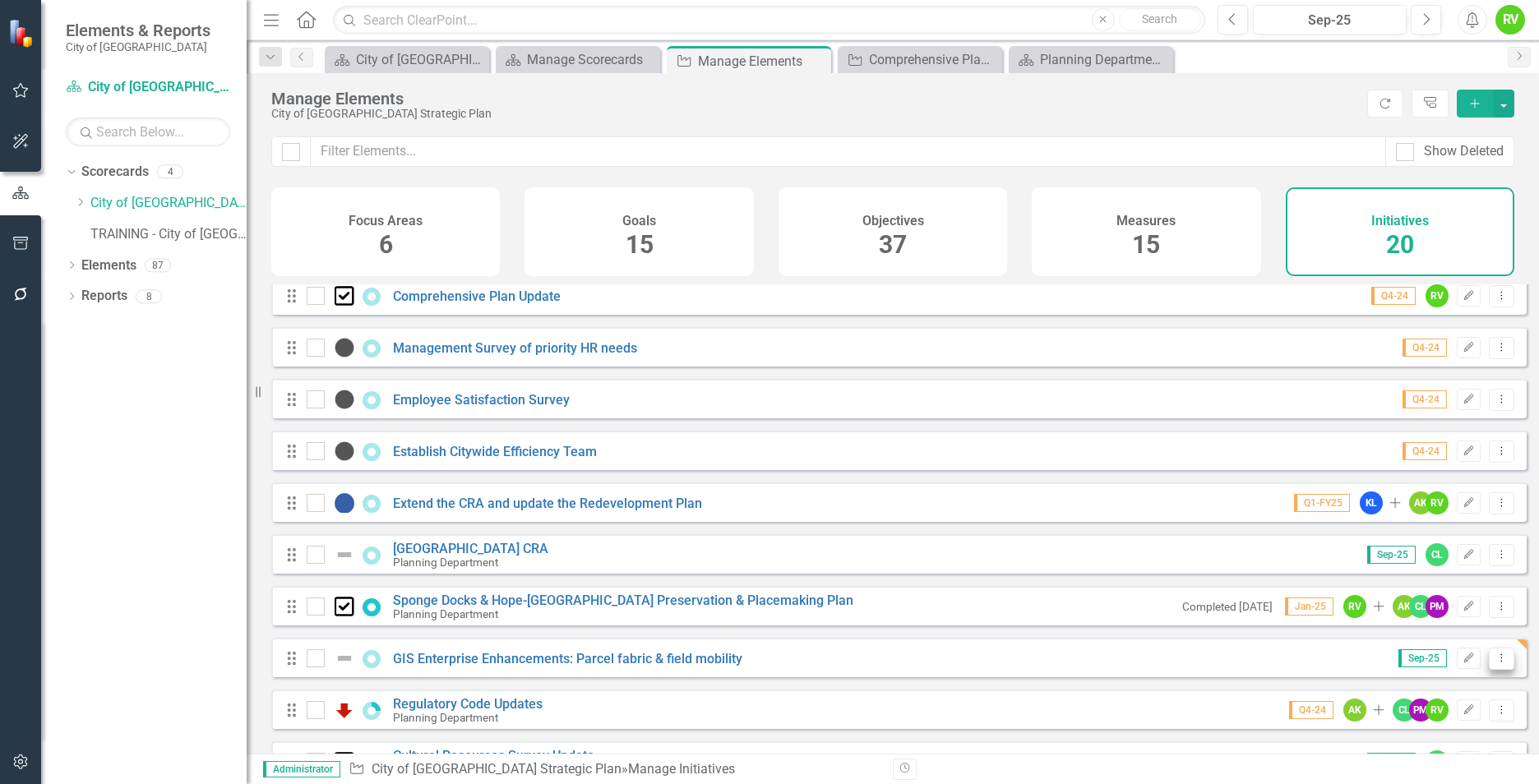
click at [1501, 662] on icon at bounding box center [1502, 657] width 2 height 9
click at [1400, 645] on link "Trash Delete Initiative" at bounding box center [1428, 644] width 147 height 30
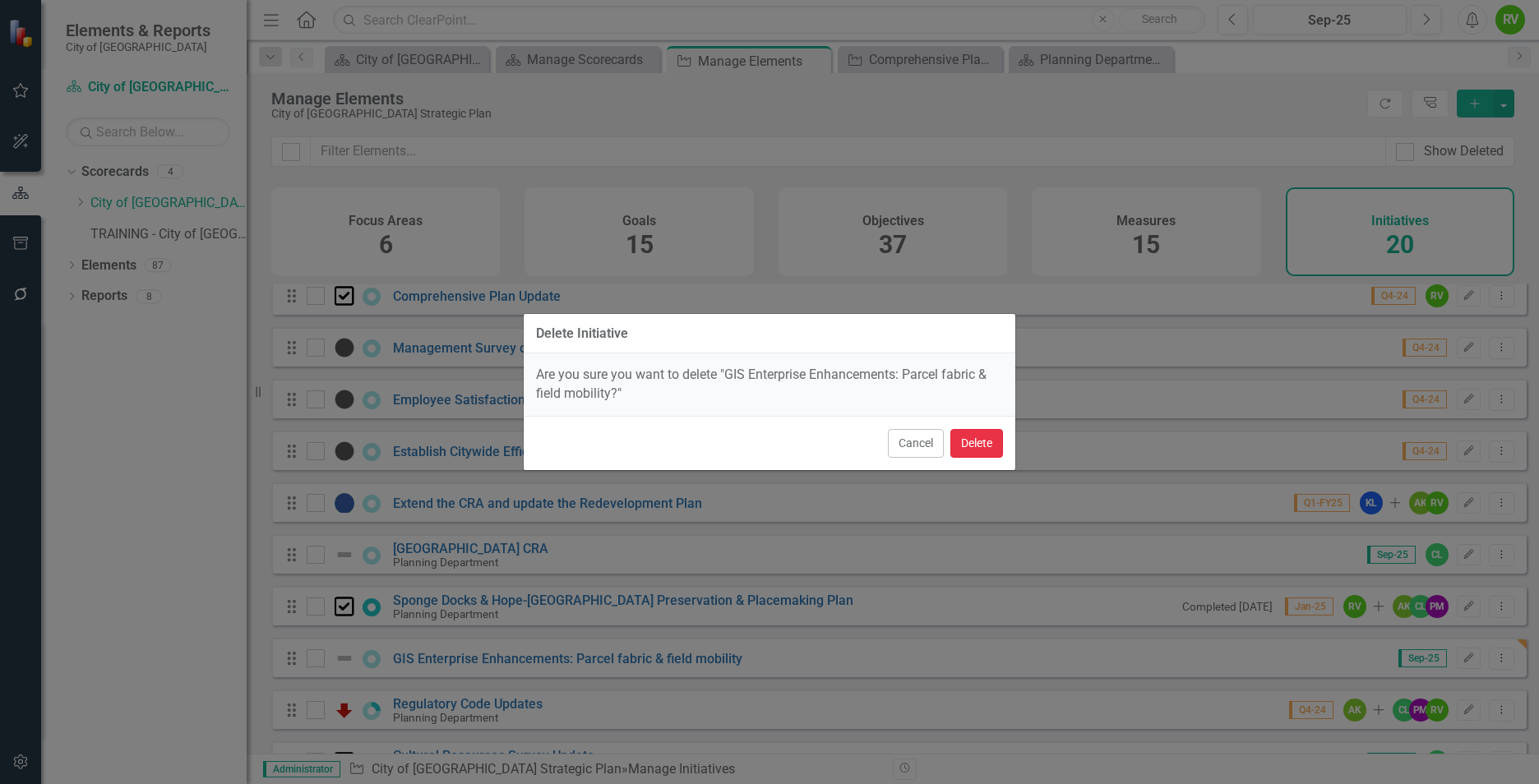
click at [981, 443] on button "Delete" at bounding box center [976, 444] width 52 height 29
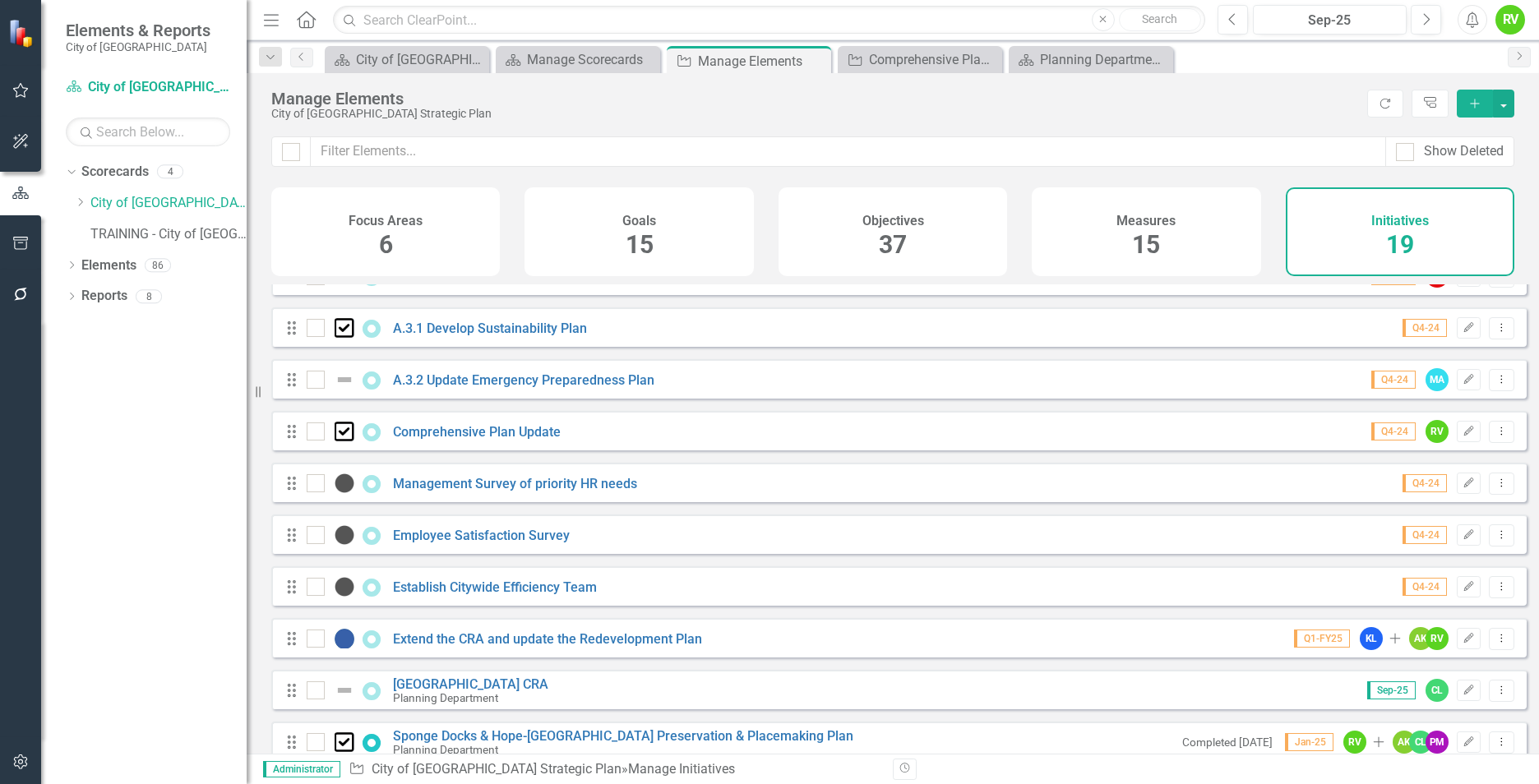
scroll to position [0, 0]
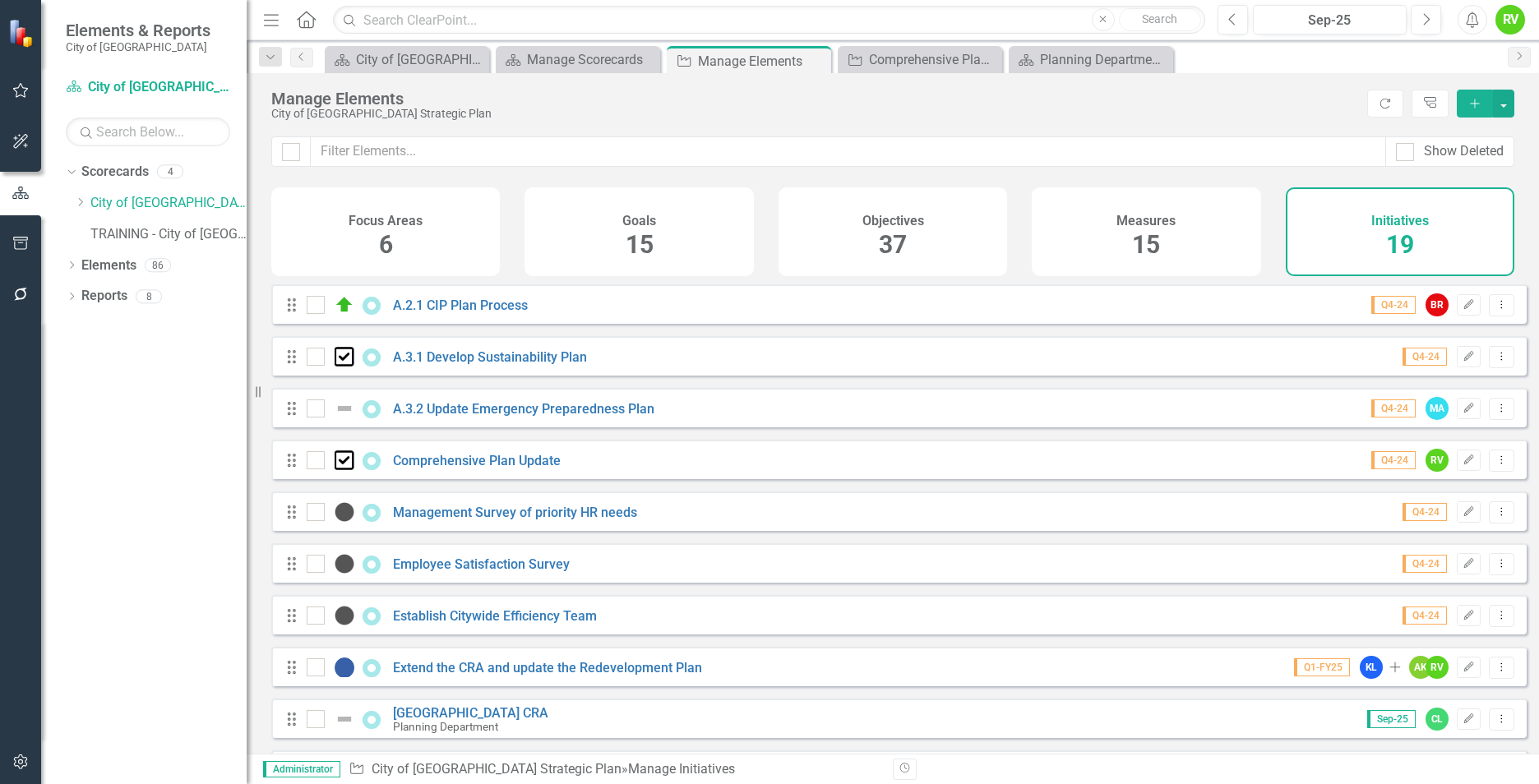
click at [347, 229] on div "Focus Areas 6" at bounding box center [386, 232] width 228 height 89
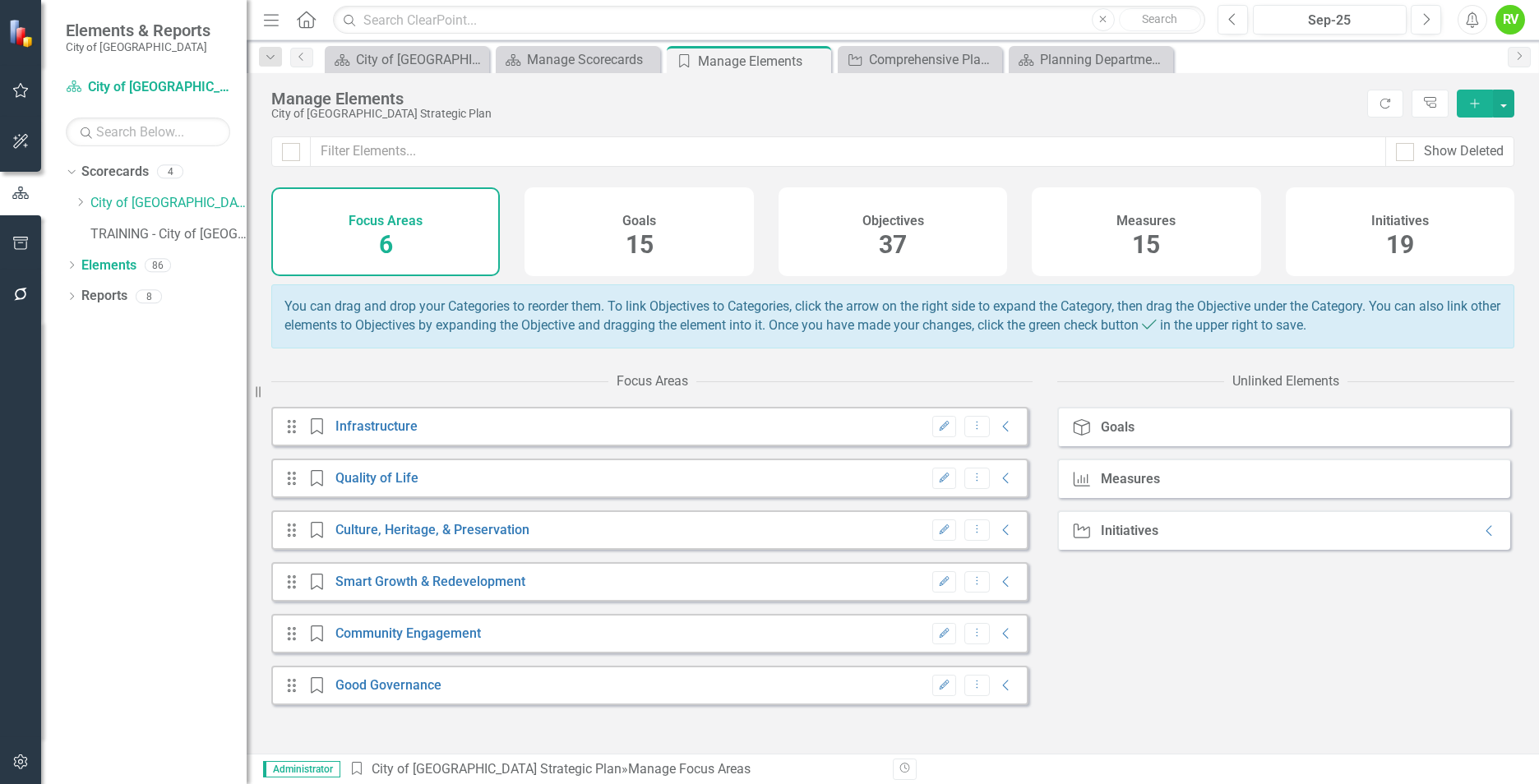
click at [938, 431] on icon "Edit" at bounding box center [944, 426] width 13 height 10
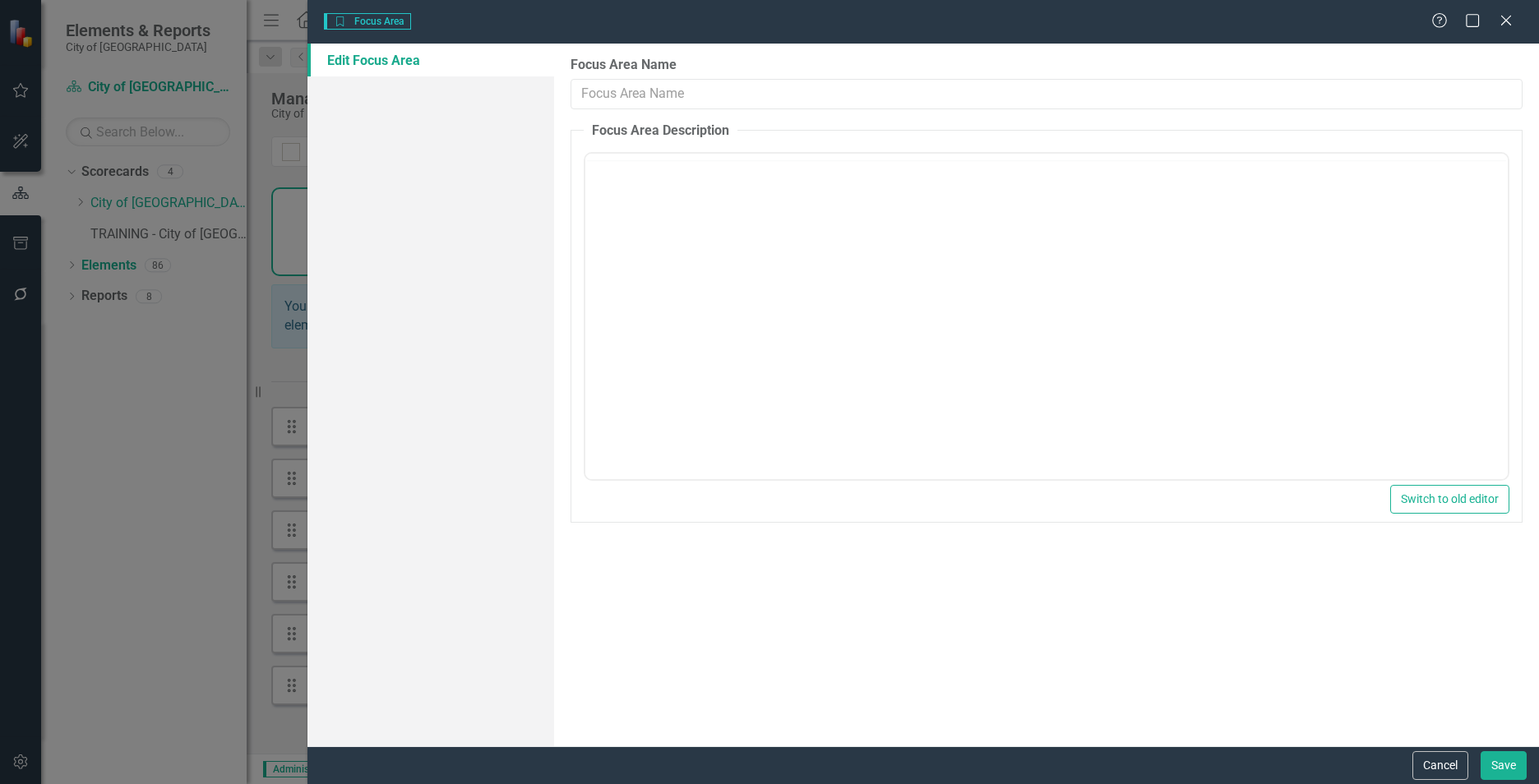
type input "Infrastructure"
click at [1506, 17] on icon "Close" at bounding box center [1505, 20] width 20 height 15
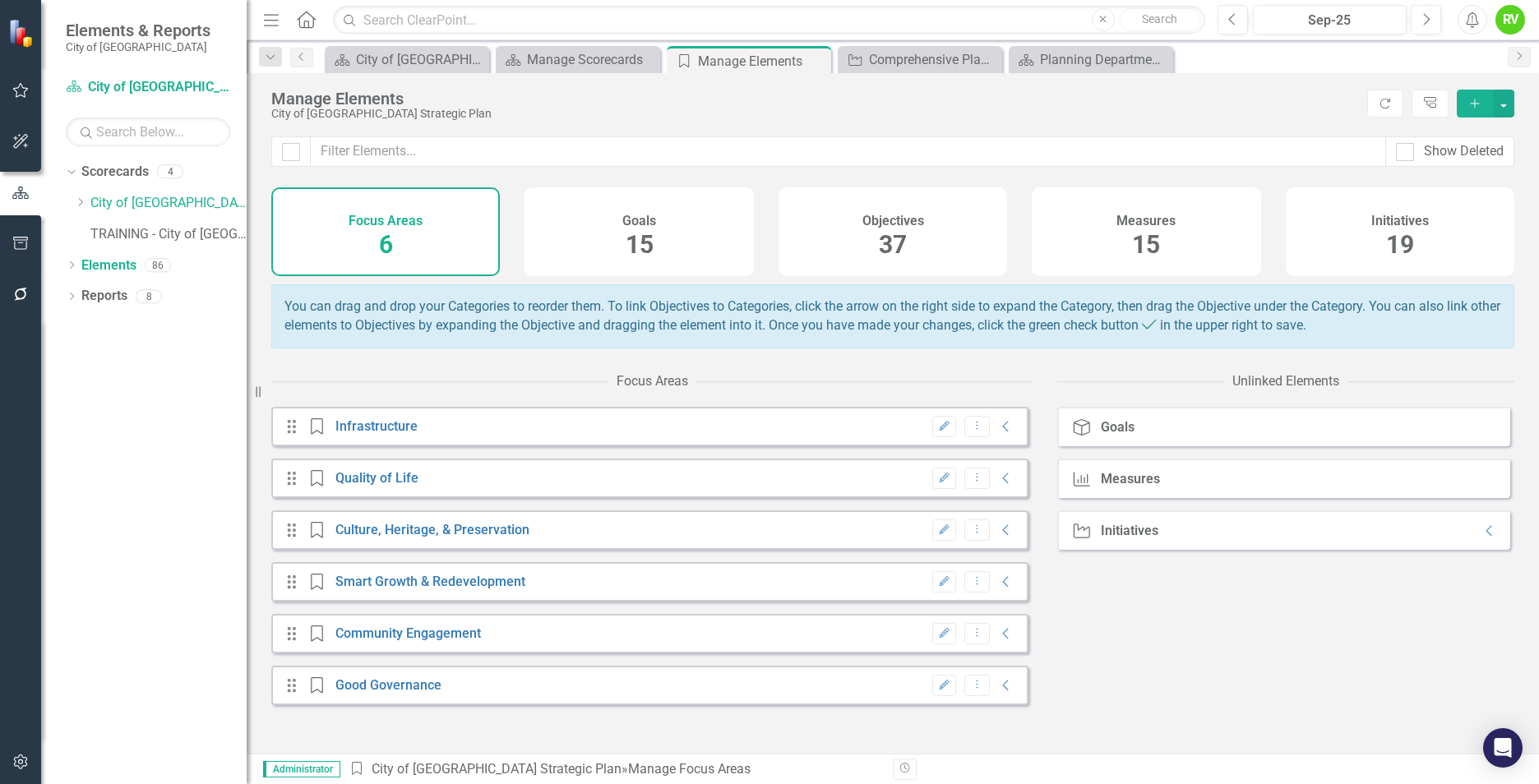
click at [938, 431] on icon "Edit" at bounding box center [944, 426] width 13 height 10
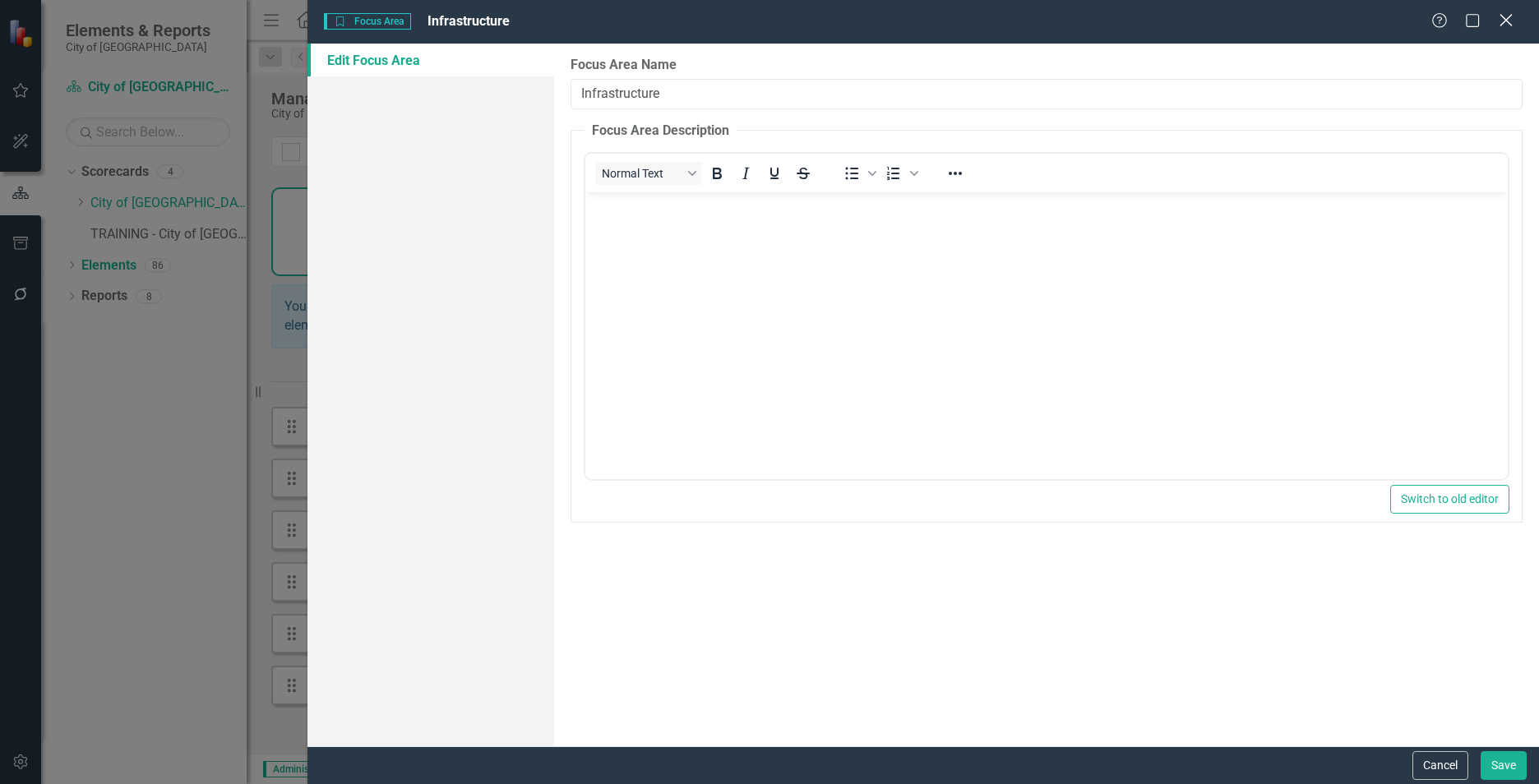
click at [1503, 18] on icon at bounding box center [1505, 19] width 13 height 13
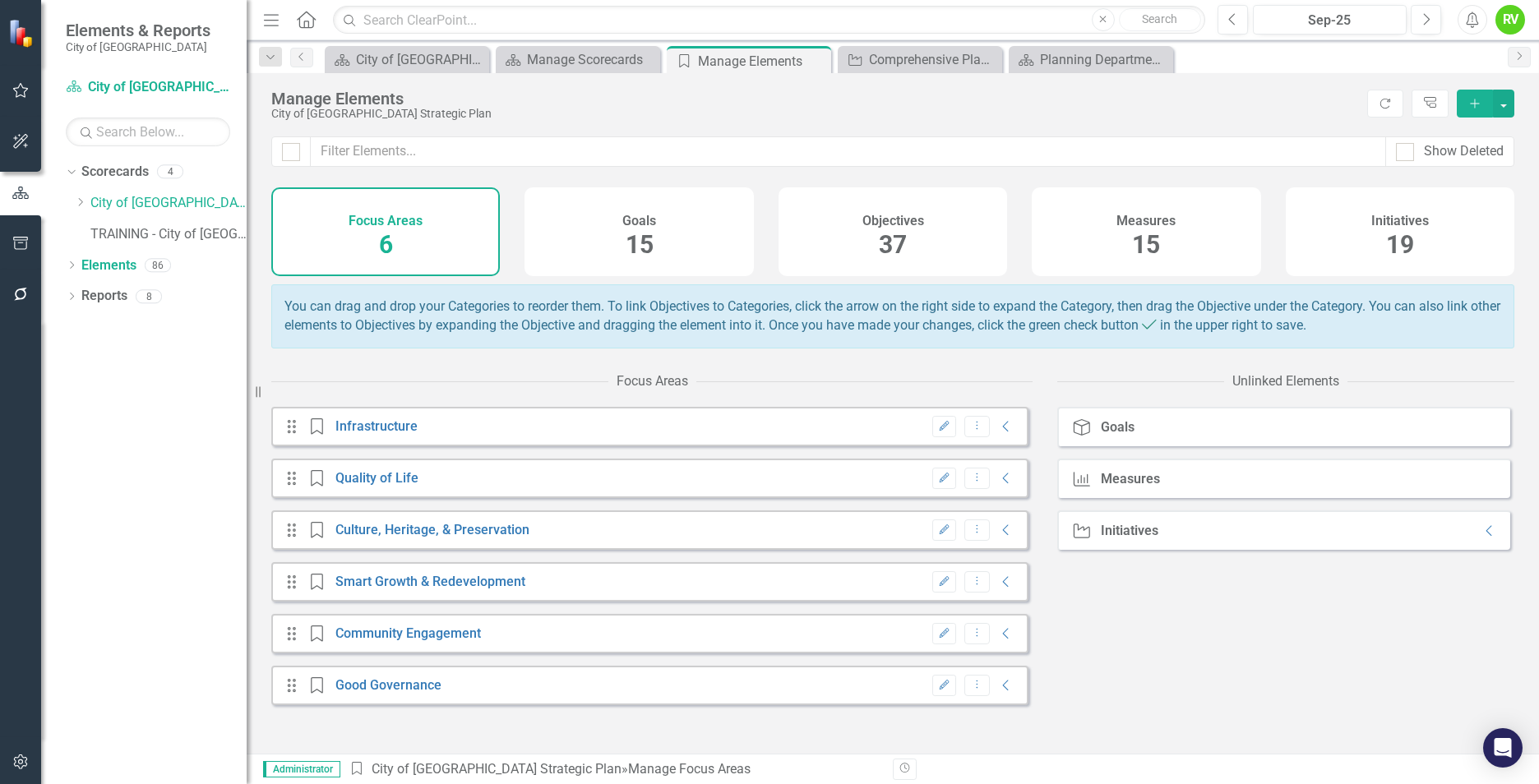
click at [1106, 435] on div "Goals" at bounding box center [1118, 427] width 34 height 15
click at [1085, 436] on icon "Goal" at bounding box center [1082, 427] width 21 height 16
click at [1503, 102] on button "button" at bounding box center [1503, 103] width 21 height 28
click at [1317, 106] on div "Manage Elements" at bounding box center [815, 99] width 1088 height 18
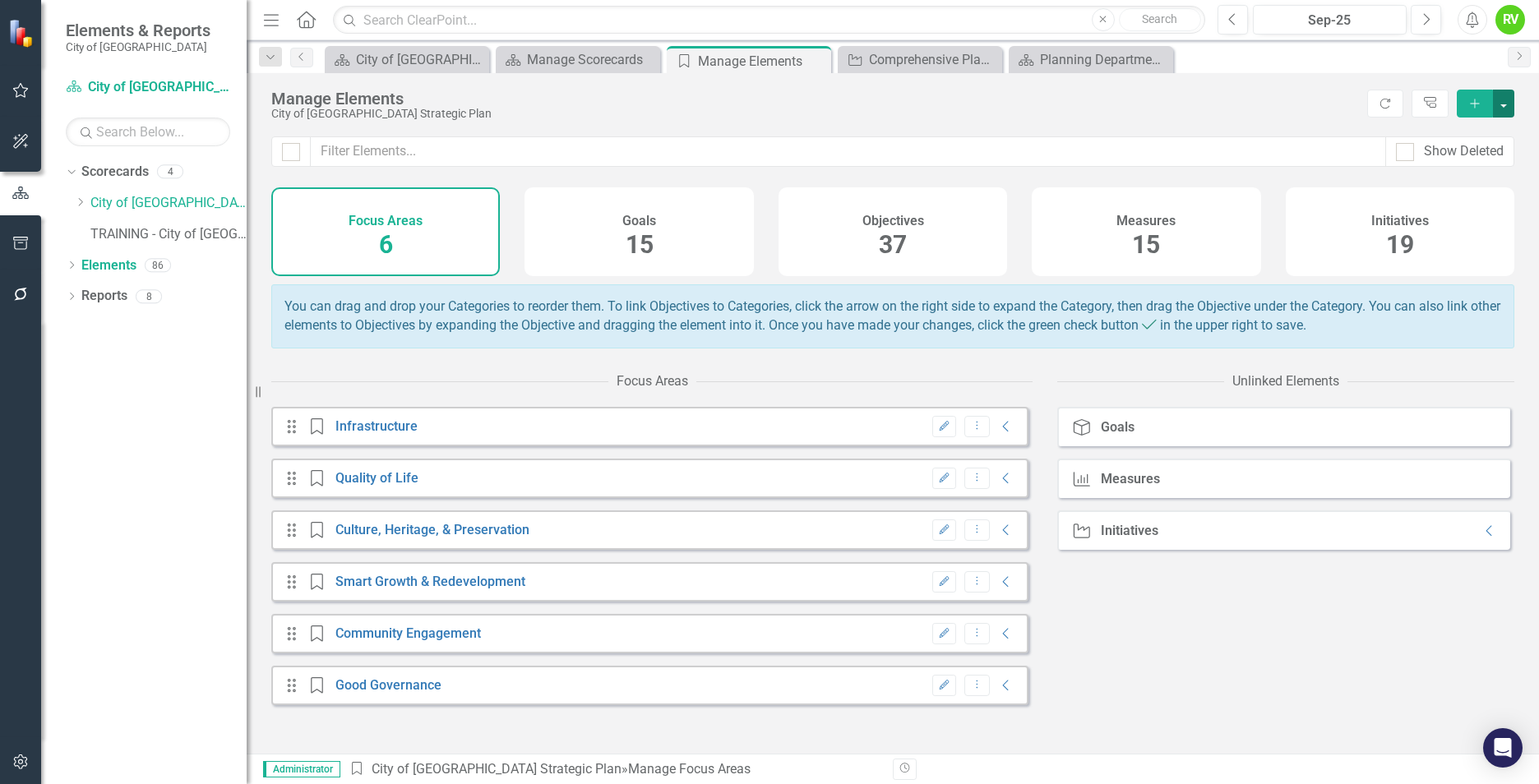
click at [1495, 100] on button "button" at bounding box center [1503, 103] width 21 height 28
click at [1427, 162] on link "Add Add Element" at bounding box center [1447, 163] width 131 height 30
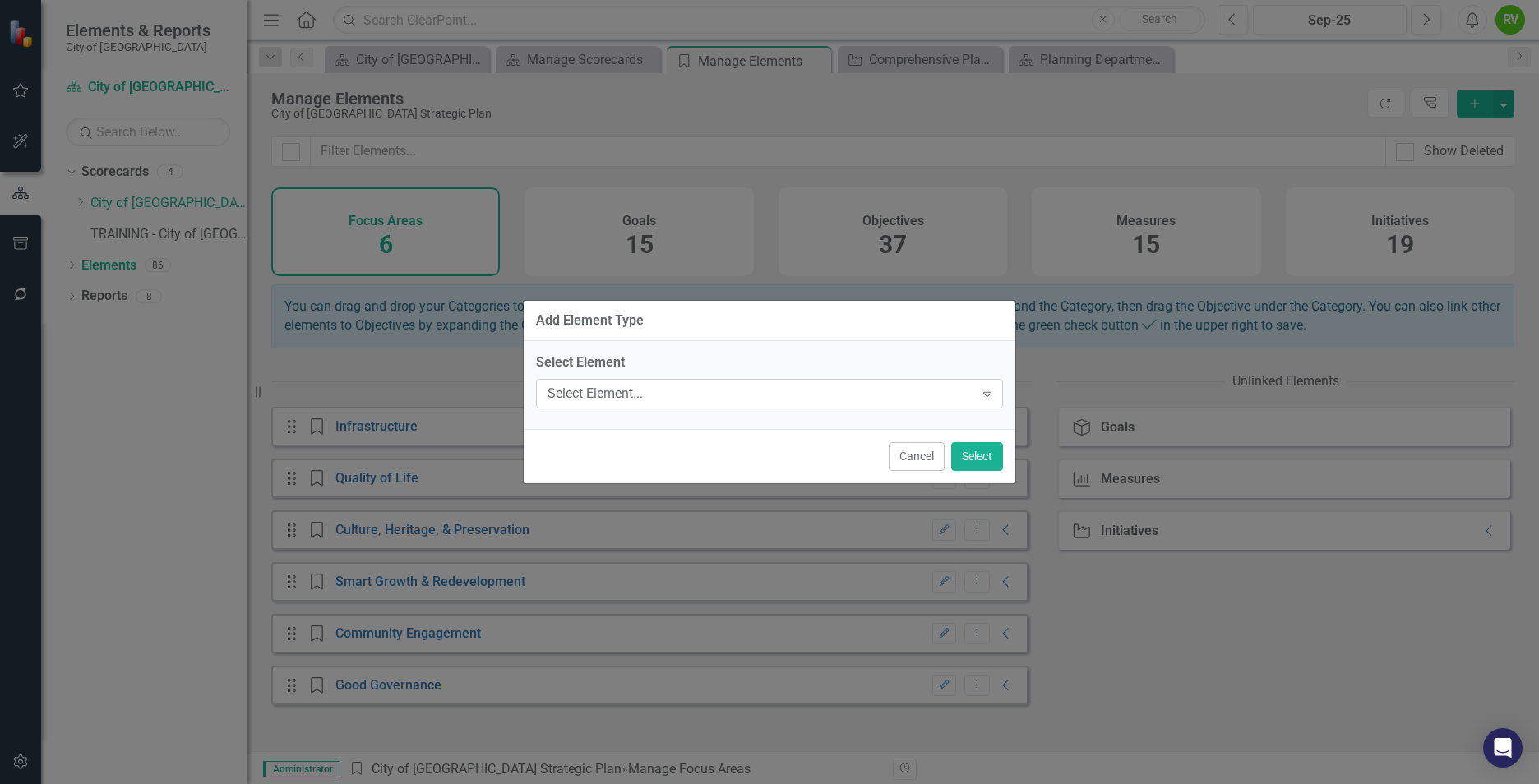
click at [653, 396] on div "Select Element..." at bounding box center [760, 393] width 426 height 19
click at [1025, 284] on div "Add Element Type Select Element Select Element... Expand Cancel Select" at bounding box center [770, 392] width 1539 height 784
click at [915, 457] on button "Cancel" at bounding box center [916, 456] width 56 height 29
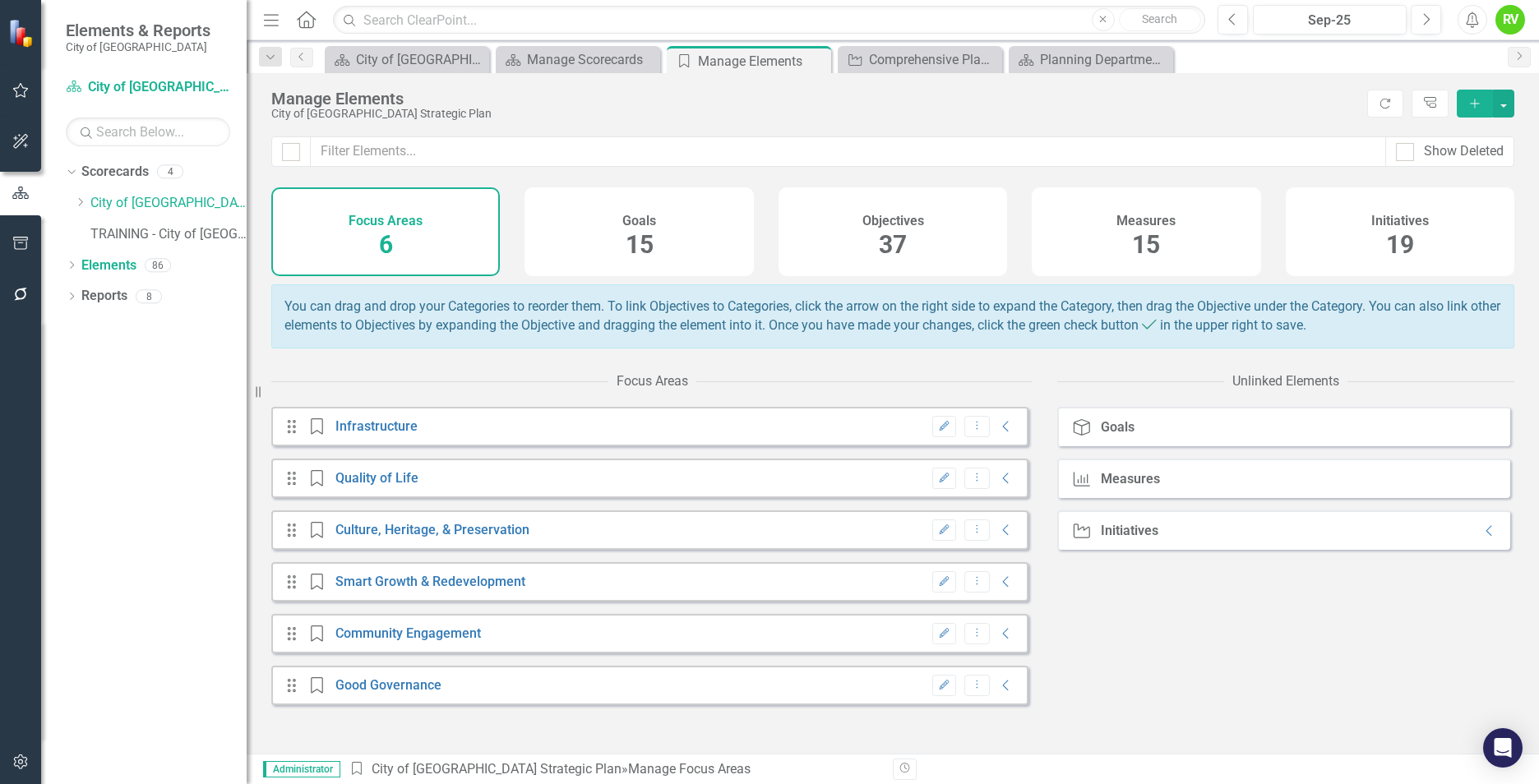
click at [938, 431] on icon "Edit" at bounding box center [944, 426] width 13 height 10
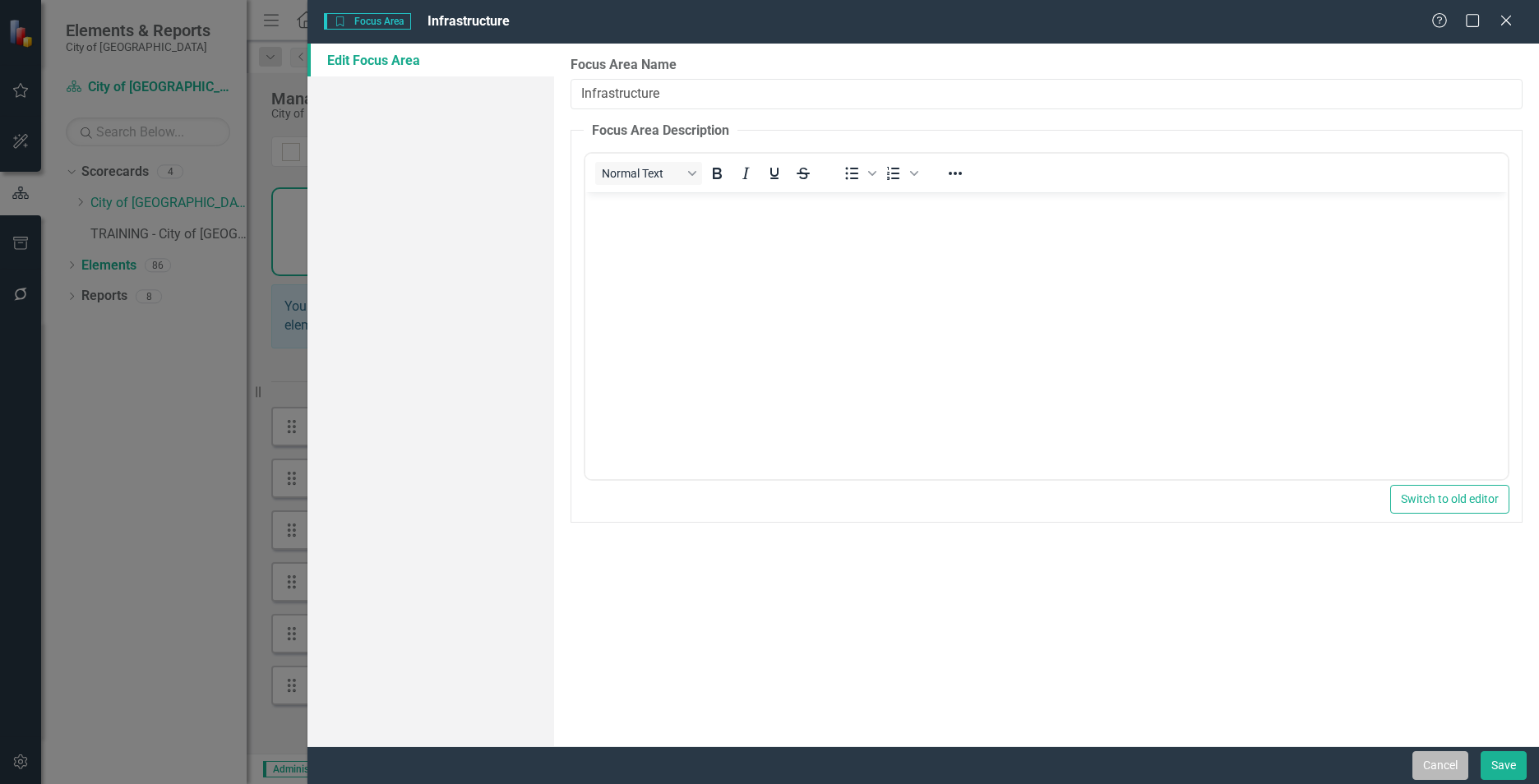
click at [1431, 767] on button "Cancel" at bounding box center [1440, 766] width 56 height 29
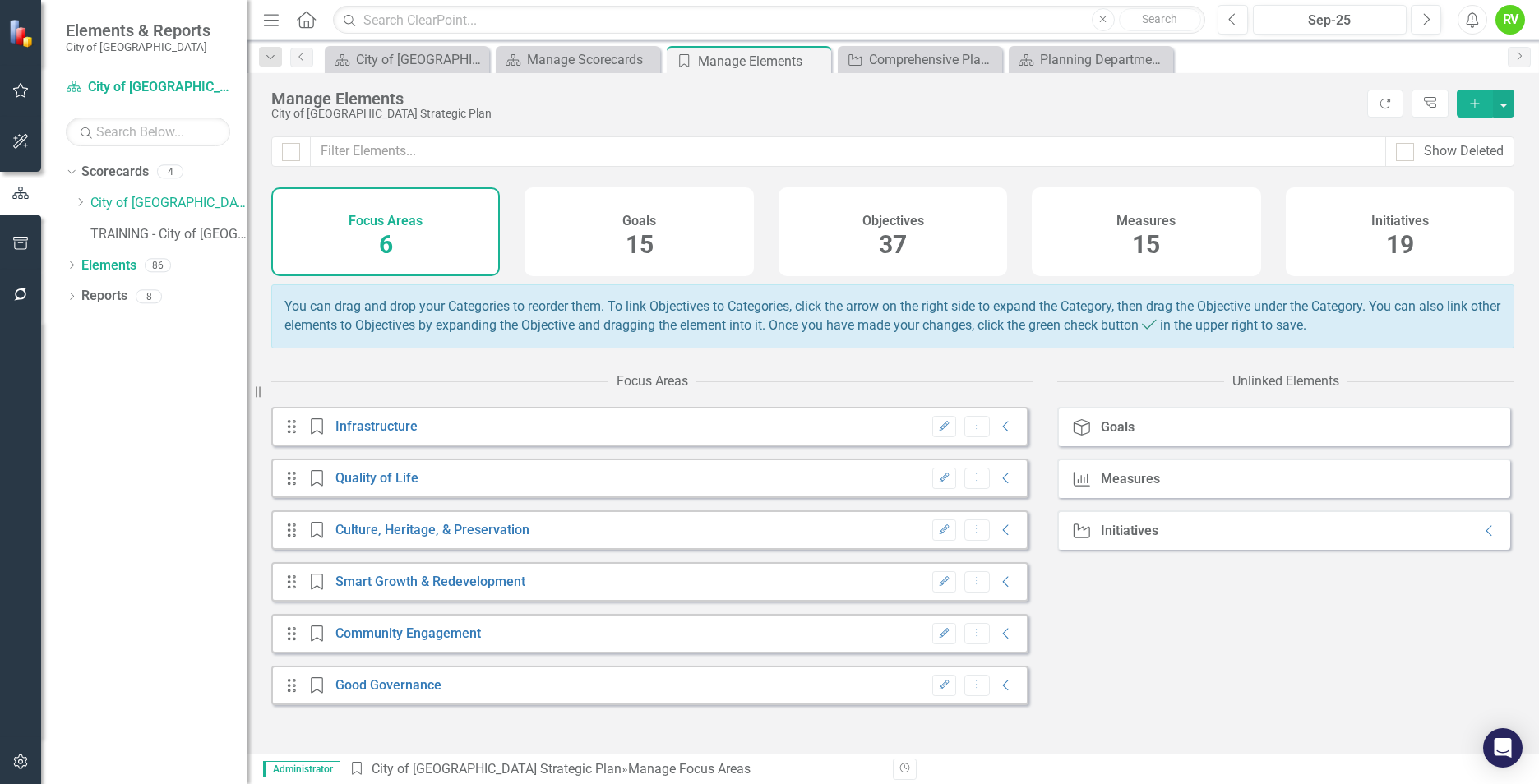
click at [657, 252] on div "Goals 15" at bounding box center [639, 232] width 228 height 89
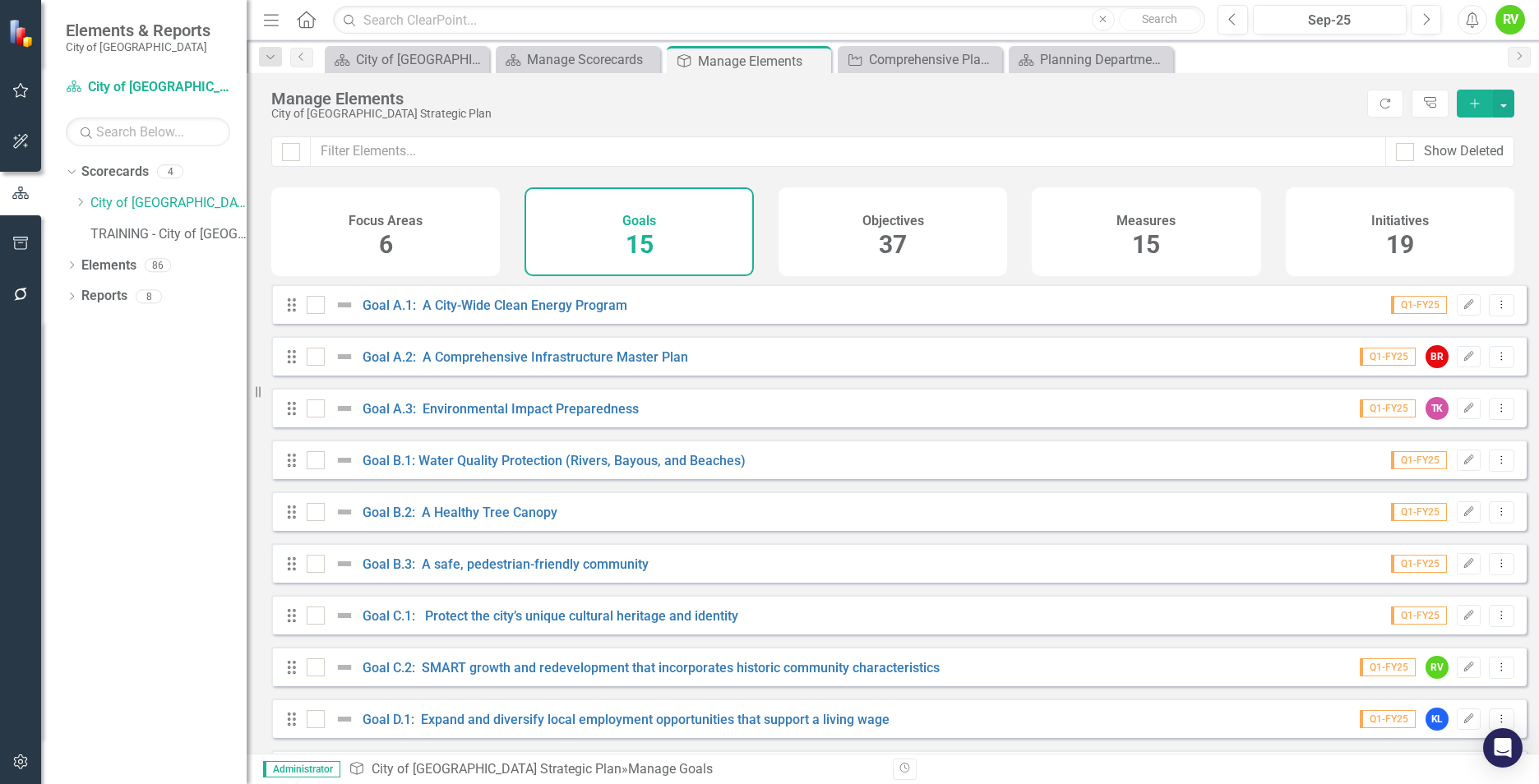
click at [843, 245] on div "Objectives 37" at bounding box center [892, 232] width 228 height 89
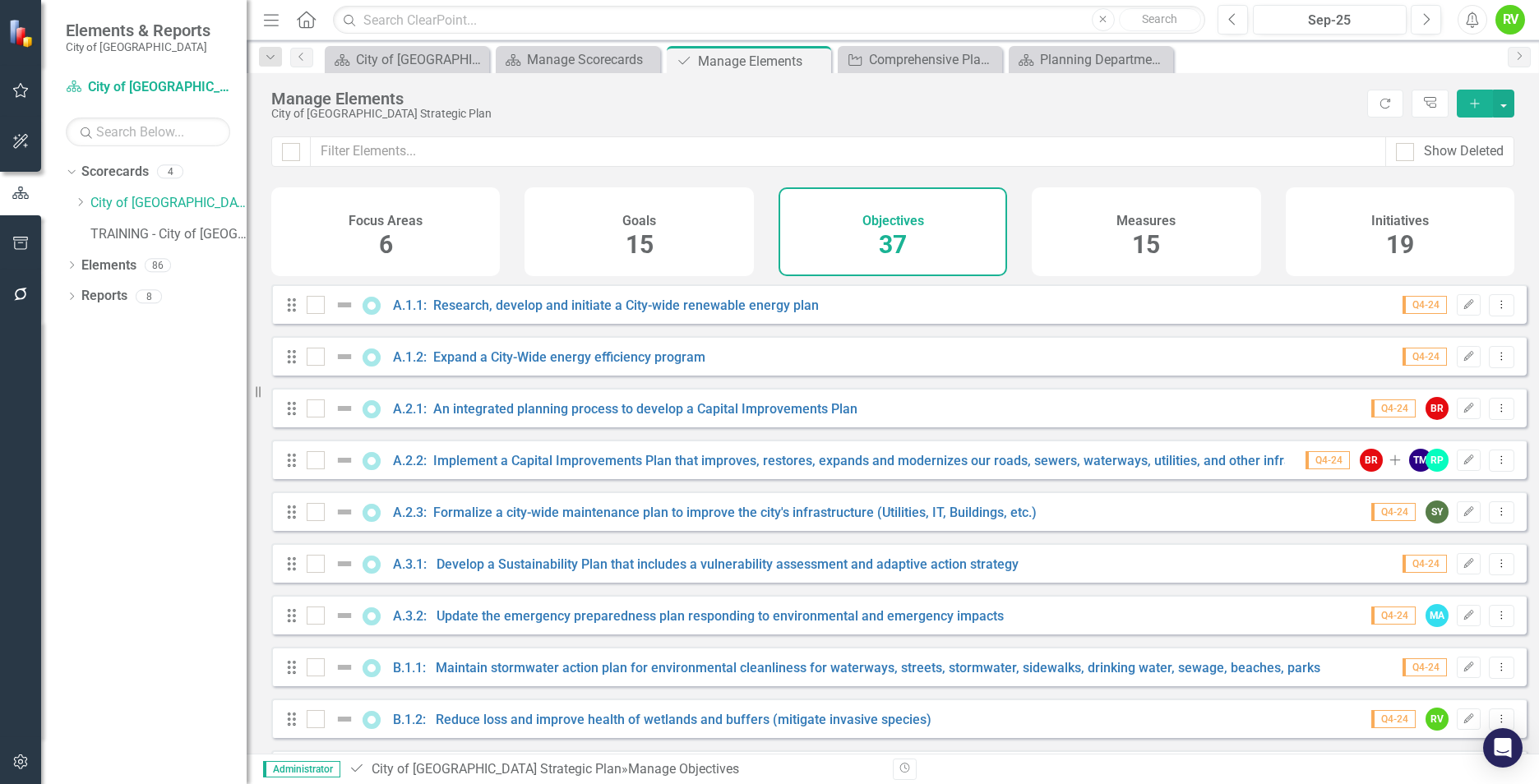
checkbox input "false"
click at [1143, 218] on h4 "Measures" at bounding box center [1146, 220] width 59 height 15
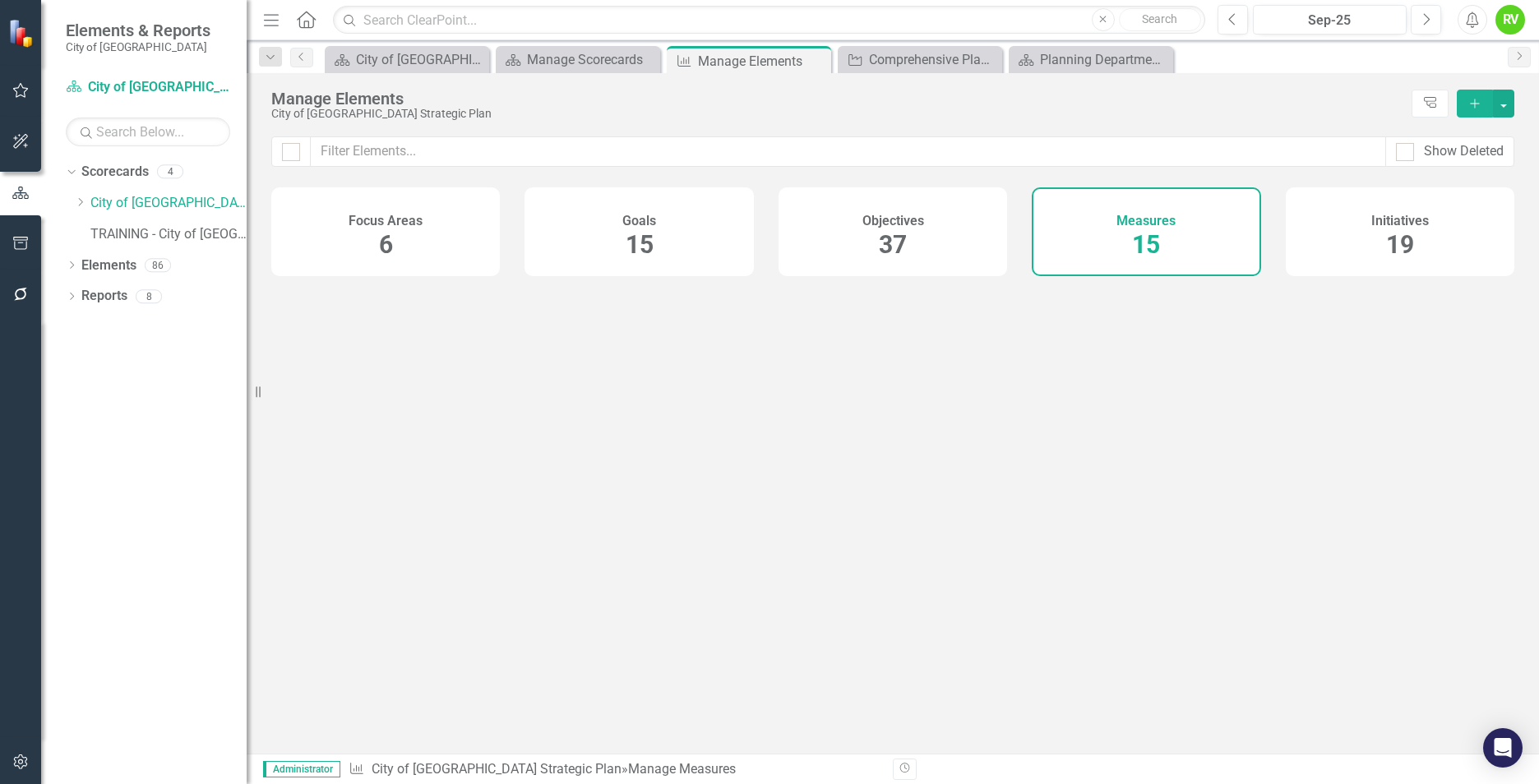
click at [1381, 212] on div "Initiatives" at bounding box center [1400, 219] width 58 height 19
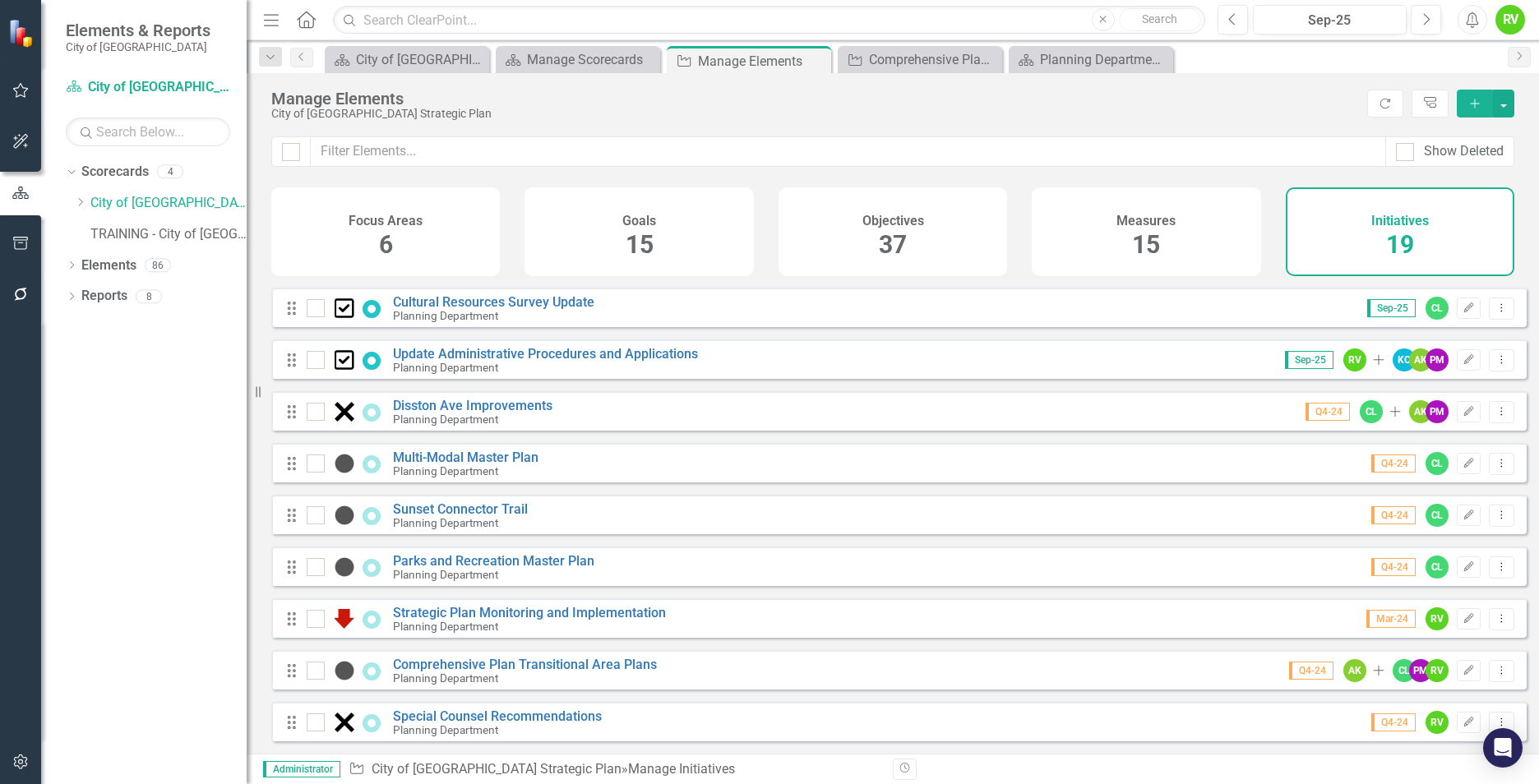
scroll to position [579, 0]
click at [1489, 410] on button "Dropdown Menu" at bounding box center [1501, 412] width 25 height 22
click at [1411, 441] on link "Edit Edit Initiative" at bounding box center [1428, 439] width 147 height 30
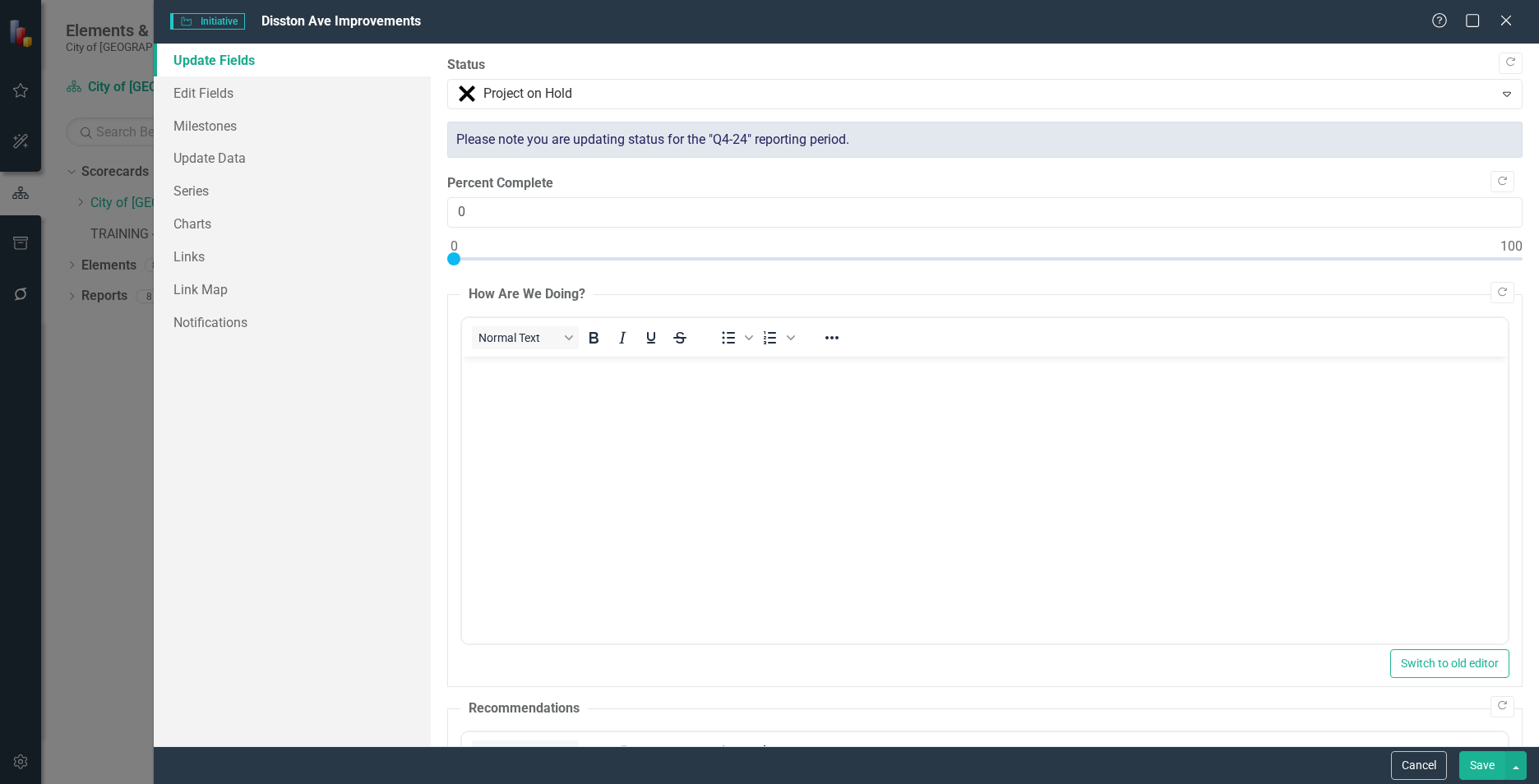
scroll to position [0, 0]
click at [211, 118] on link "Milestones" at bounding box center [292, 126] width 277 height 33
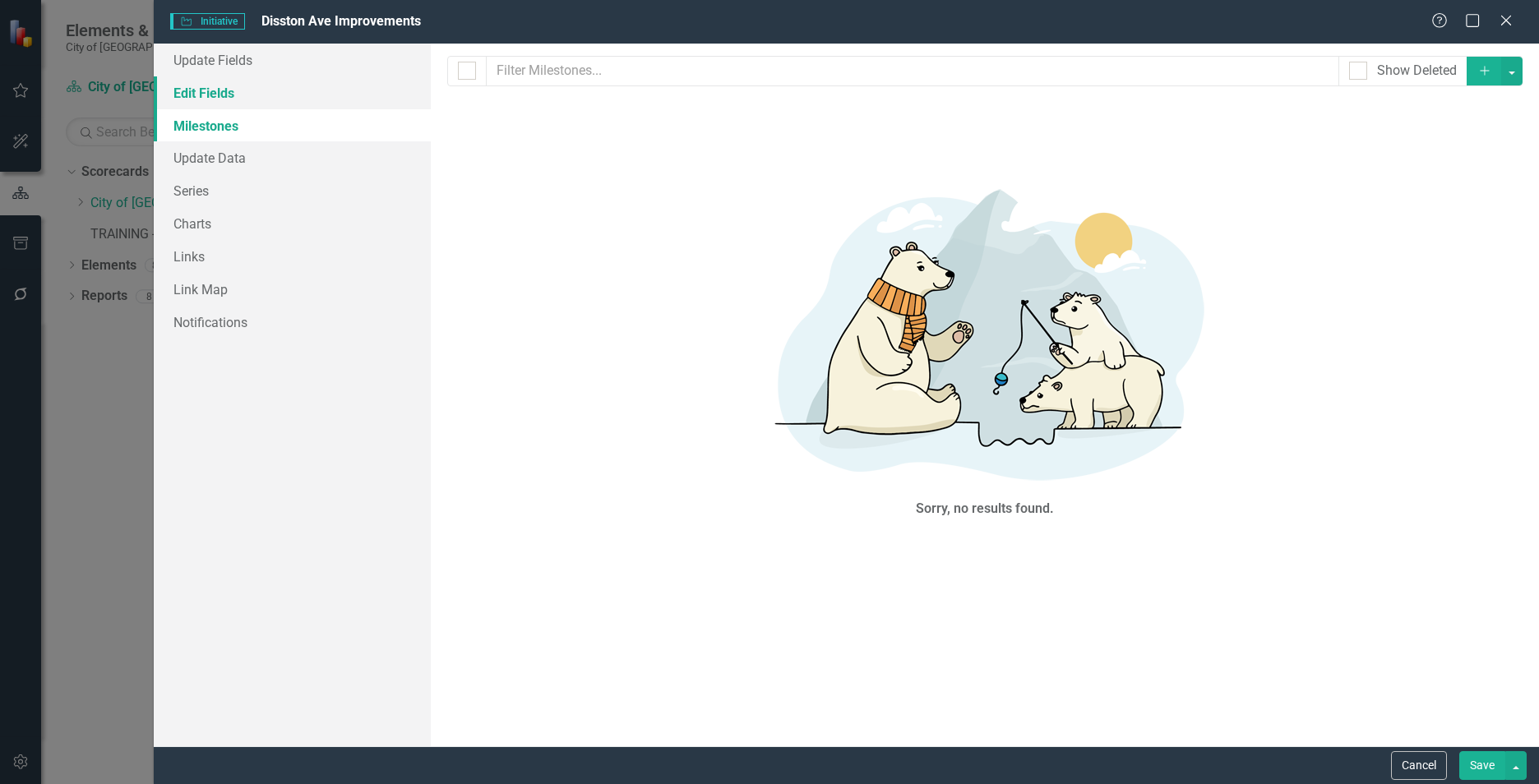
click at [214, 91] on link "Edit Fields" at bounding box center [292, 93] width 277 height 33
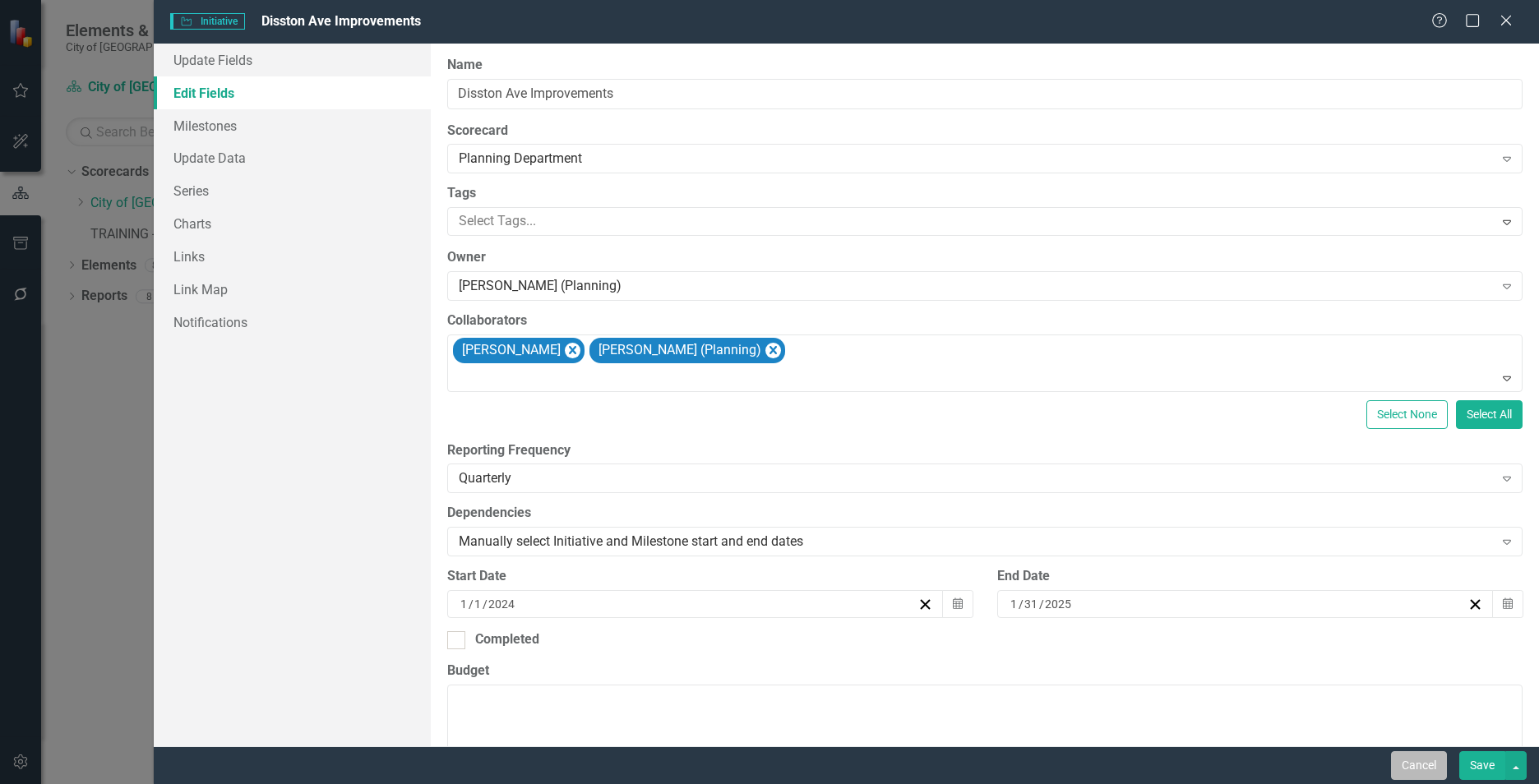
click at [1414, 752] on button "Cancel" at bounding box center [1419, 766] width 56 height 29
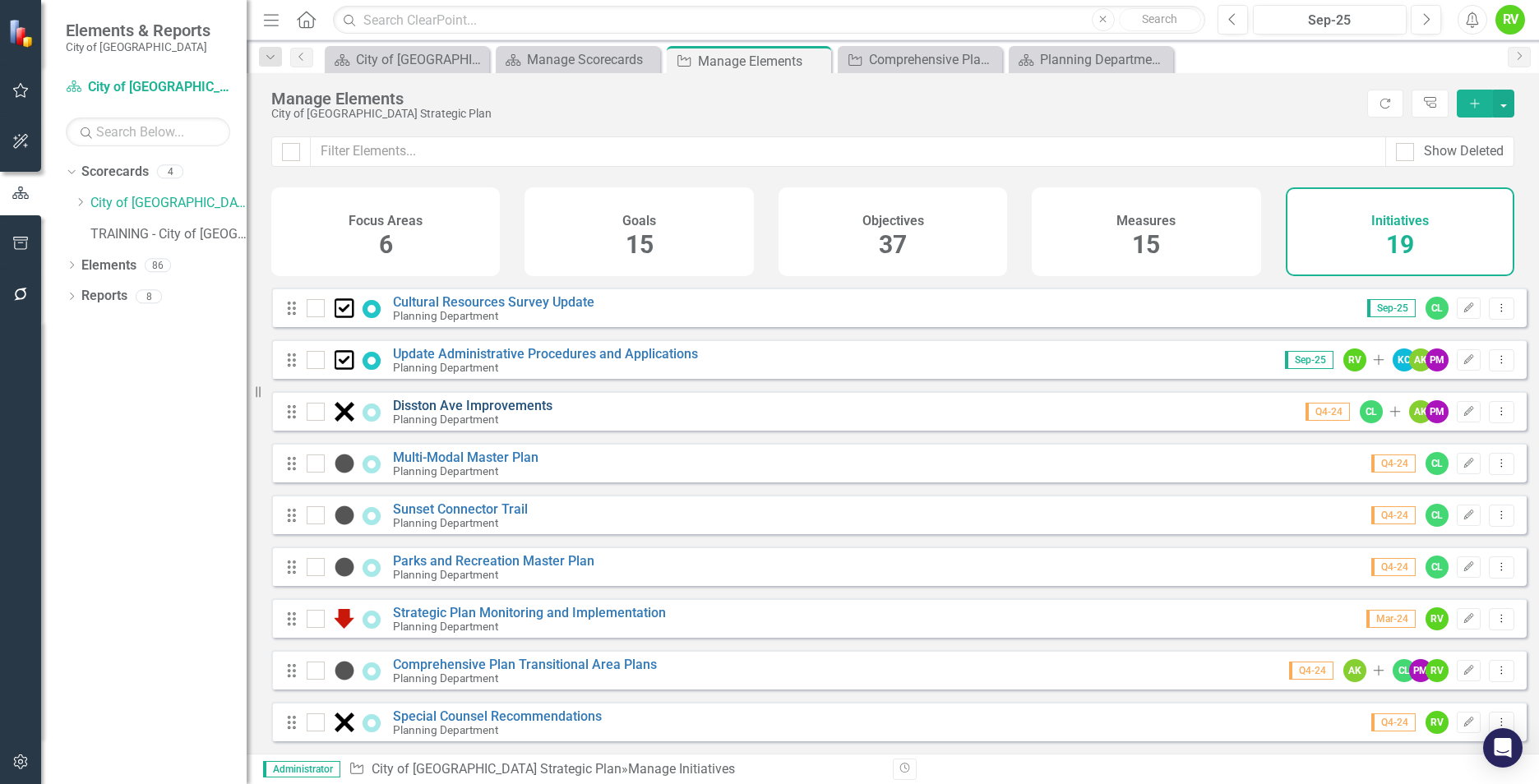
click at [464, 403] on link "Disston Ave Improvements" at bounding box center [472, 406] width 160 height 15
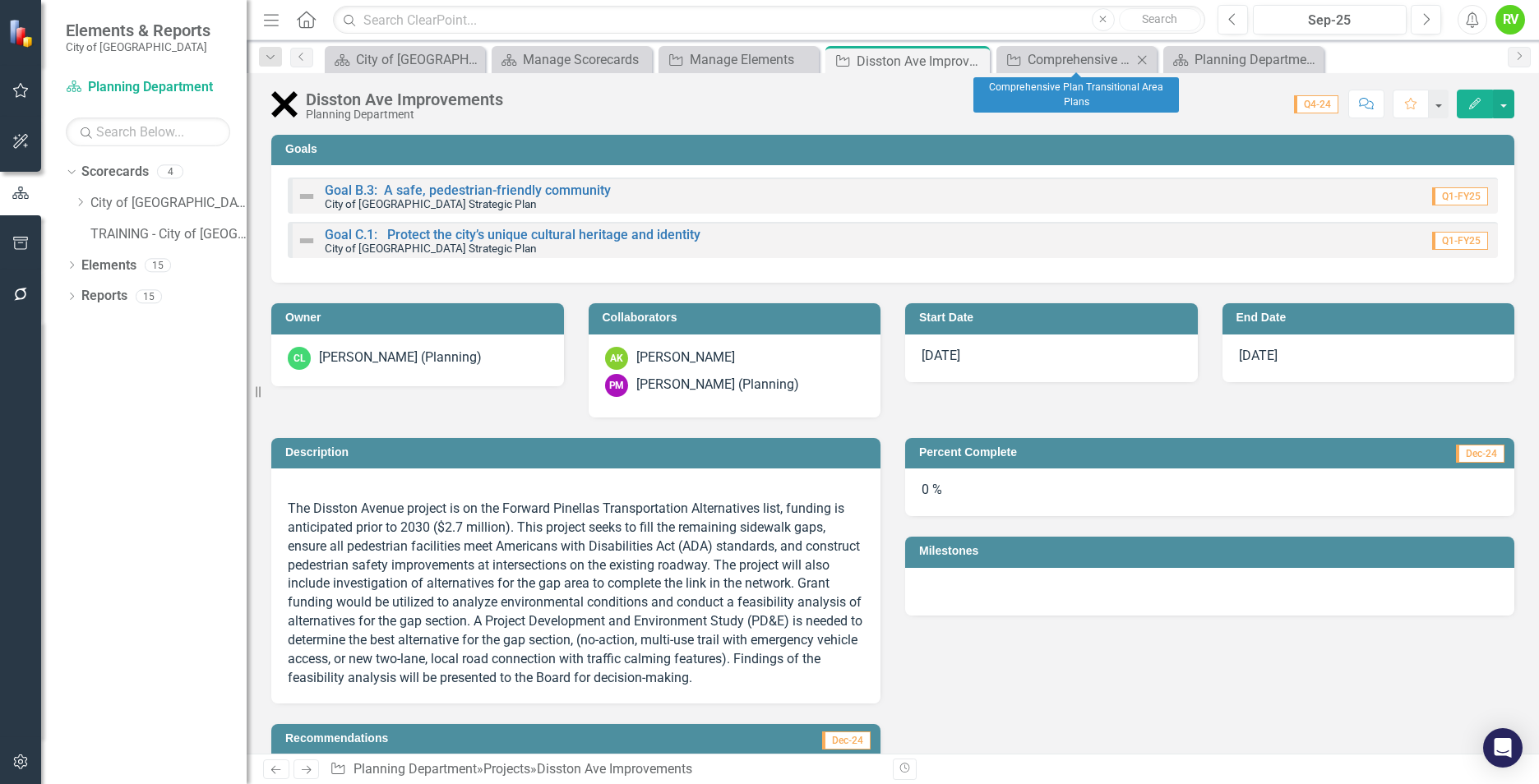
click at [1141, 57] on icon "Close" at bounding box center [1142, 60] width 16 height 14
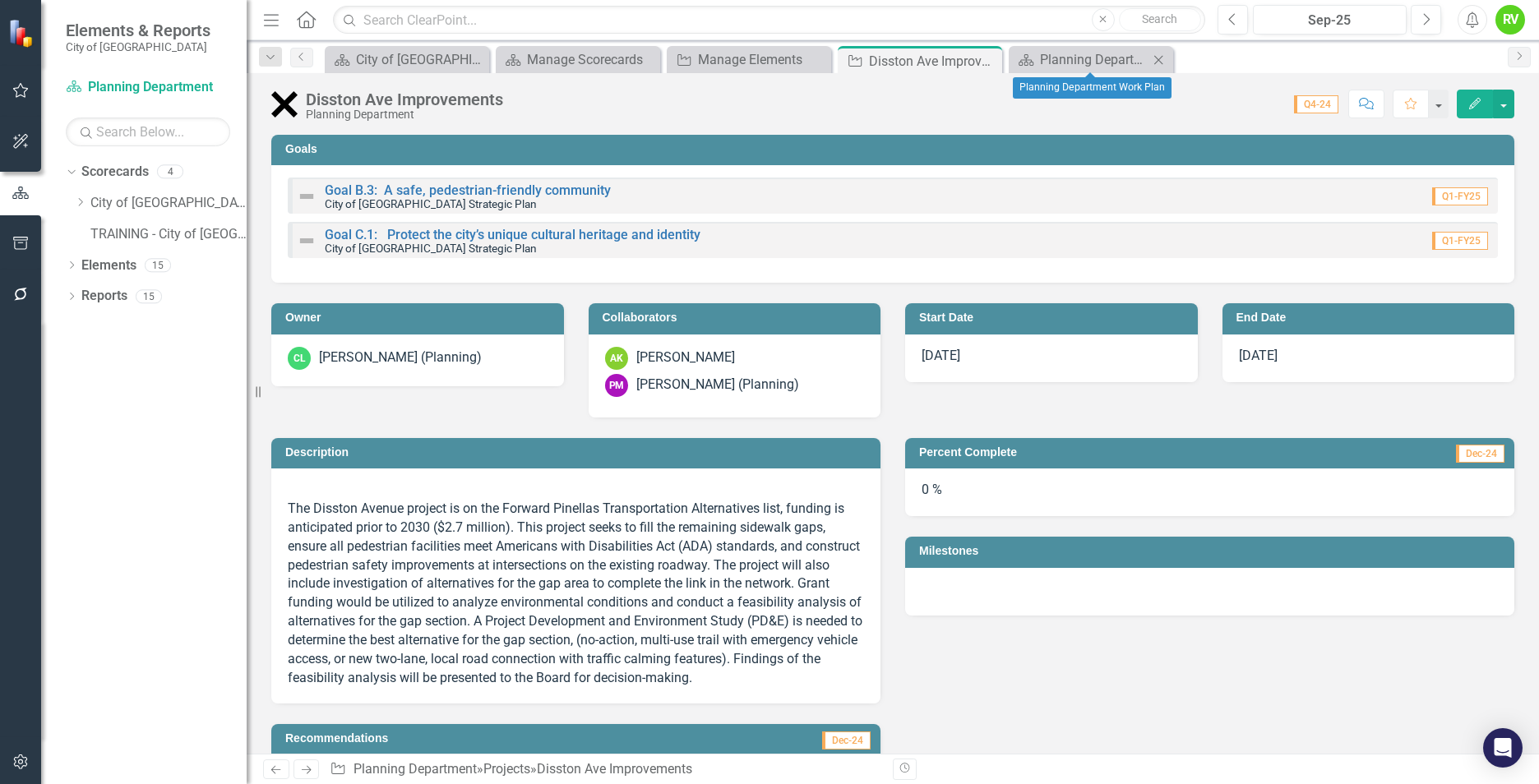
click at [1159, 57] on icon "Close" at bounding box center [1158, 60] width 16 height 14
click at [990, 59] on icon "Close" at bounding box center [986, 61] width 16 height 14
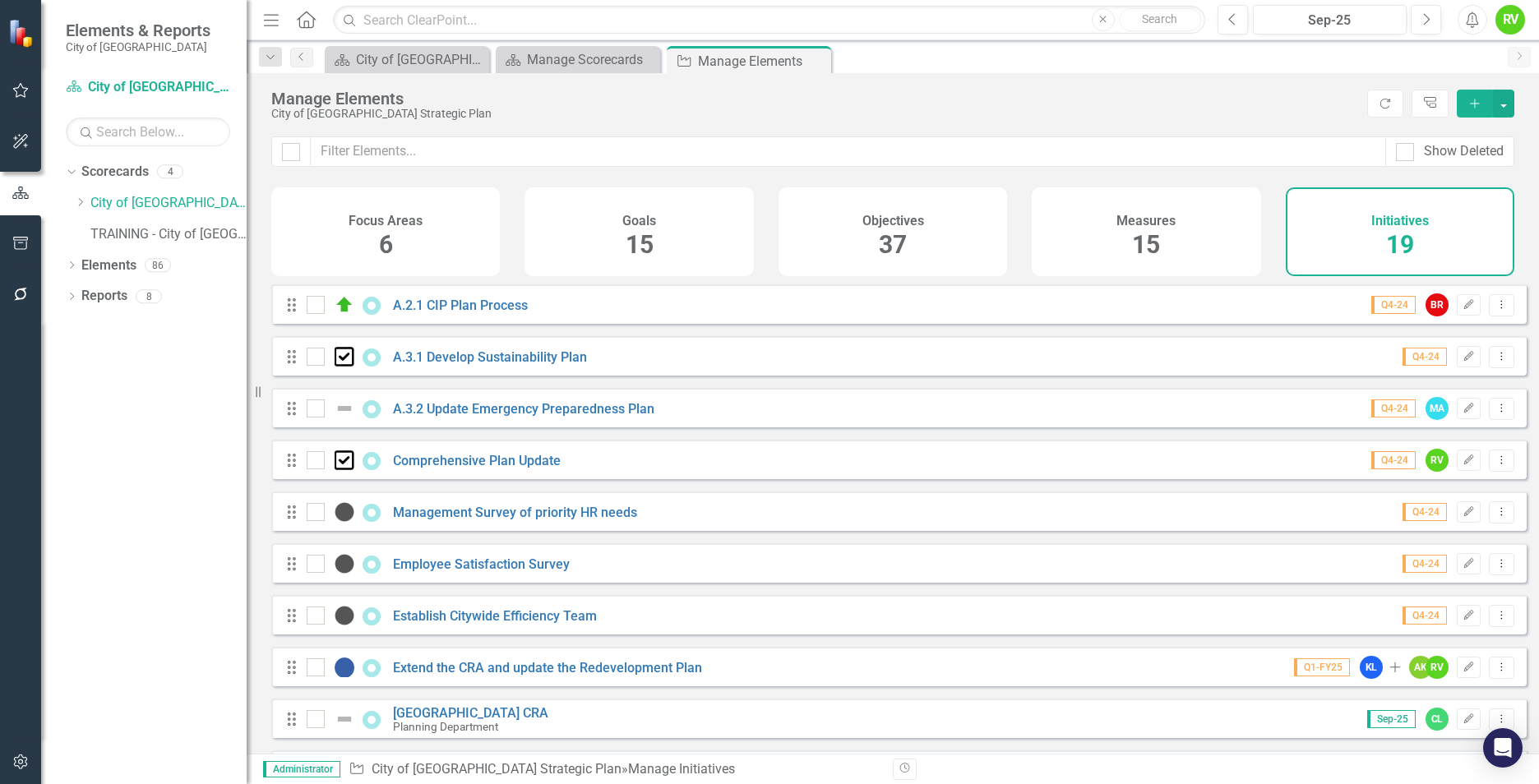
click at [1391, 238] on span "19" at bounding box center [1400, 245] width 28 height 29
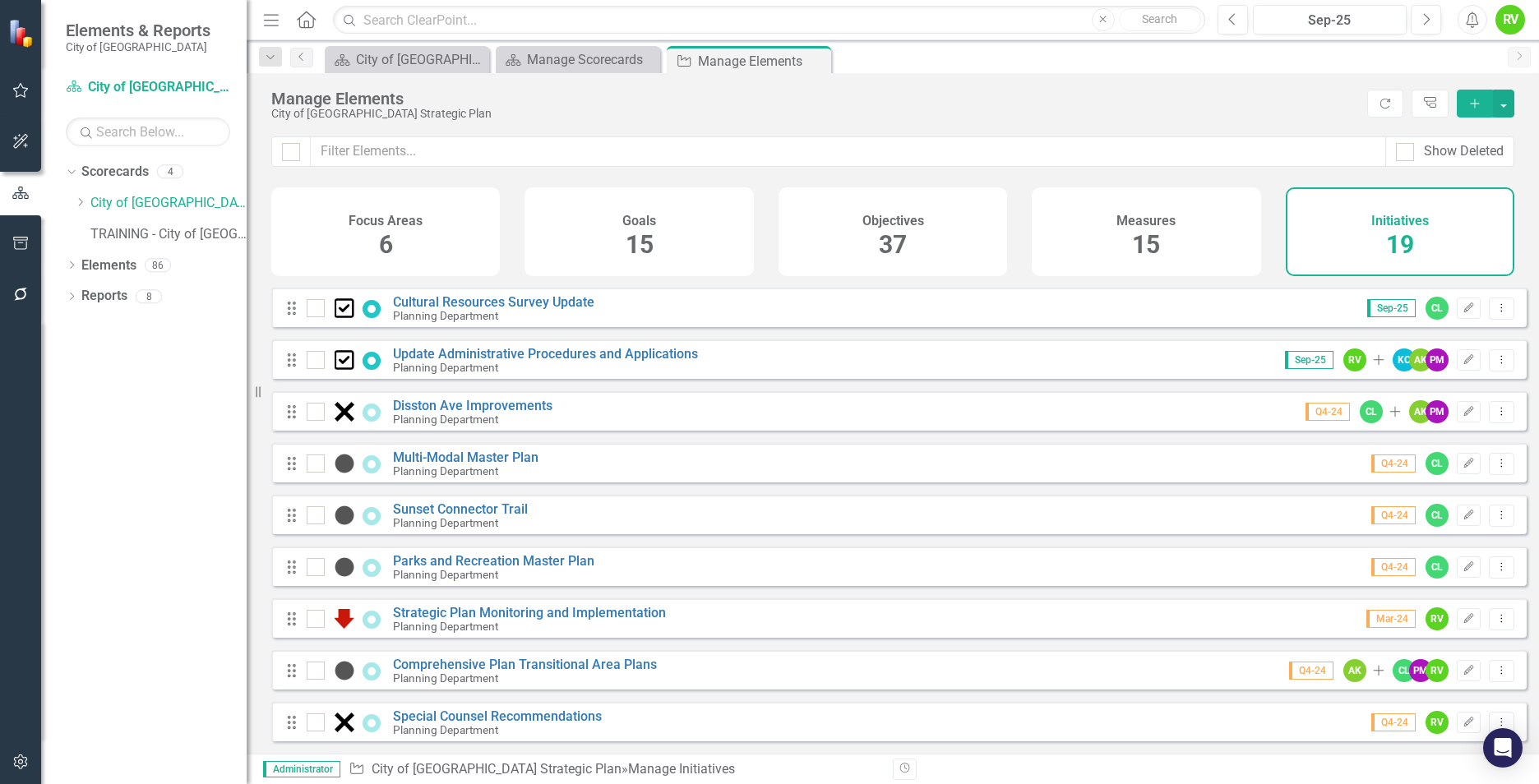
scroll to position [527, 0]
click at [443, 510] on link "Sunset Connector Trail" at bounding box center [459, 509] width 134 height 15
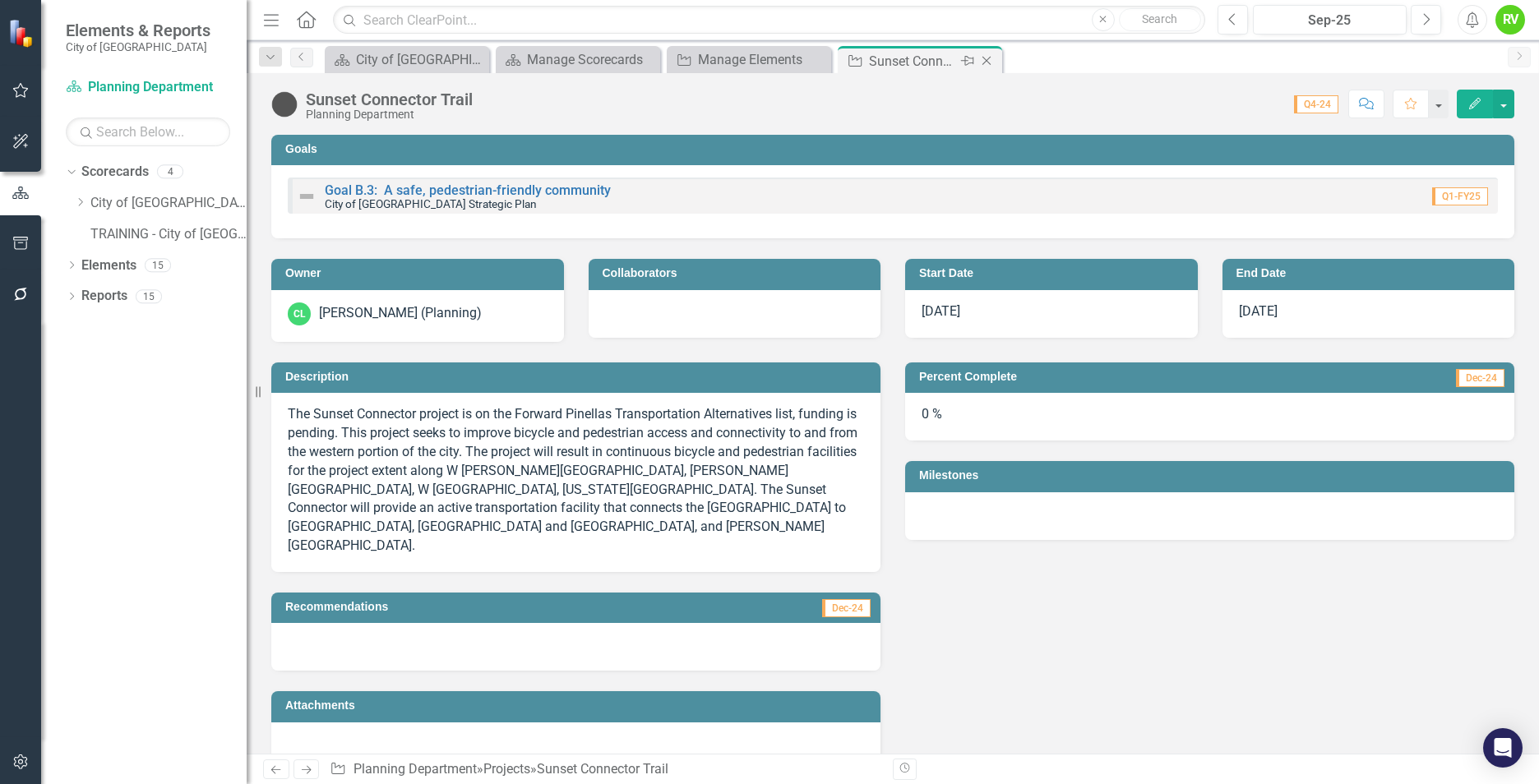
click at [988, 61] on icon "Close" at bounding box center [986, 61] width 16 height 14
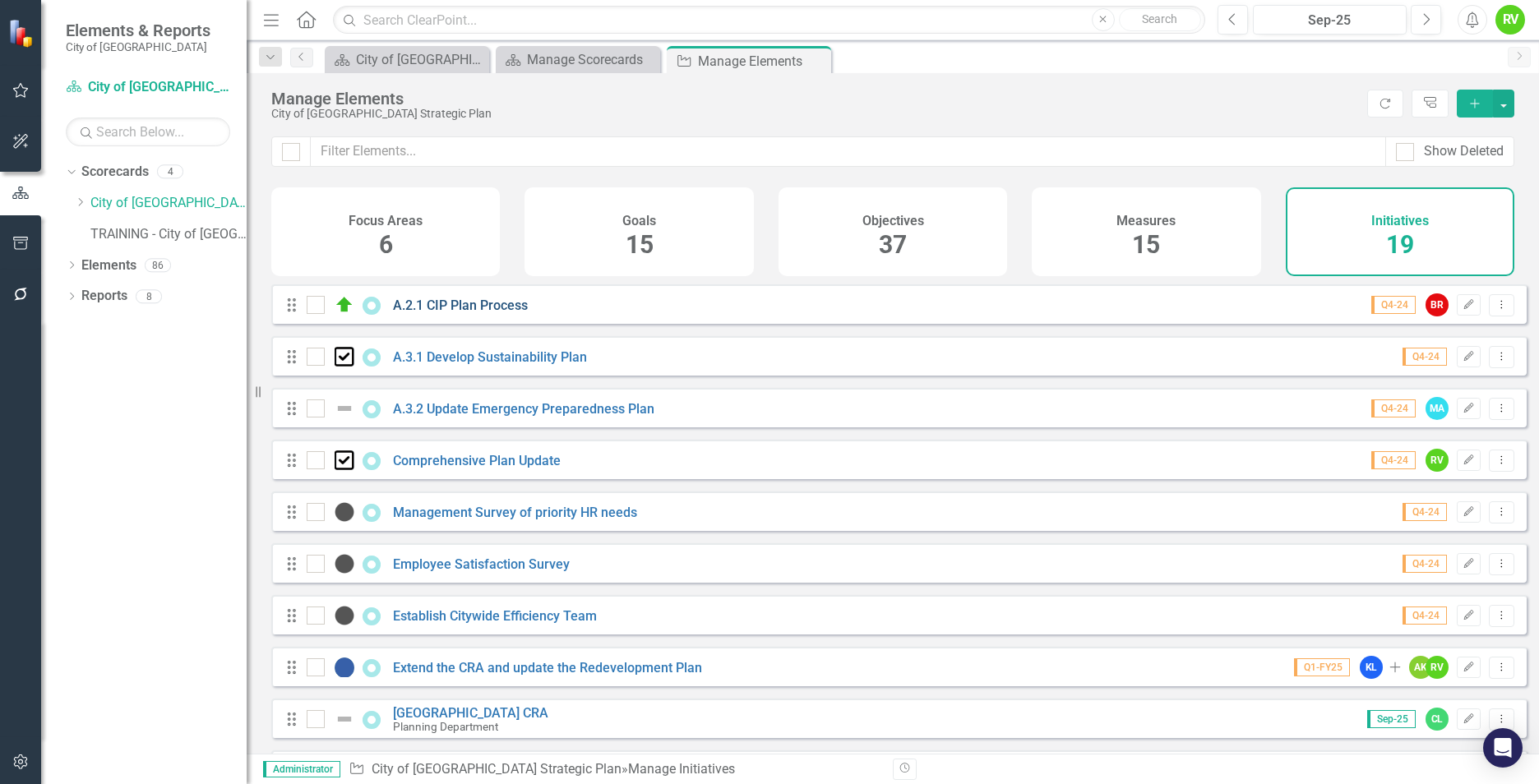
click at [480, 313] on link "A.2.1 CIP Plan Process" at bounding box center [459, 305] width 134 height 15
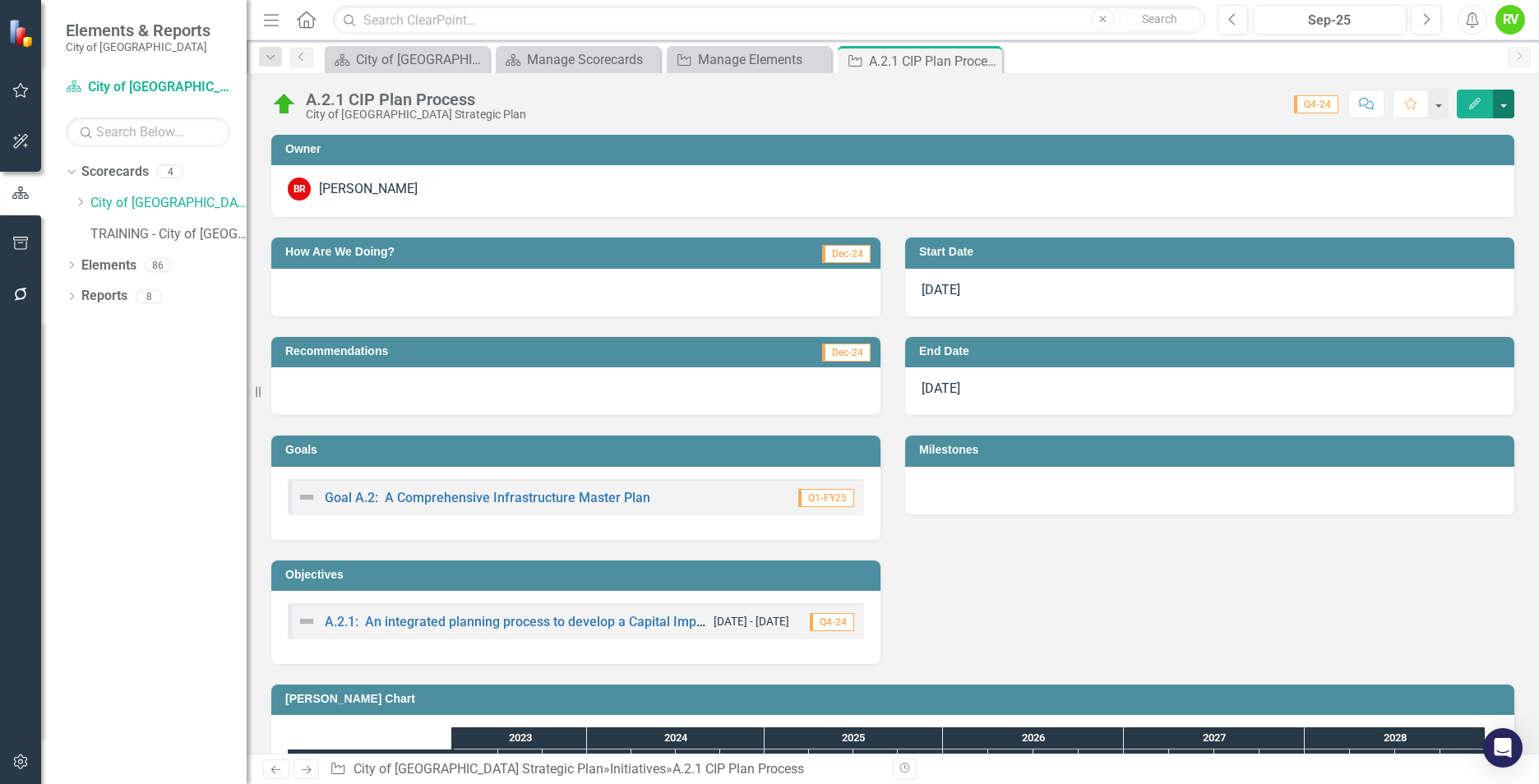
click at [1502, 95] on button "button" at bounding box center [1503, 104] width 21 height 29
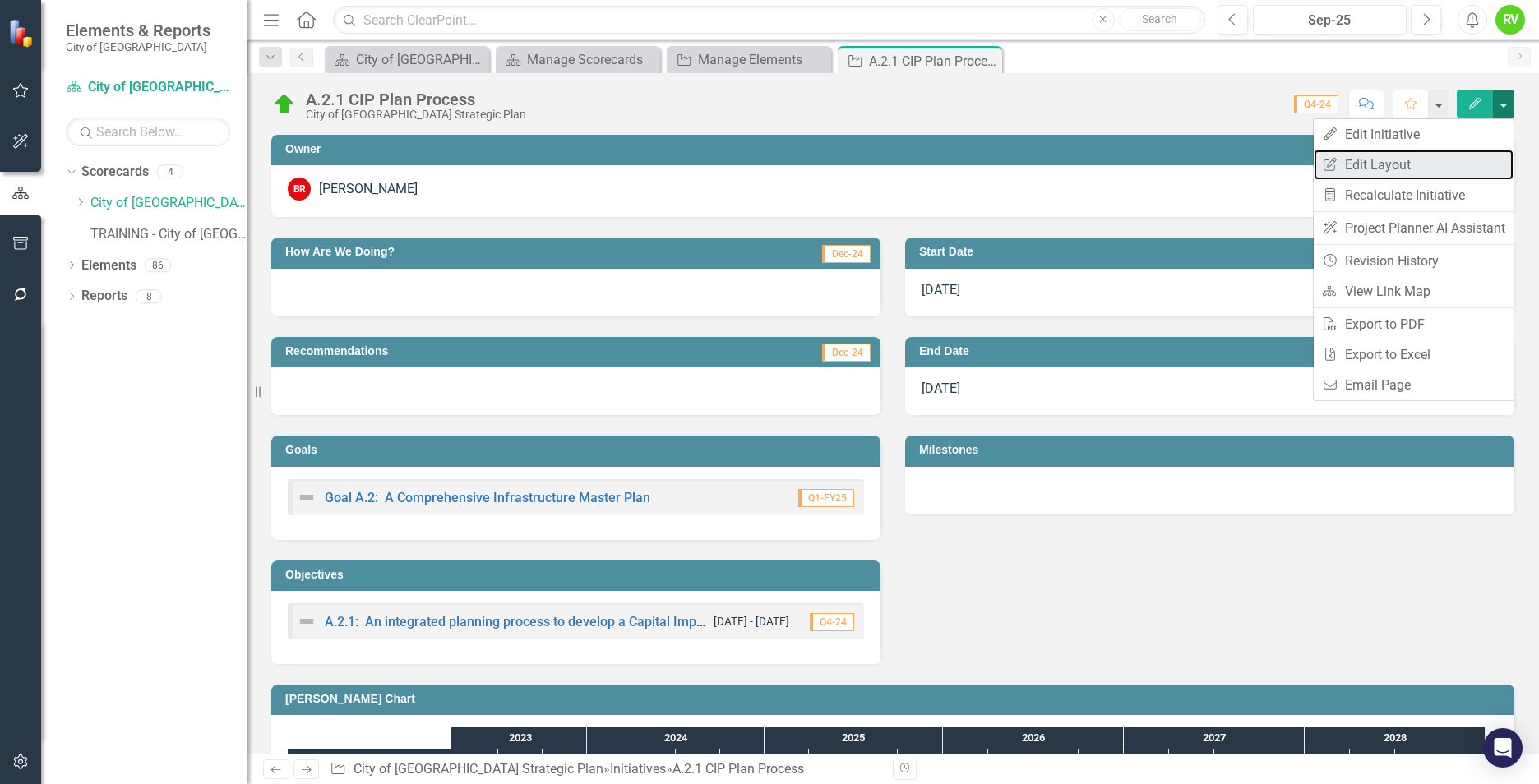
click at [1368, 173] on link "Edit Report Edit Layout" at bounding box center [1413, 164] width 200 height 30
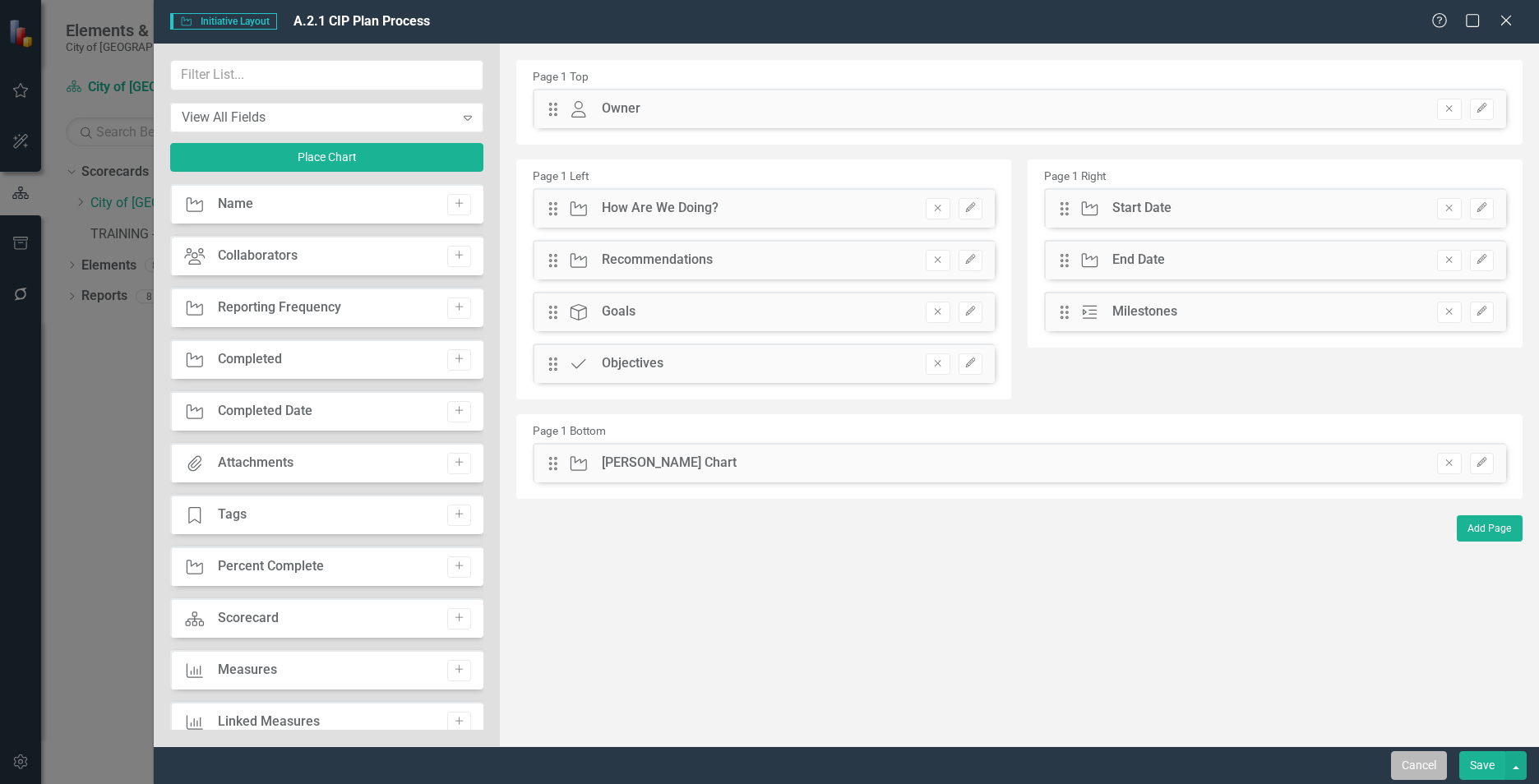
click at [1416, 769] on button "Cancel" at bounding box center [1419, 766] width 56 height 29
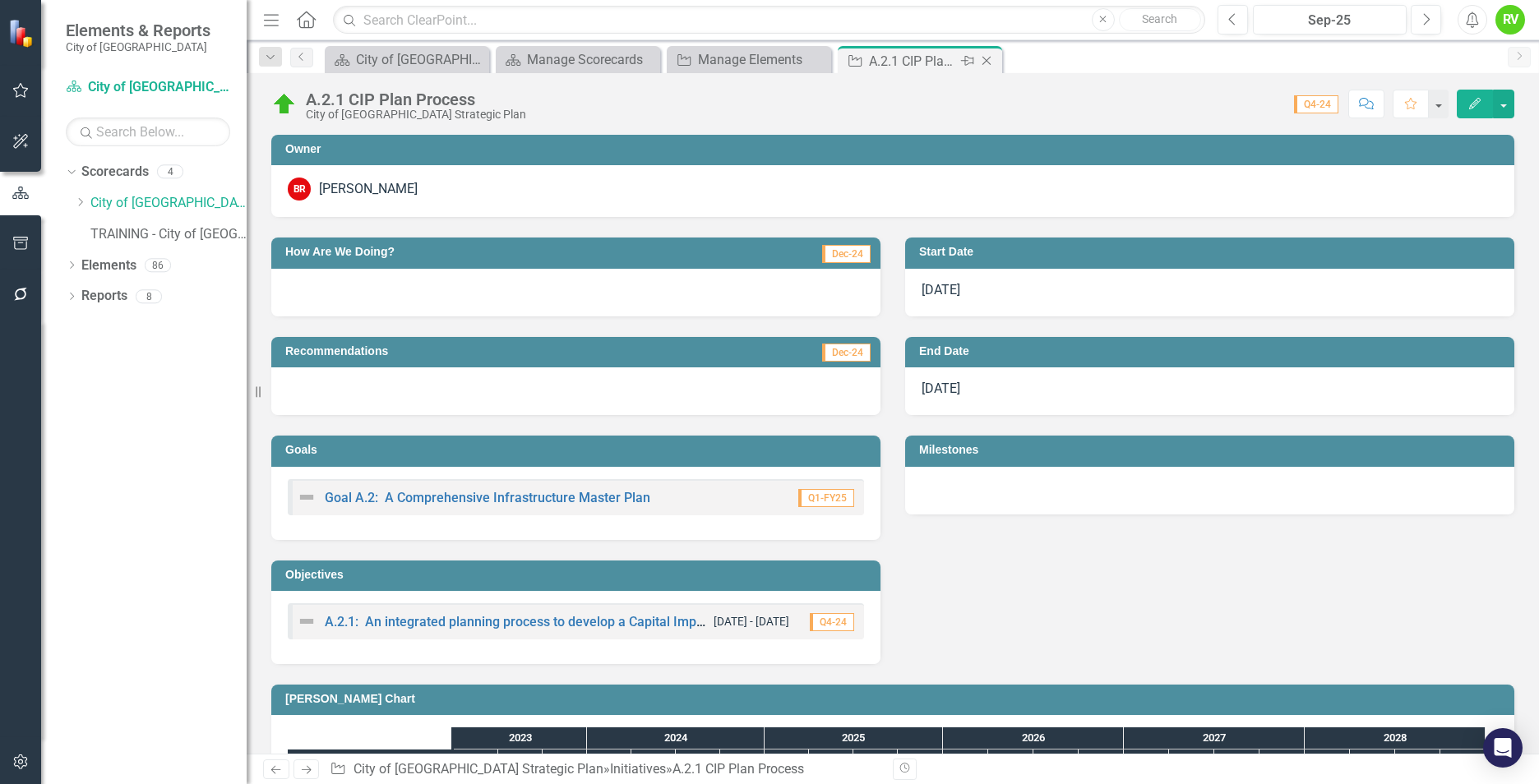
click at [983, 58] on icon "Close" at bounding box center [986, 61] width 16 height 14
